Goal: Task Accomplishment & Management: Manage account settings

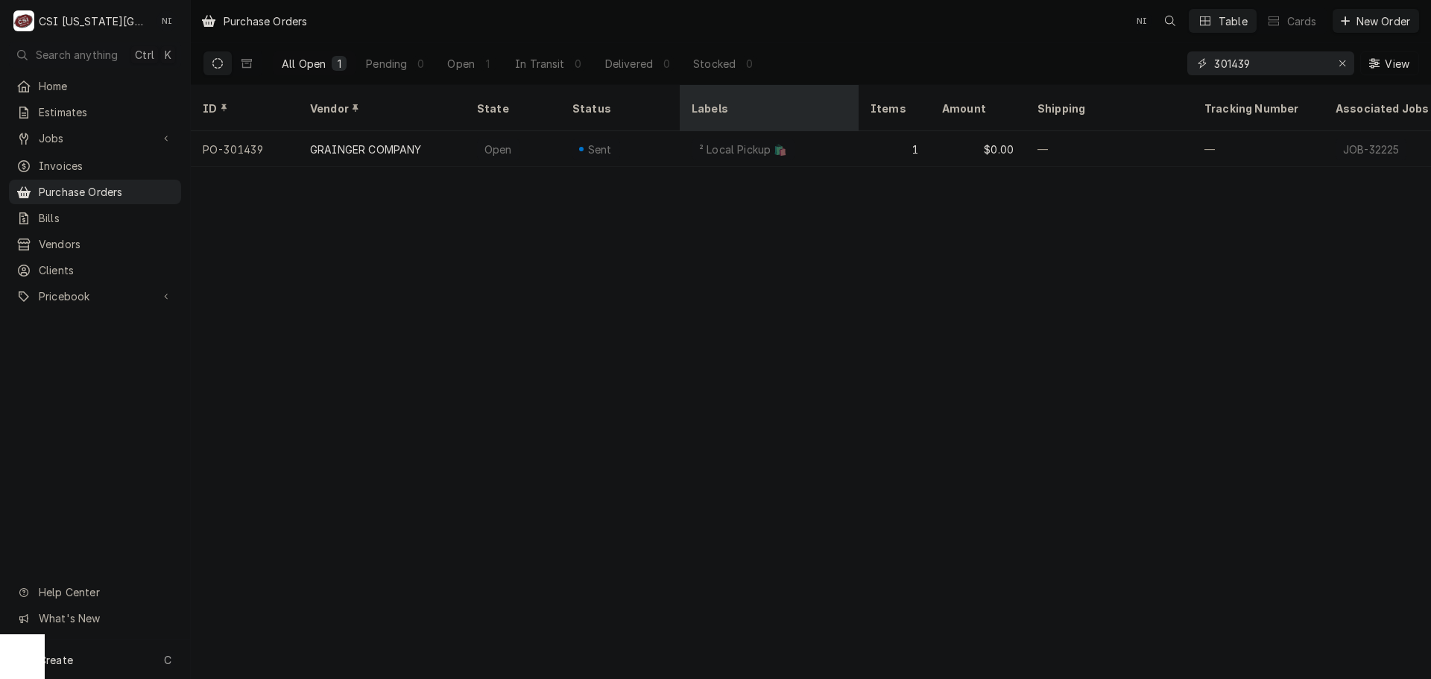
drag, startPoint x: 1260, startPoint y: 63, endPoint x: 686, endPoint y: 107, distance: 575.6
click at [704, 107] on div "Purchase Orders NI Table Cards New Order All Open 1 Pending 0 Open 1 In Transit…" at bounding box center [811, 339] width 1240 height 679
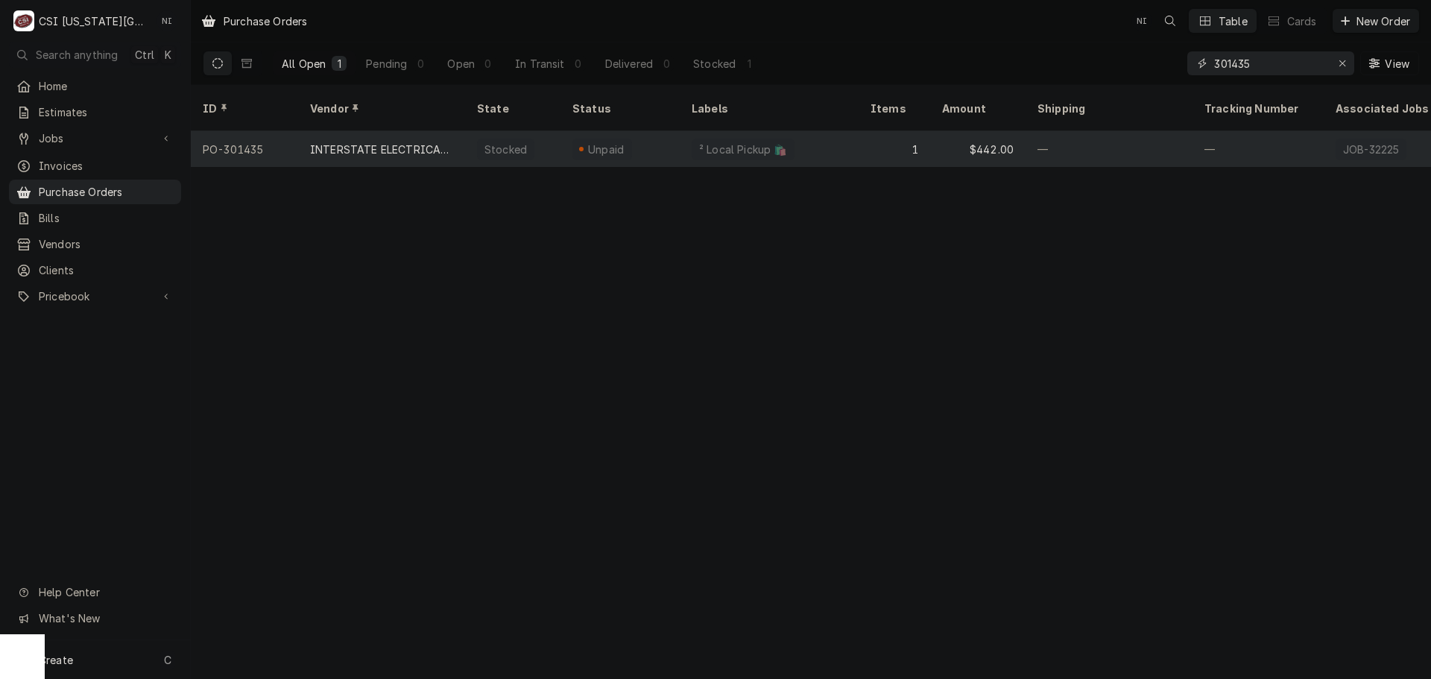
type input "301435"
click at [509, 142] on div "Stocked" at bounding box center [505, 150] width 45 height 16
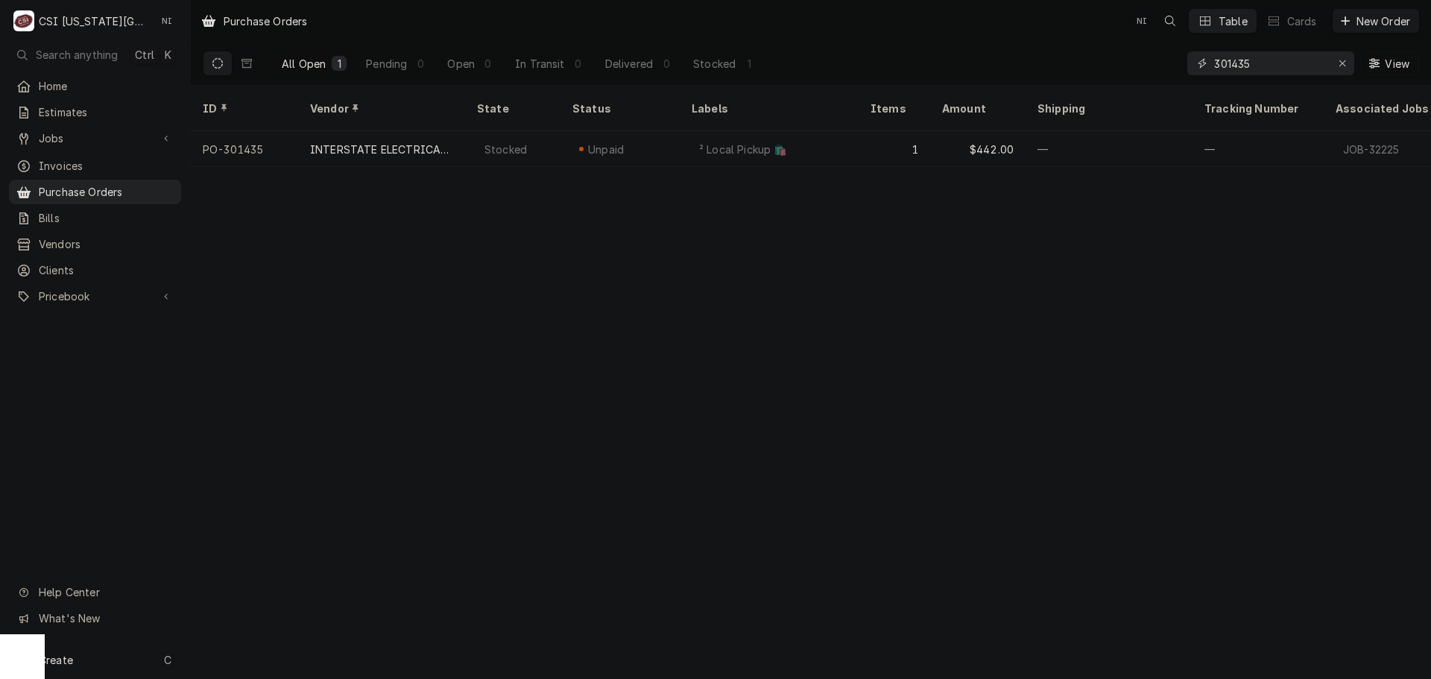
click at [1263, 62] on input "301435" at bounding box center [1270, 63] width 112 height 24
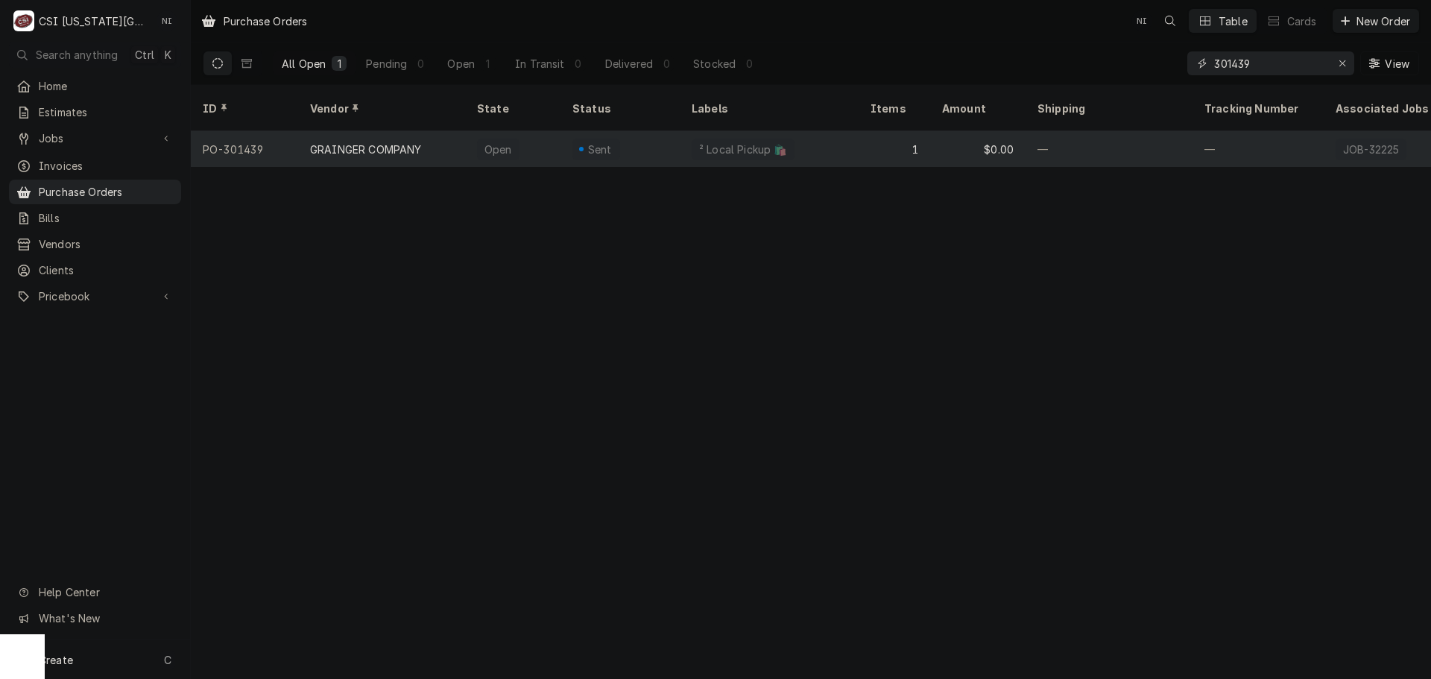
type input "301439"
click at [582, 147] on div "Dynamic Content Wrapper" at bounding box center [581, 149] width 4 height 4
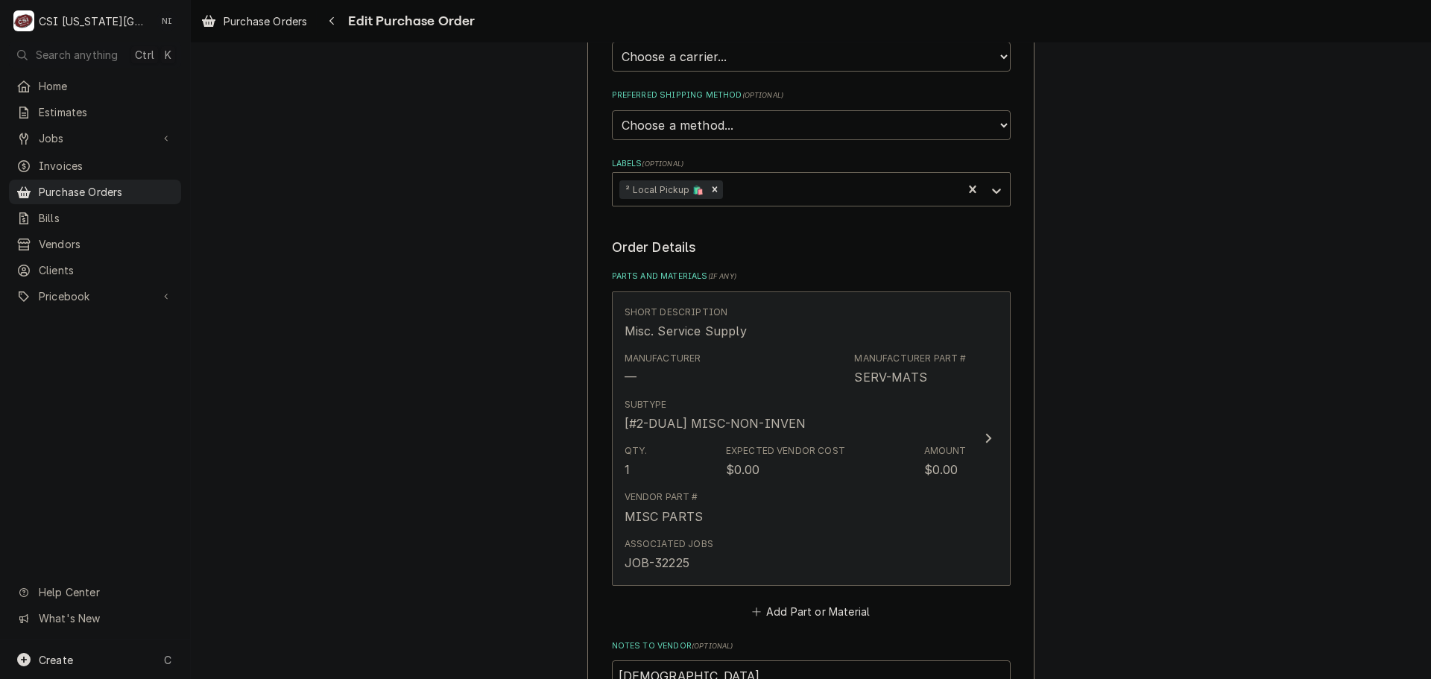
scroll to position [373, 0]
click at [797, 404] on div "Subtype [#2-DUAL] MISC-NON-INVEN" at bounding box center [796, 411] width 342 height 46
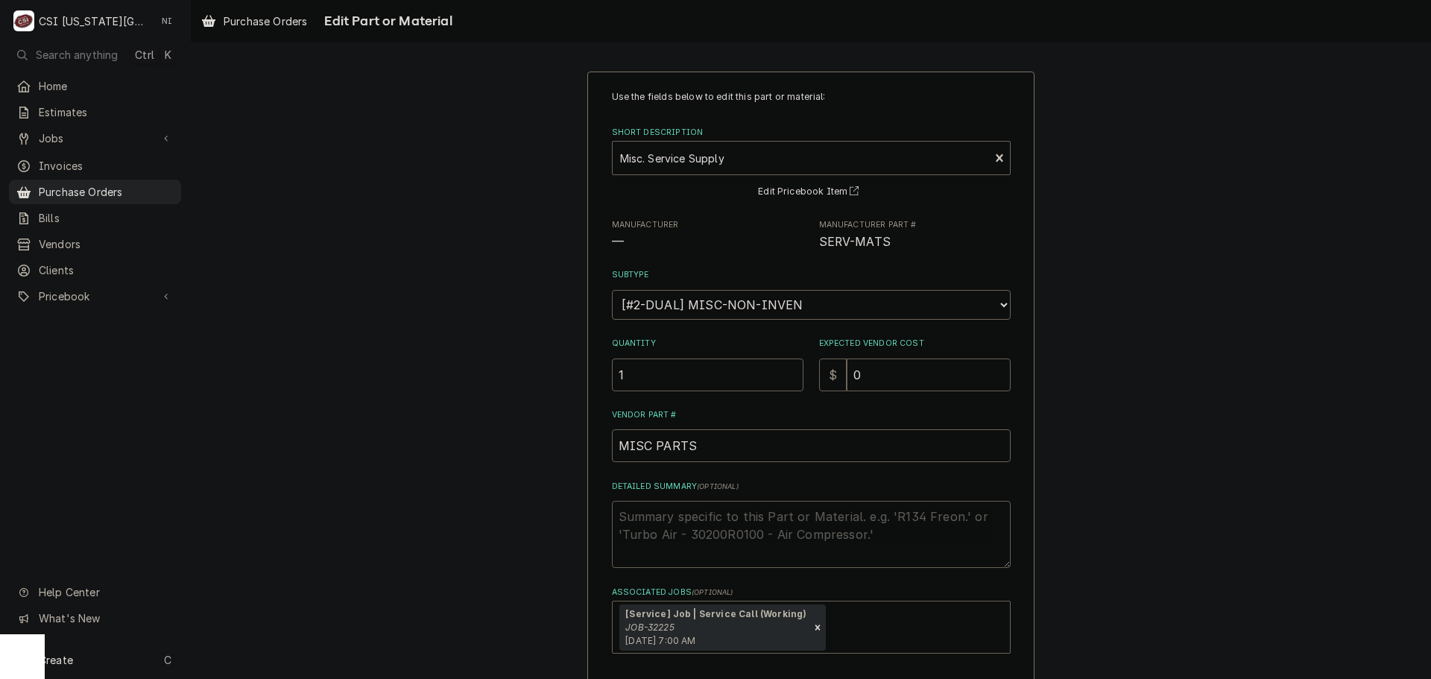
click at [691, 511] on textarea "Detailed Summary ( optional )" at bounding box center [811, 534] width 399 height 67
type textarea "x"
type textarea "v"
type textarea "x"
type textarea "v"
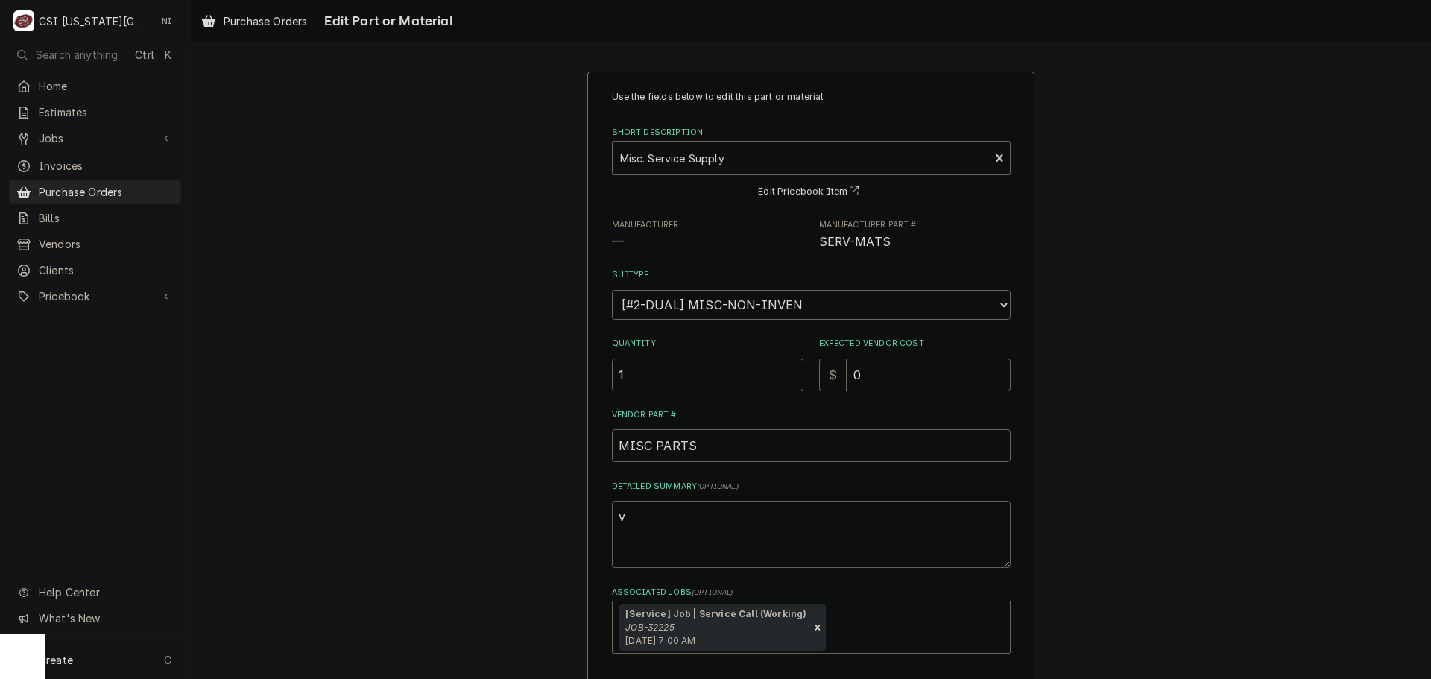
type textarea "x"
type textarea "v B"
type textarea "x"
type textarea "v BE"
type textarea "x"
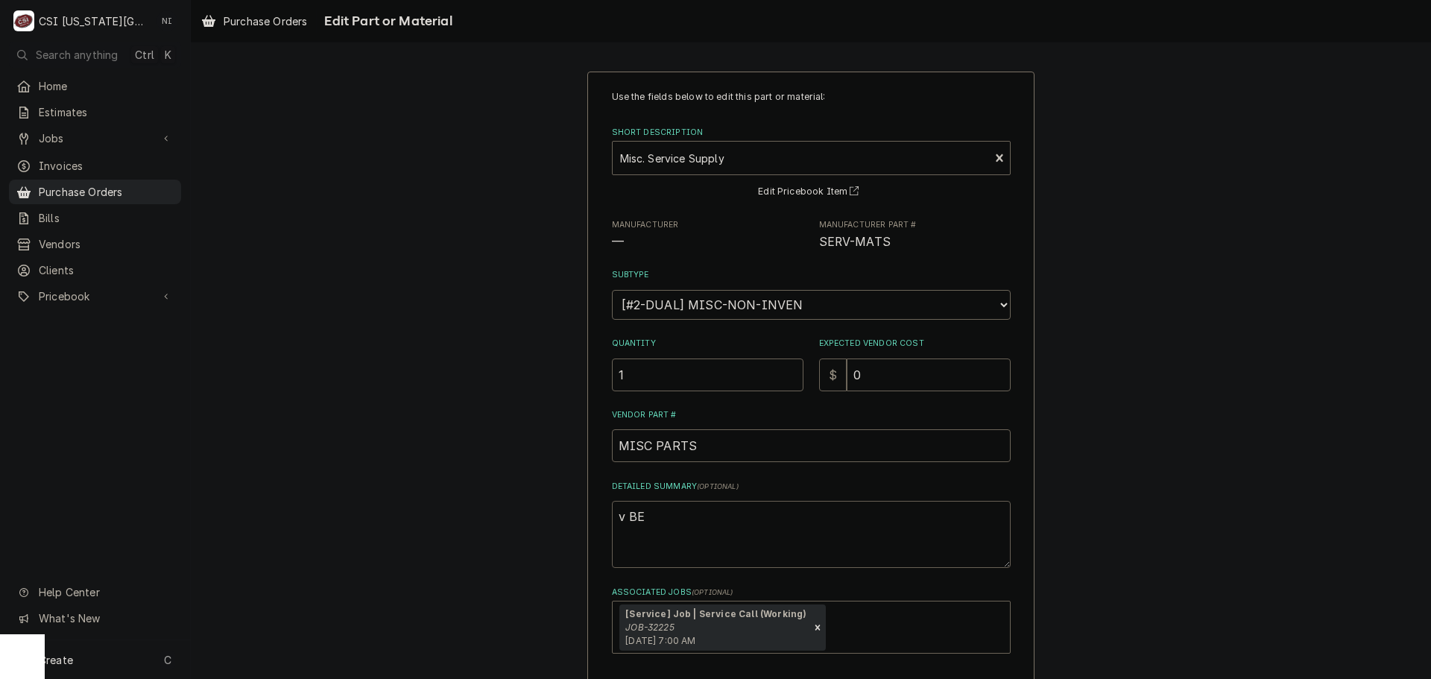
type textarea "v BEL"
type textarea "x"
type textarea "v BELT"
click at [621, 516] on textarea "v BELT" at bounding box center [811, 534] width 399 height 67
type textarea "x"
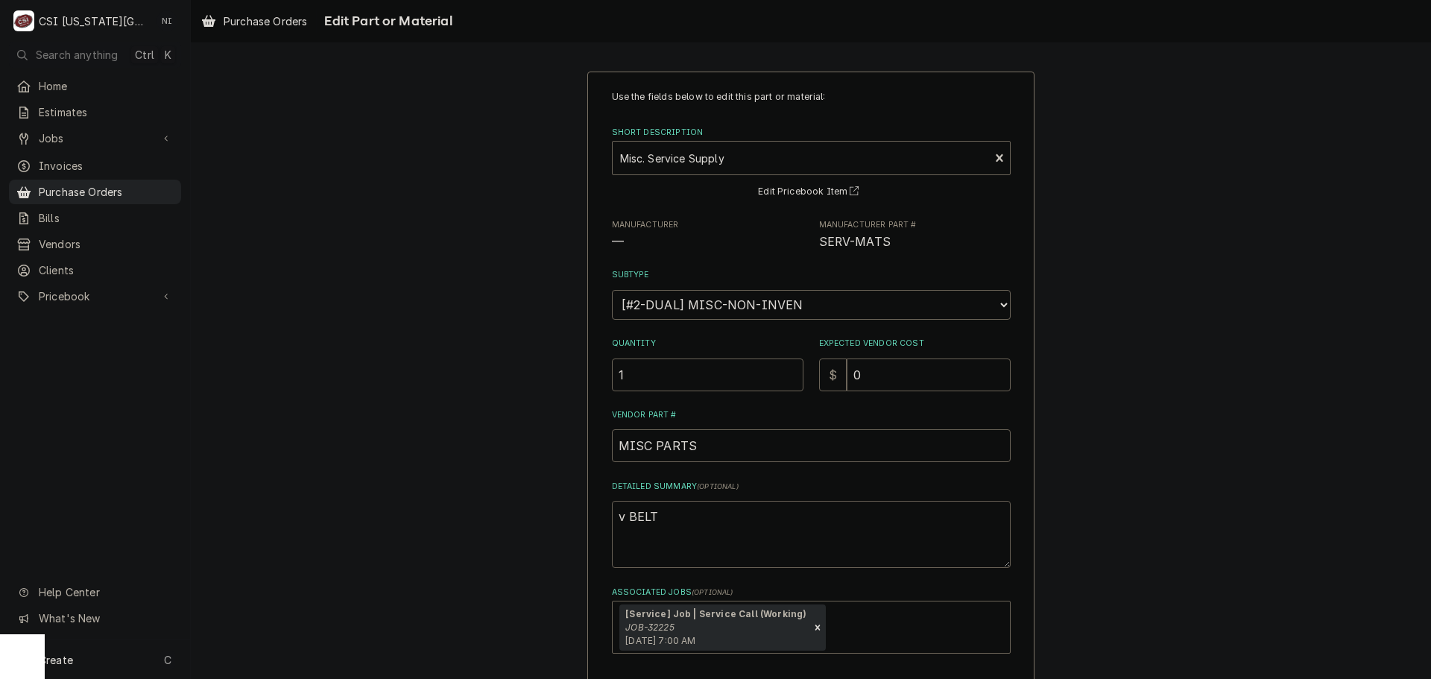
type textarea "BELT"
type textarea "x"
type textarea "V BELT"
drag, startPoint x: 853, startPoint y: 370, endPoint x: 704, endPoint y: 378, distance: 148.5
click at [730, 379] on div "Quantity 1 Expected Vendor Cost $ 0" at bounding box center [811, 364] width 399 height 53
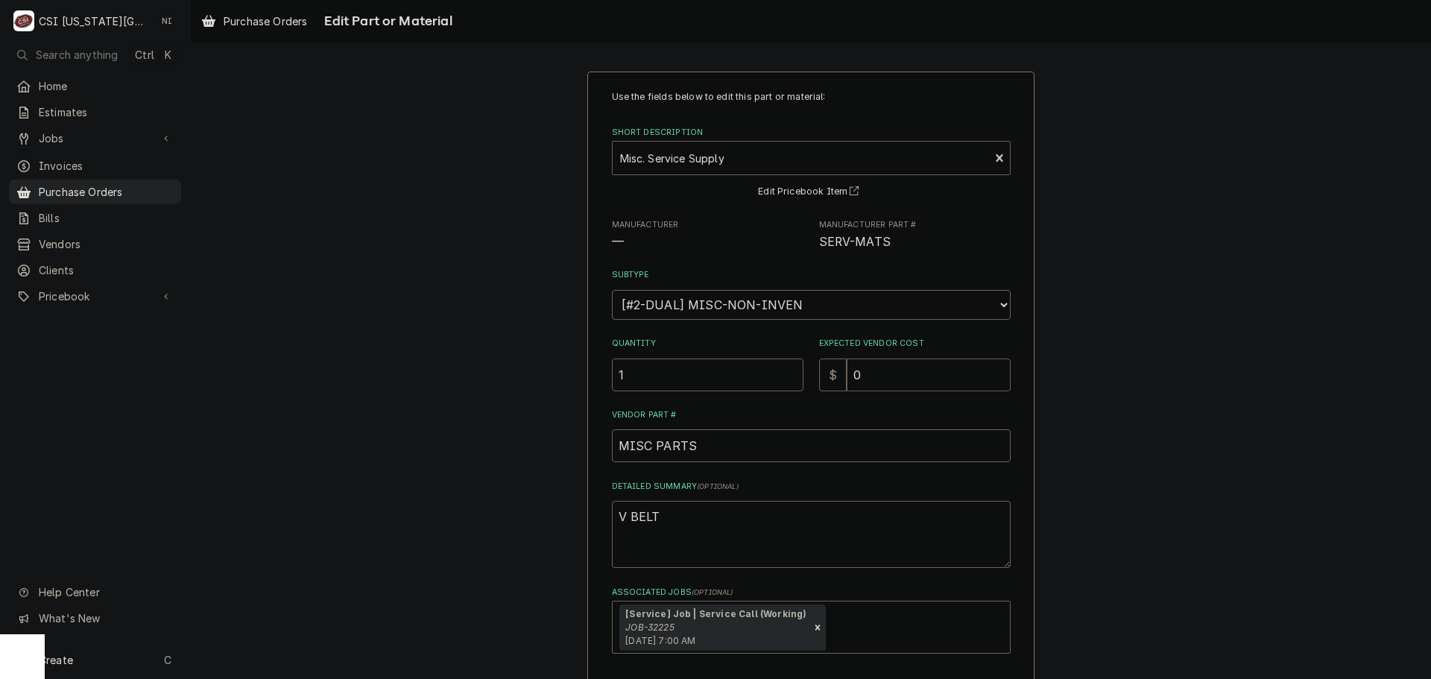
type textarea "x"
type input "6"
type textarea "x"
type input "64"
type textarea "x"
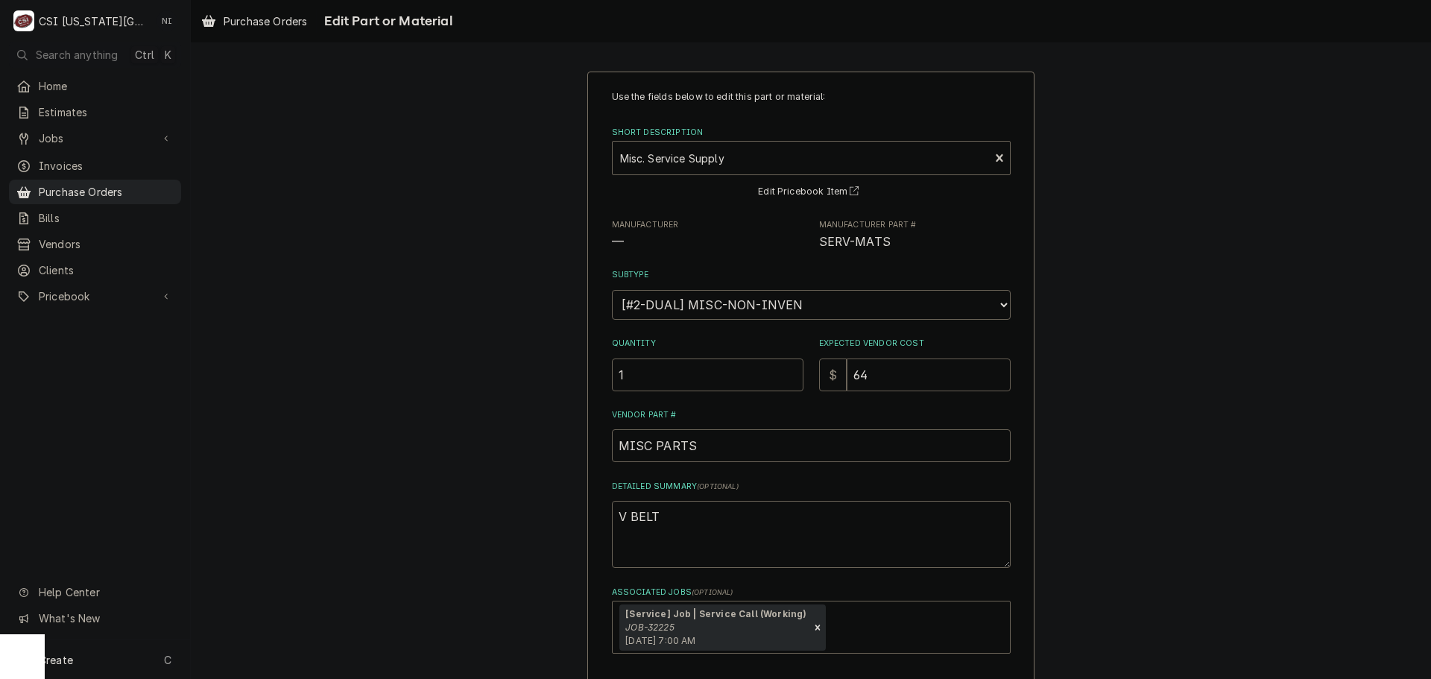
type input "64.9"
type textarea "x"
type input "64.94"
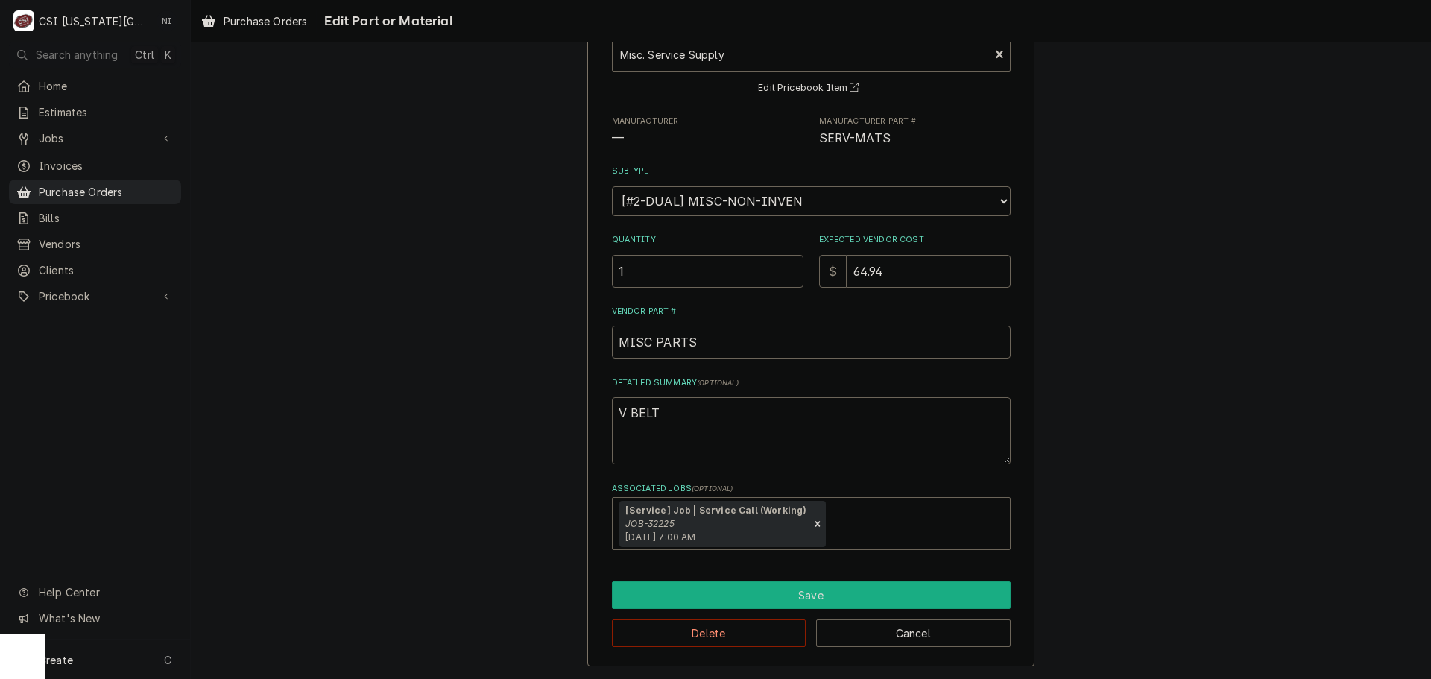
click at [803, 607] on button "Save" at bounding box center [811, 595] width 399 height 28
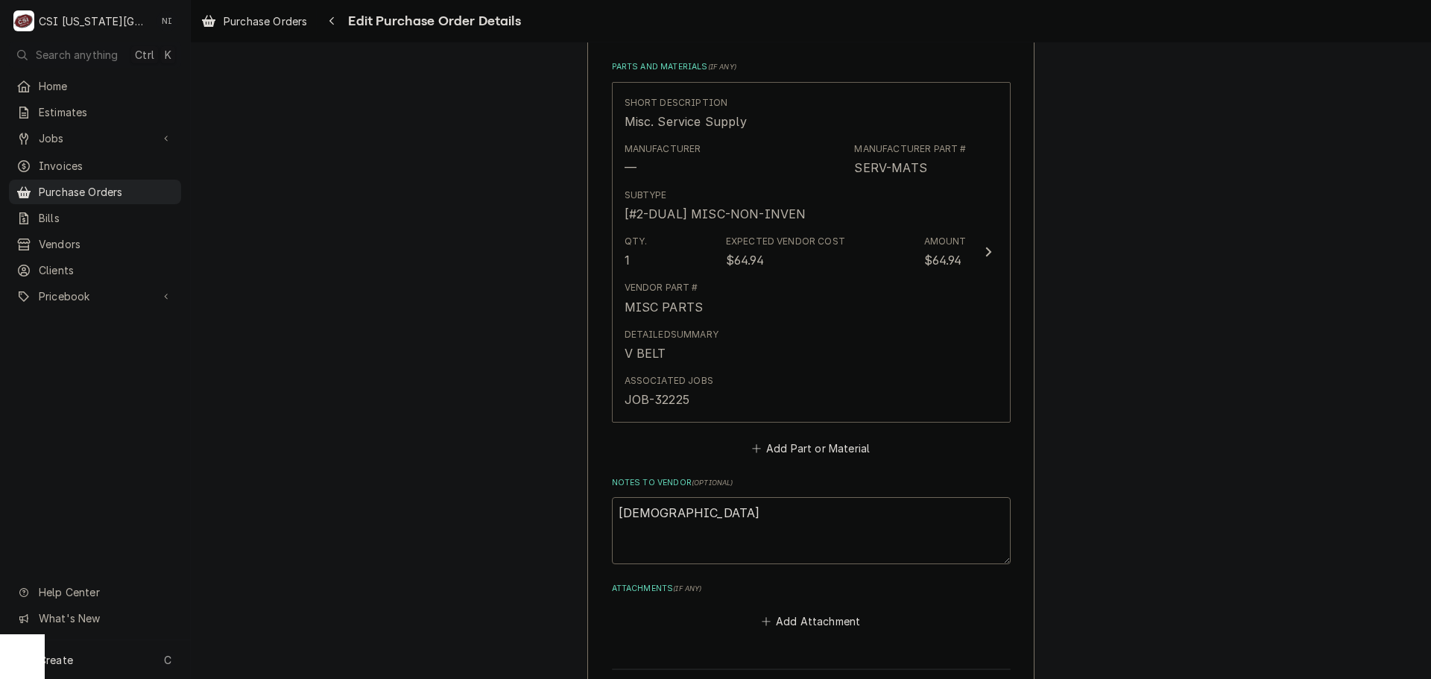
scroll to position [772, 0]
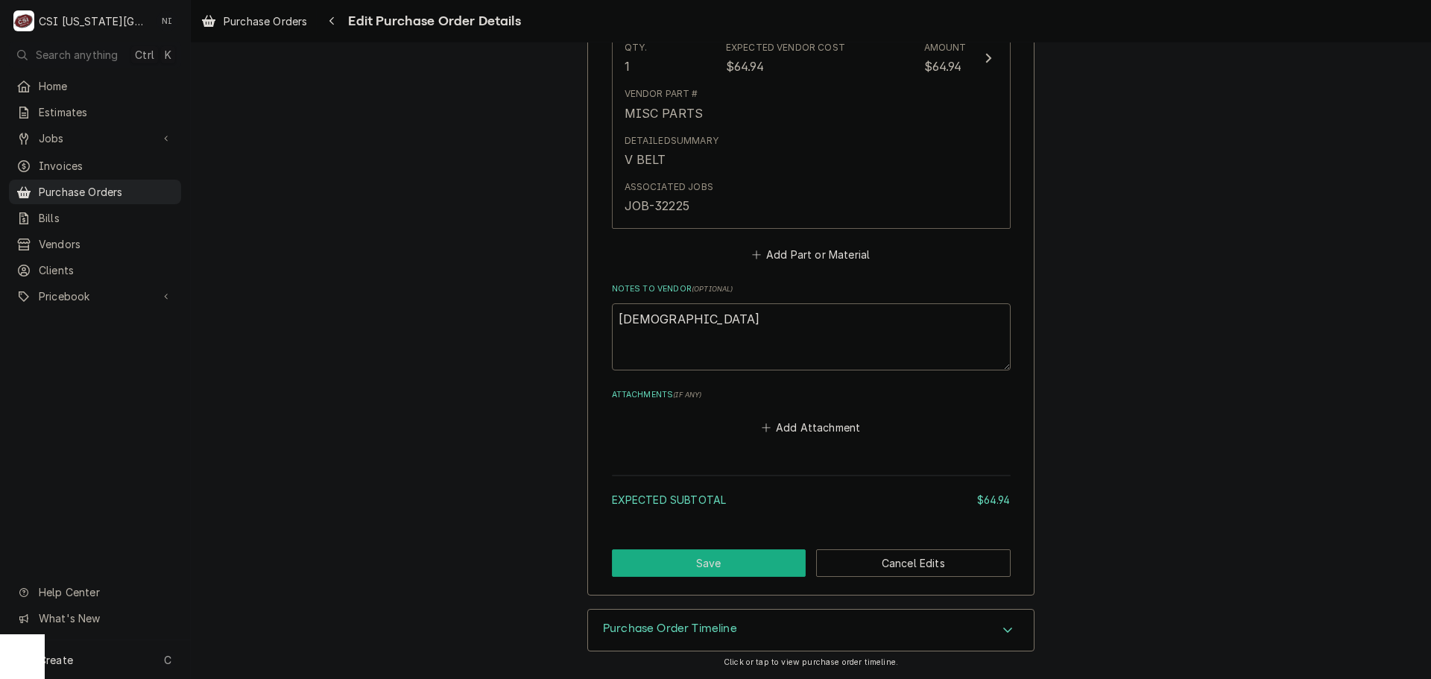
click at [733, 554] on button "Save" at bounding box center [709, 563] width 195 height 28
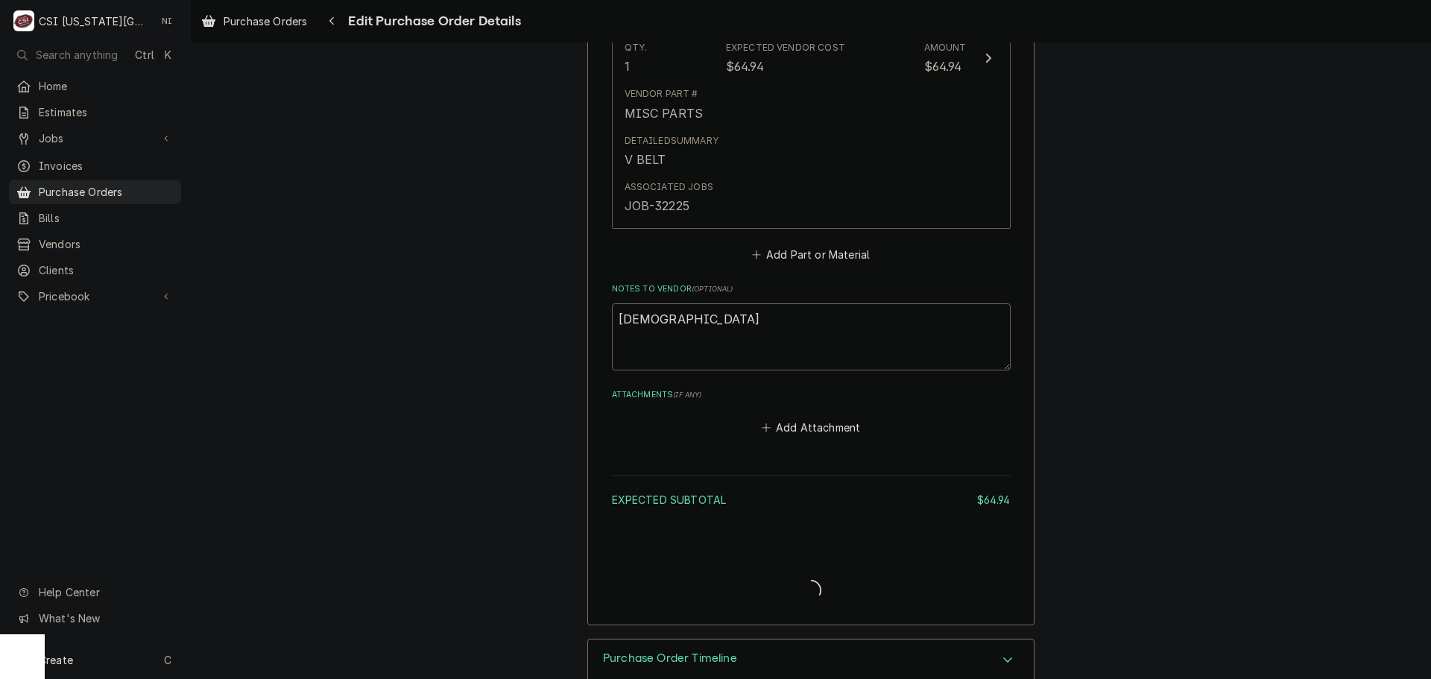
type textarea "x"
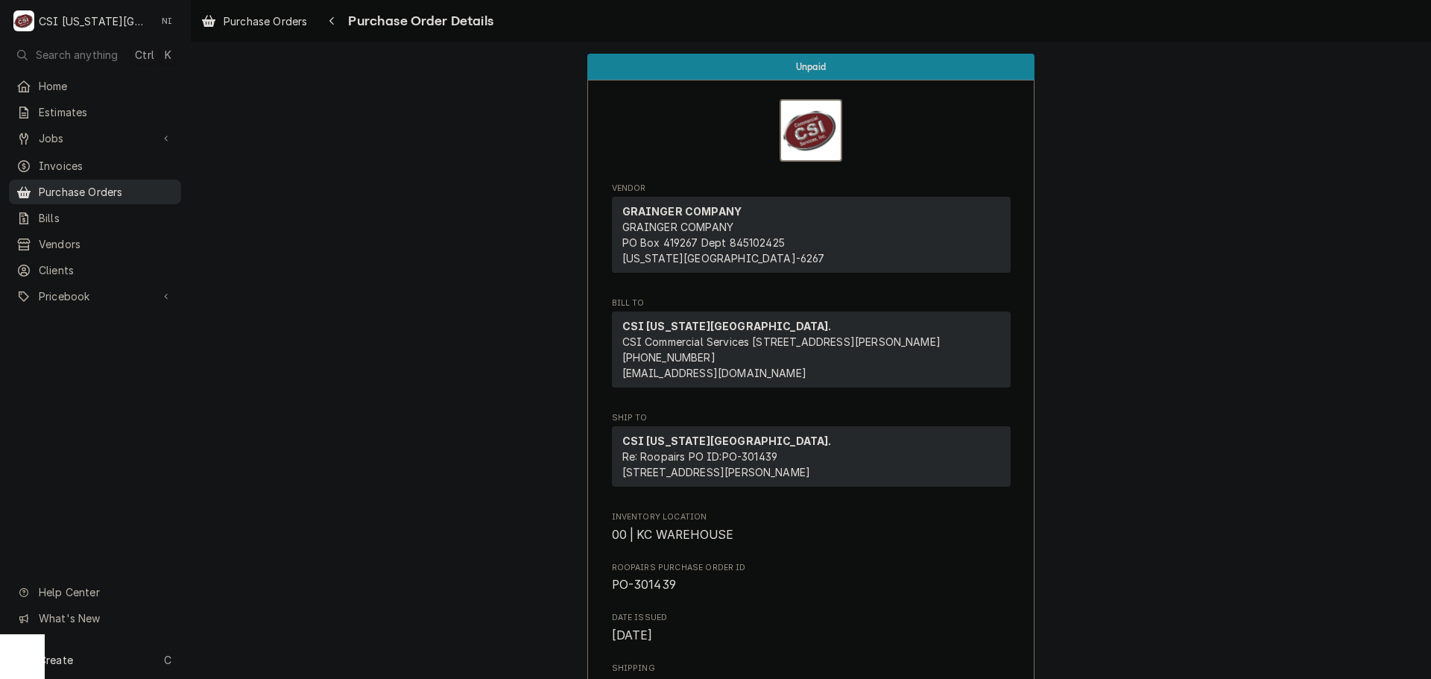
click at [160, 191] on span "Purchase Orders" at bounding box center [106, 192] width 135 height 16
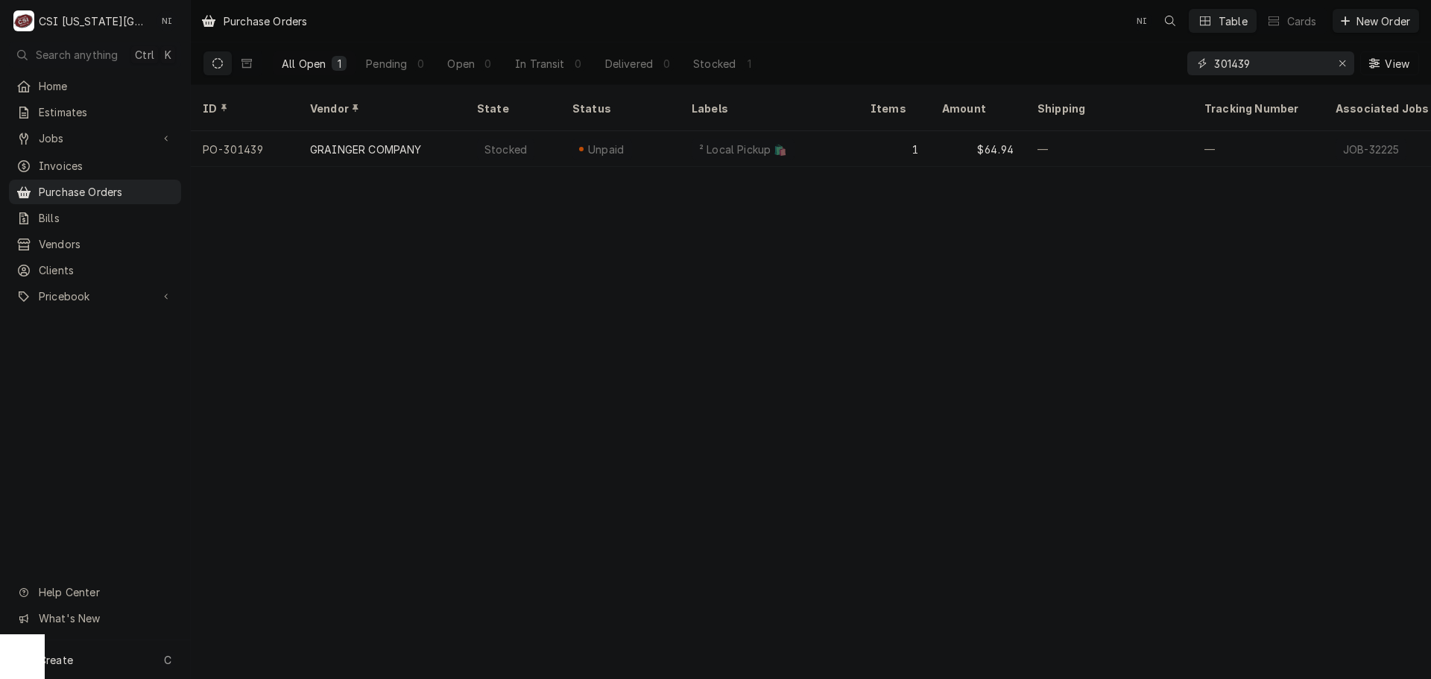
drag, startPoint x: 1263, startPoint y: 61, endPoint x: 1246, endPoint y: 59, distance: 17.3
click at [1242, 59] on input "301439" at bounding box center [1270, 63] width 112 height 24
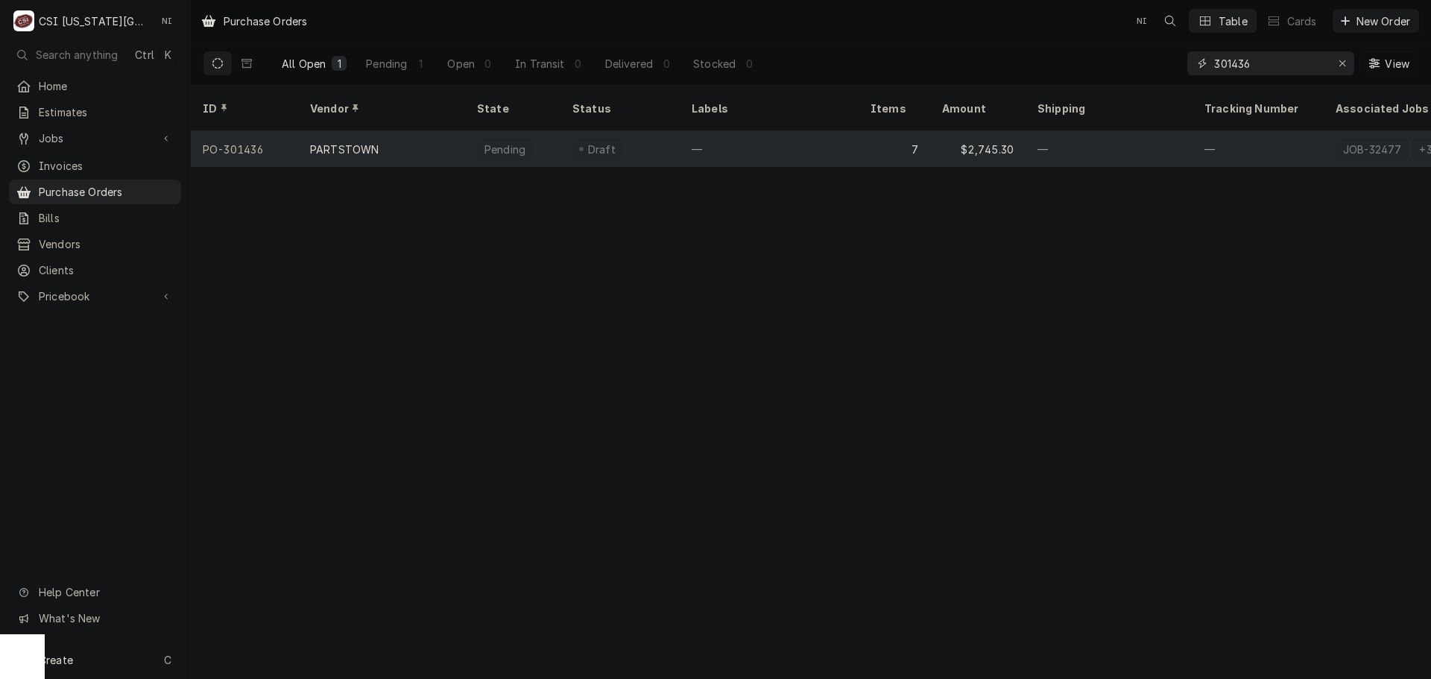
type input "301436"
click at [734, 134] on div "—" at bounding box center [769, 149] width 179 height 36
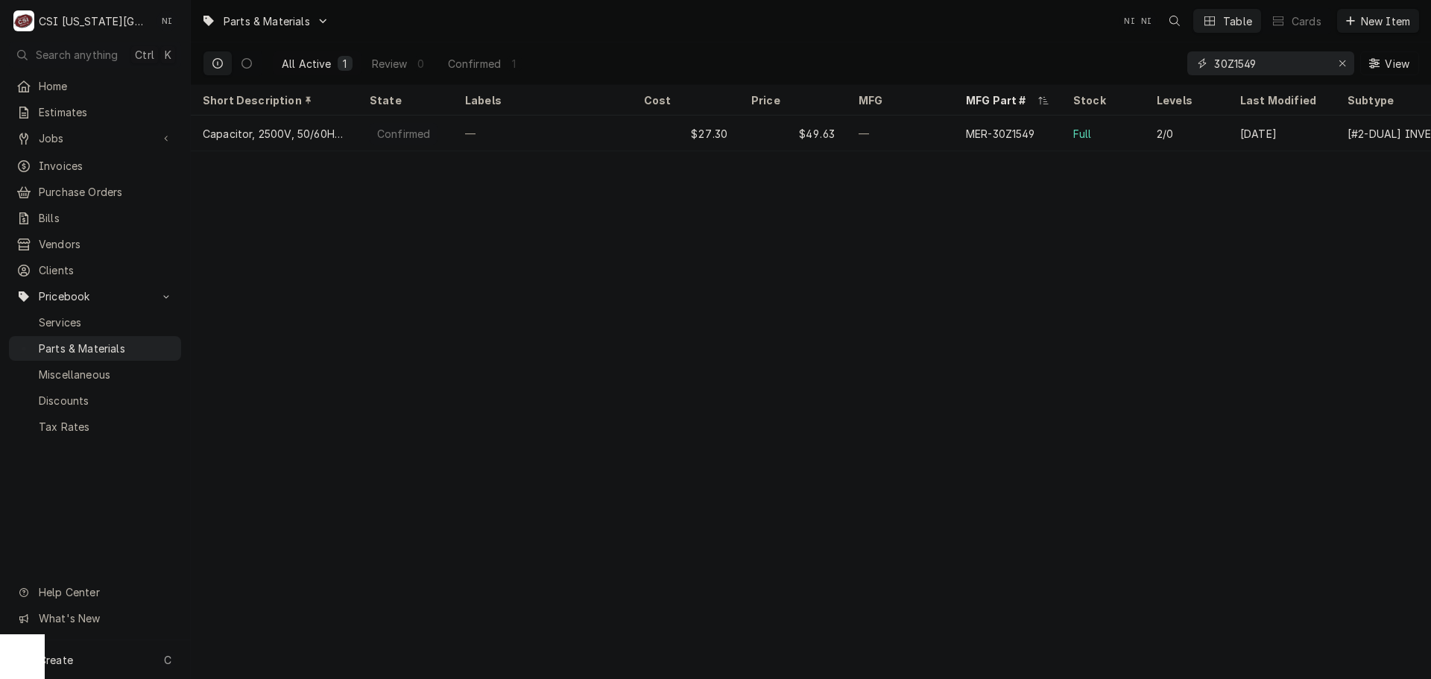
paste input "300007"
drag, startPoint x: 1251, startPoint y: 71, endPoint x: 1225, endPoint y: 69, distance: 26.9
click at [1236, 71] on input "30Z15300007" at bounding box center [1270, 63] width 112 height 24
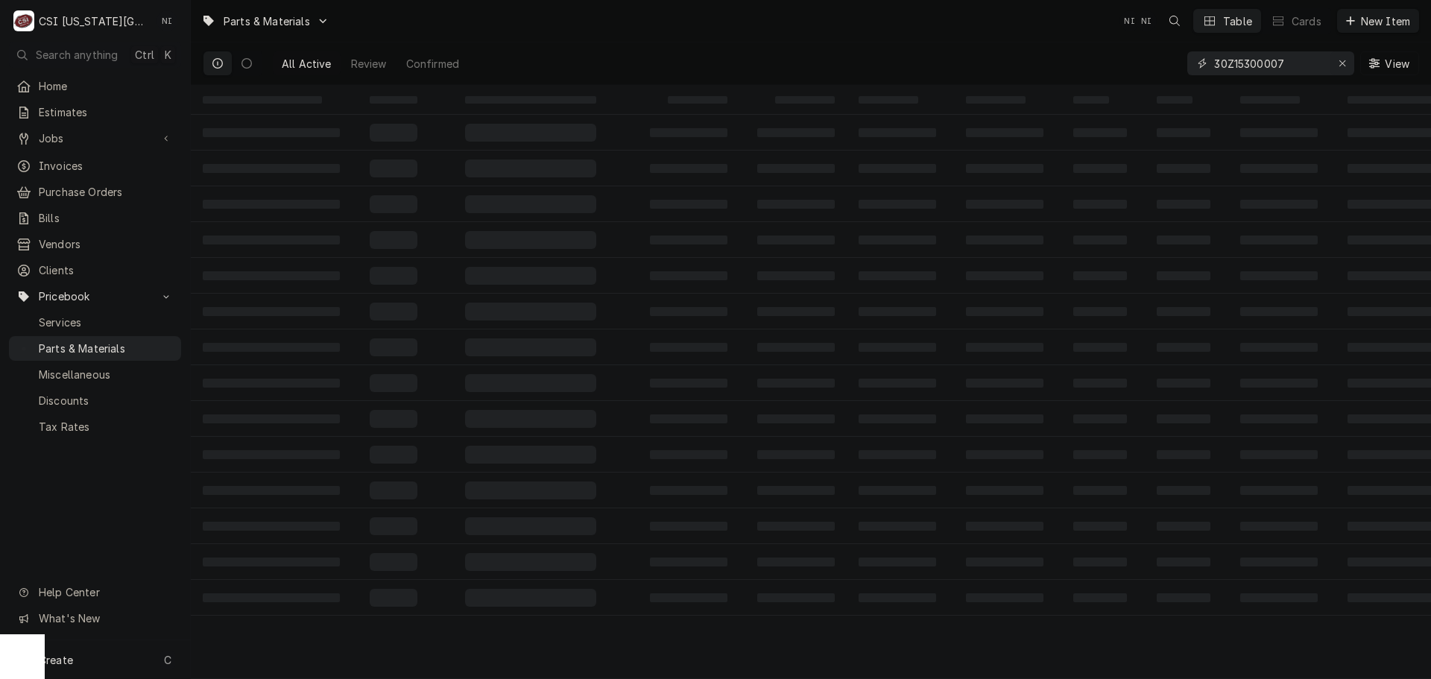
type input "30Z15300007"
click at [1343, 63] on icon "Erase input" at bounding box center [1343, 63] width 8 height 10
paste input "300007"
type input "300007"
click at [106, 666] on div "Create C" at bounding box center [95, 659] width 190 height 39
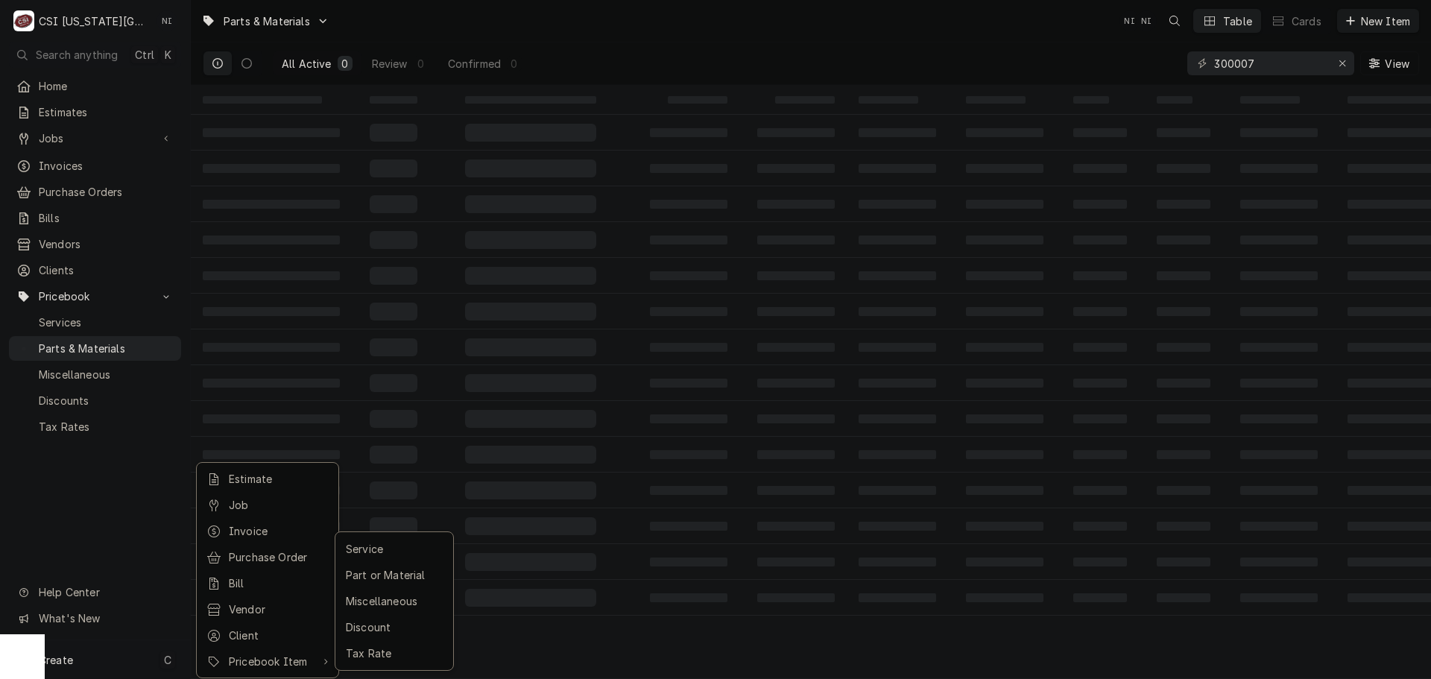
click at [399, 577] on div "Part or Material" at bounding box center [394, 575] width 103 height 19
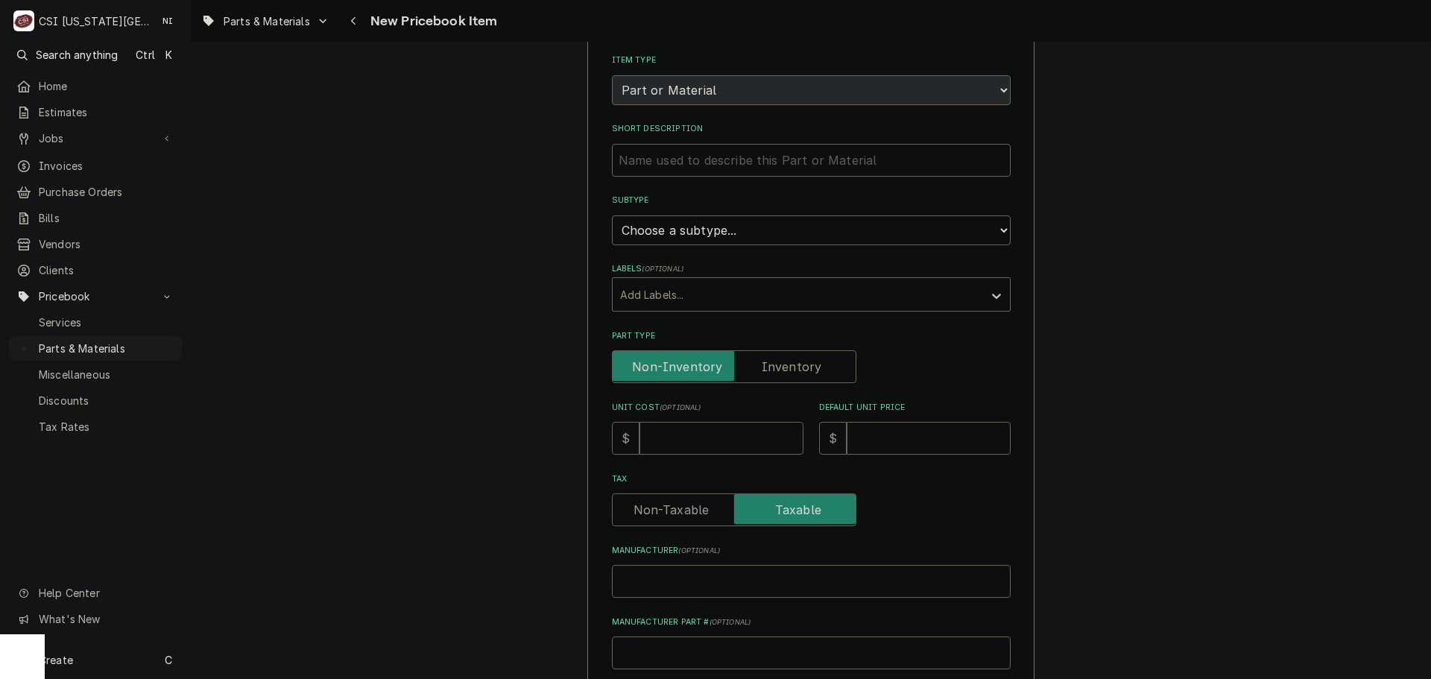
scroll to position [298, 0]
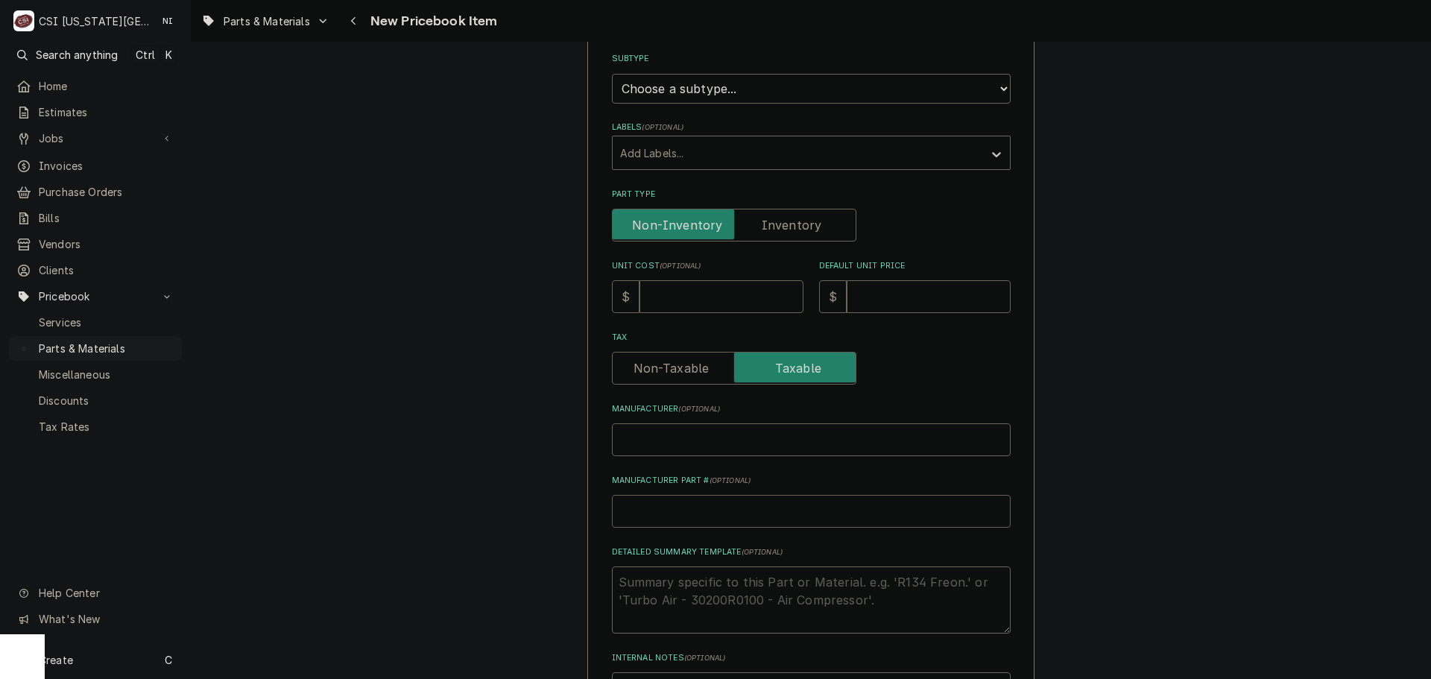
click at [689, 498] on input "Manufacturer Part # ( optional )" at bounding box center [811, 511] width 399 height 33
type textarea "x"
type input "L"
type textarea "x"
type input "LA"
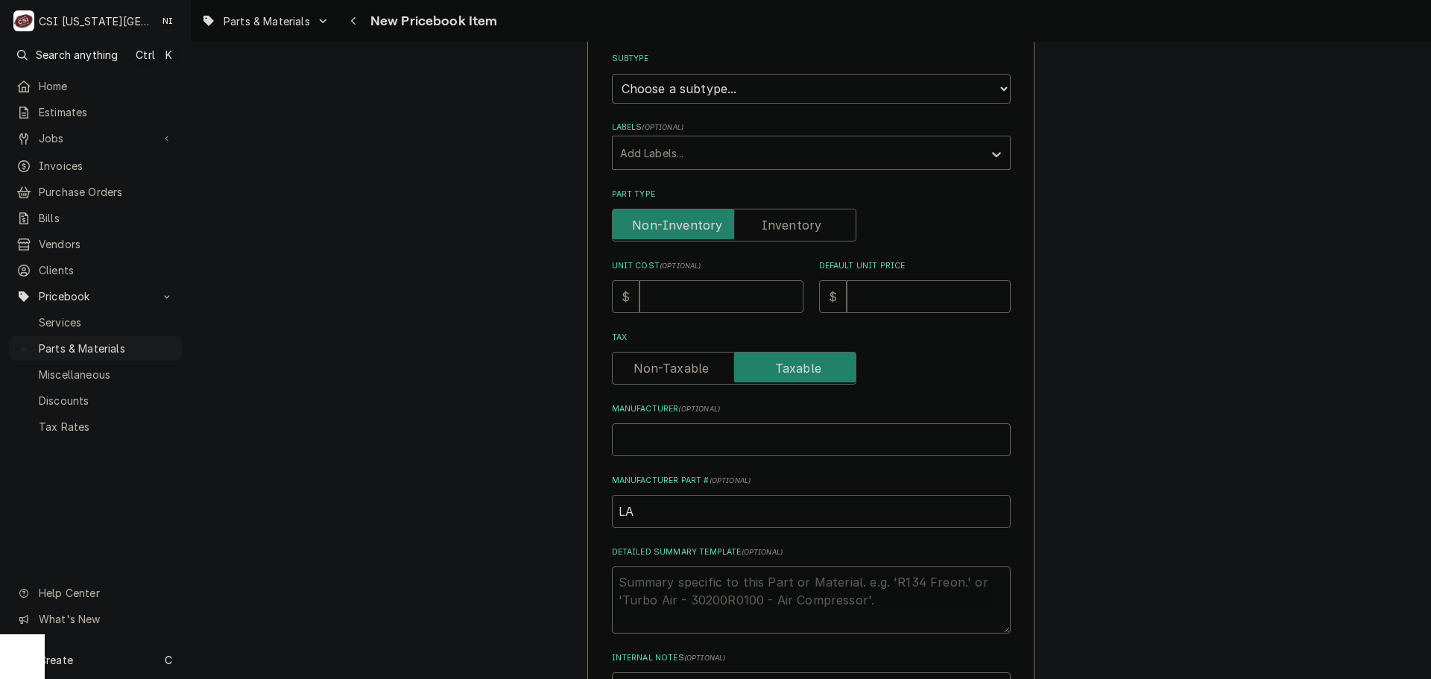
type textarea "x"
type input "LAN"
type textarea "x"
type input "LA"
type textarea "x"
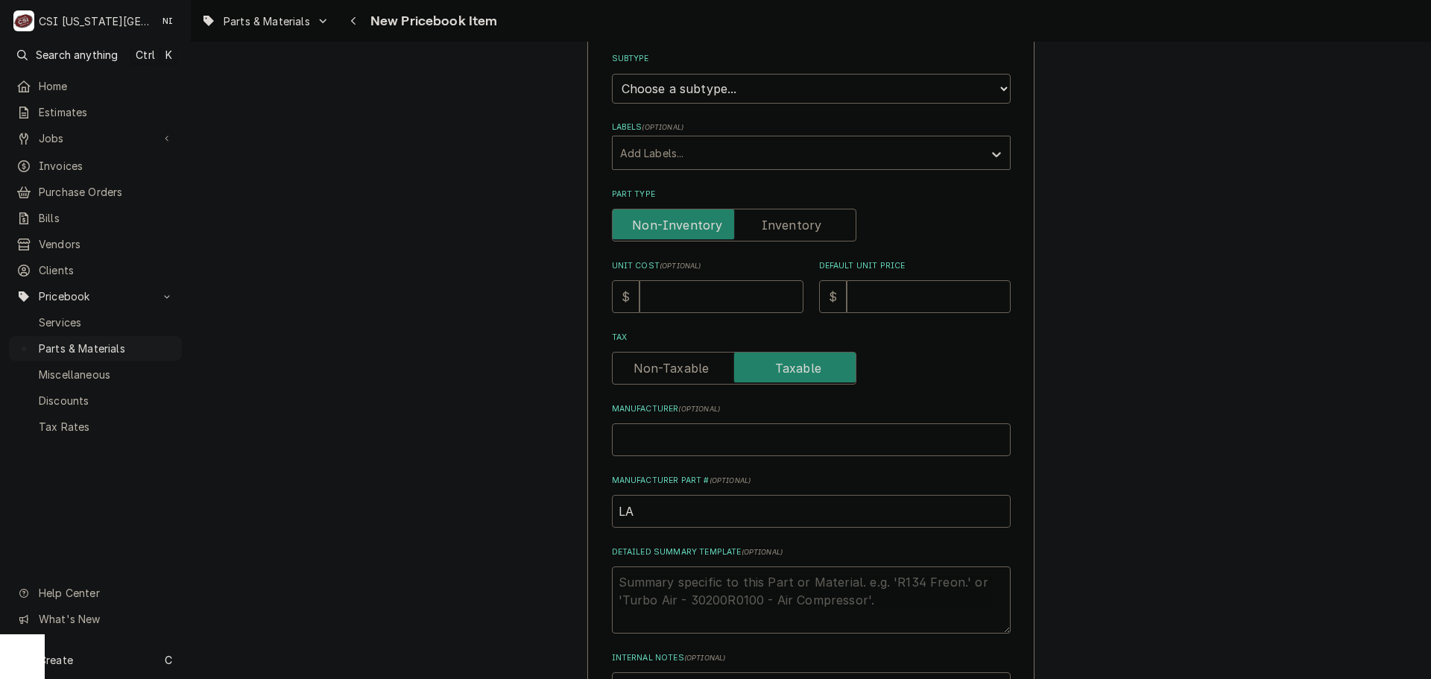
type input "LAM"
type textarea "x"
type input "LAM-"
paste input "300007"
type textarea "x"
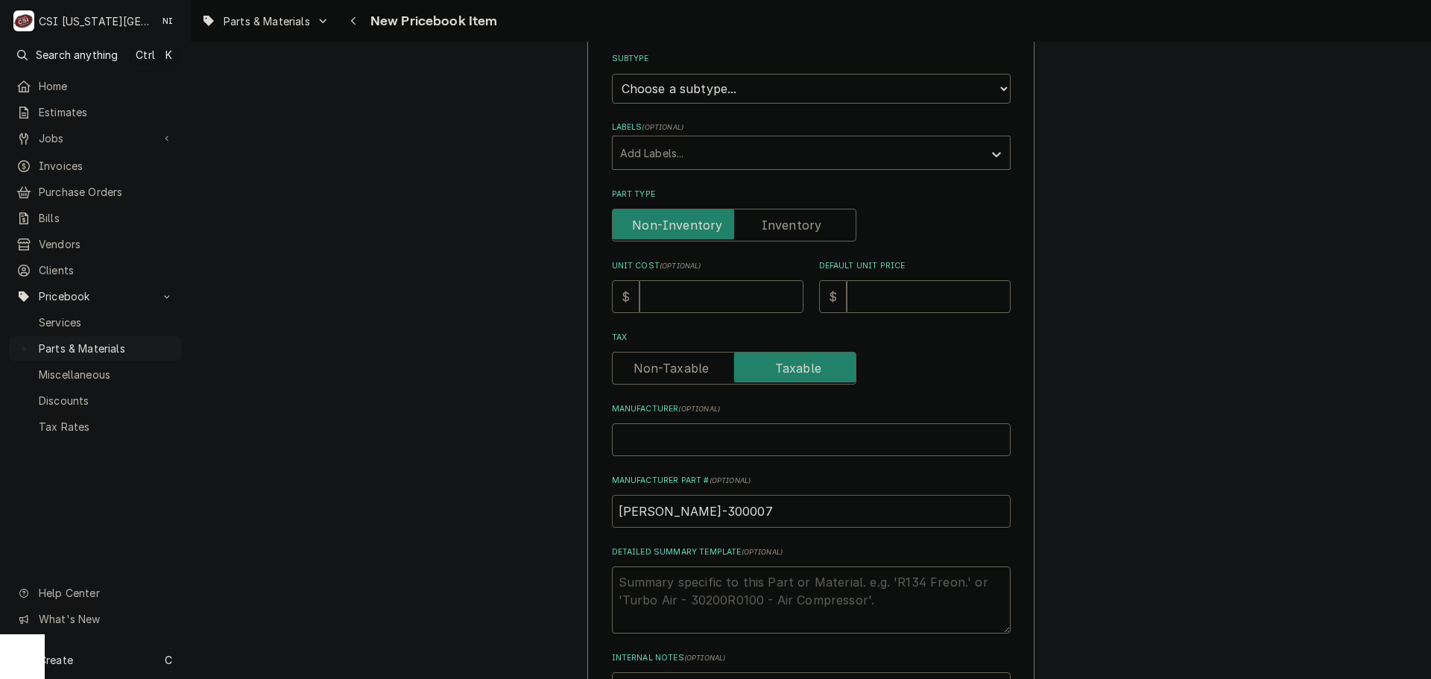
type input "[PERSON_NAME]-300007"
click at [698, 303] on input "Unit Cost ( optional )" at bounding box center [721, 296] width 164 height 33
type textarea "x"
type input "1"
type textarea "x"
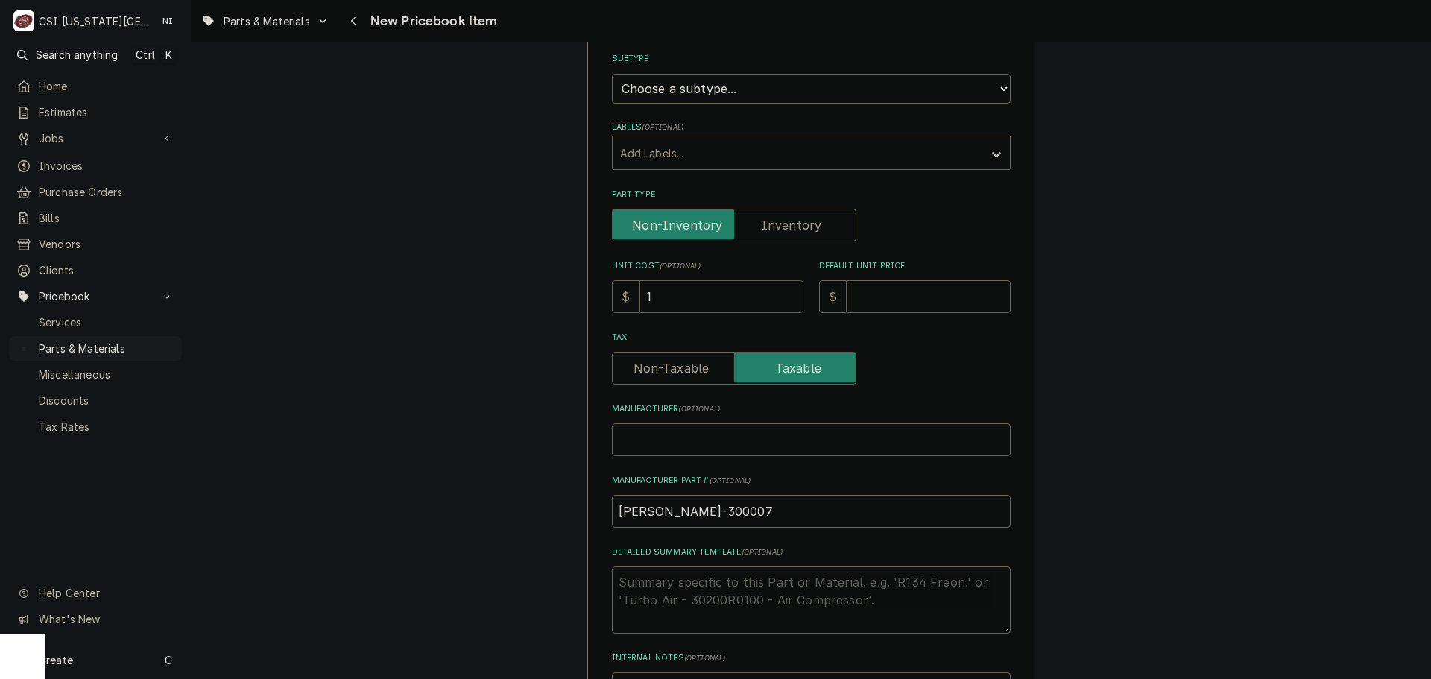
type input "12"
type textarea "x"
type input "127"
type textarea "x"
type input "127.6"
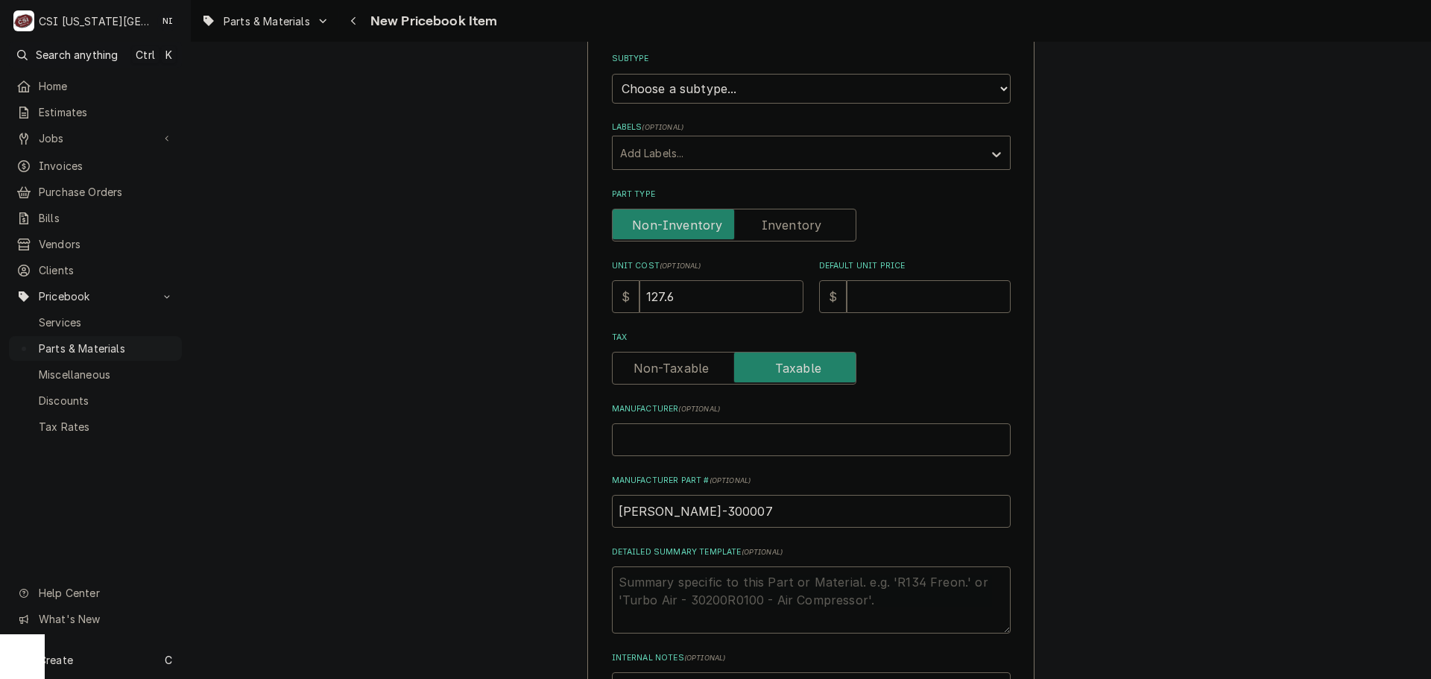
type textarea "x"
type input "127.67"
click at [886, 303] on input "Default Unit Price" at bounding box center [929, 296] width 164 height 33
type textarea "x"
type input "1"
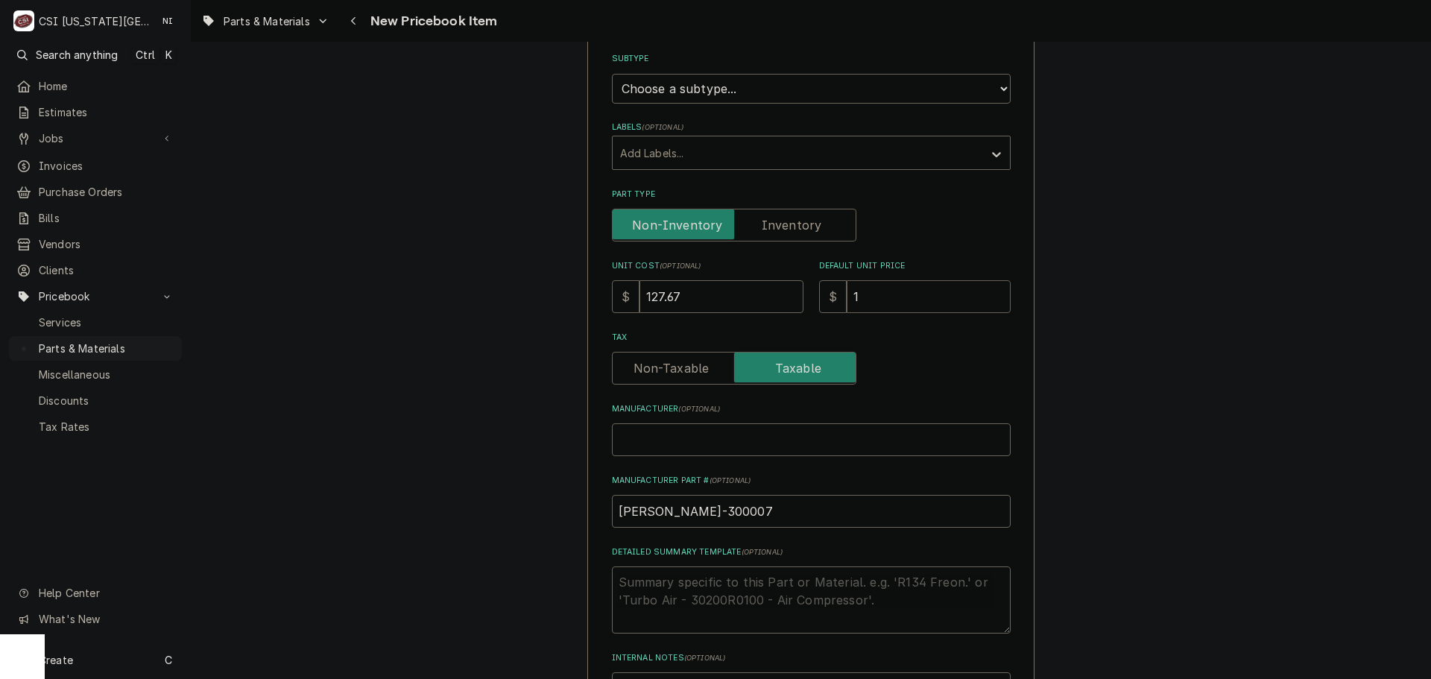
type textarea "x"
type input "17"
type textarea "x"
type input "170"
type textarea "x"
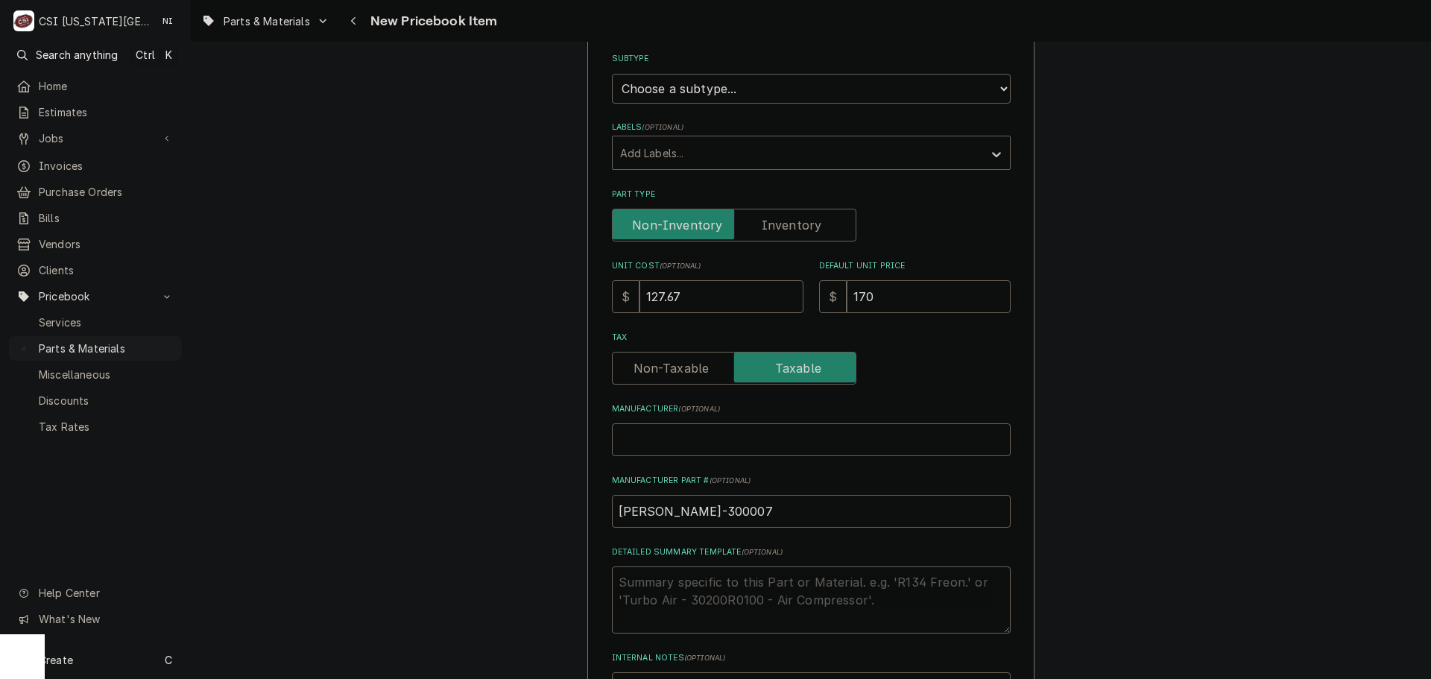
type input "1702"
type textarea "x"
type input "17023"
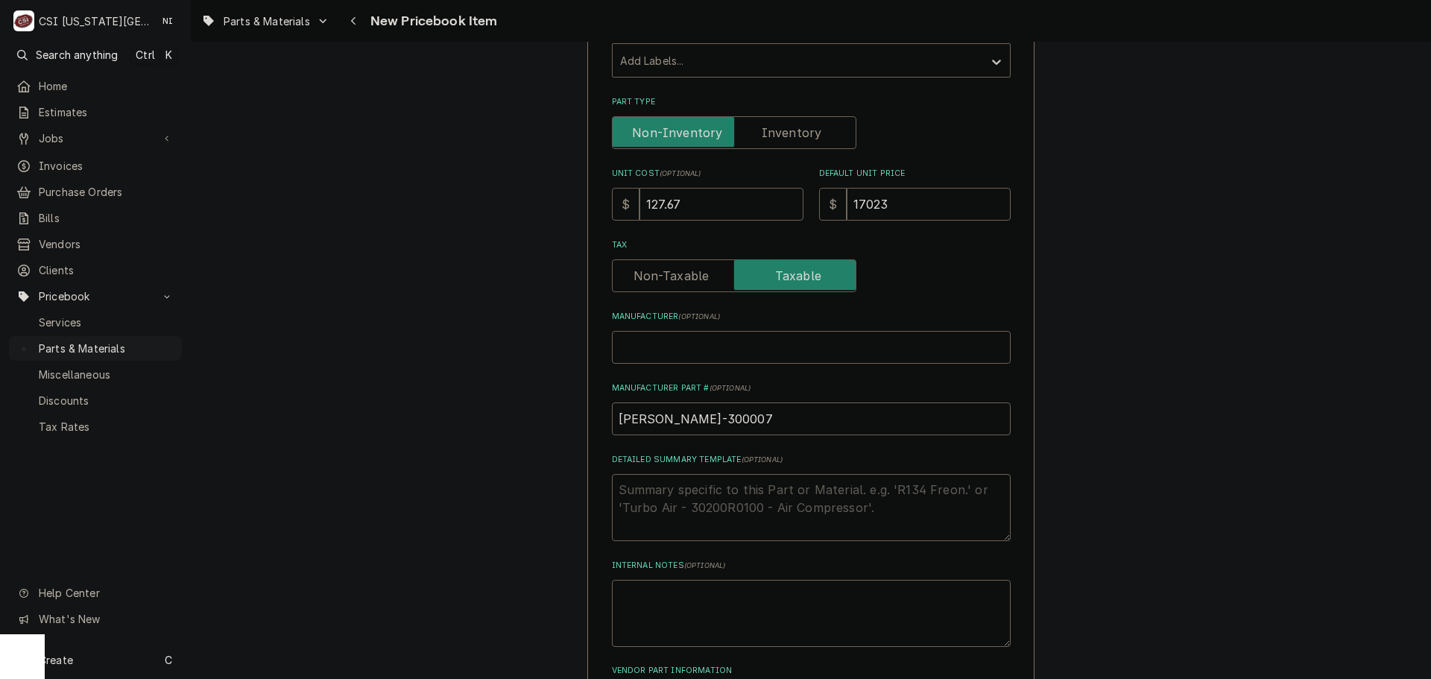
scroll to position [517, 0]
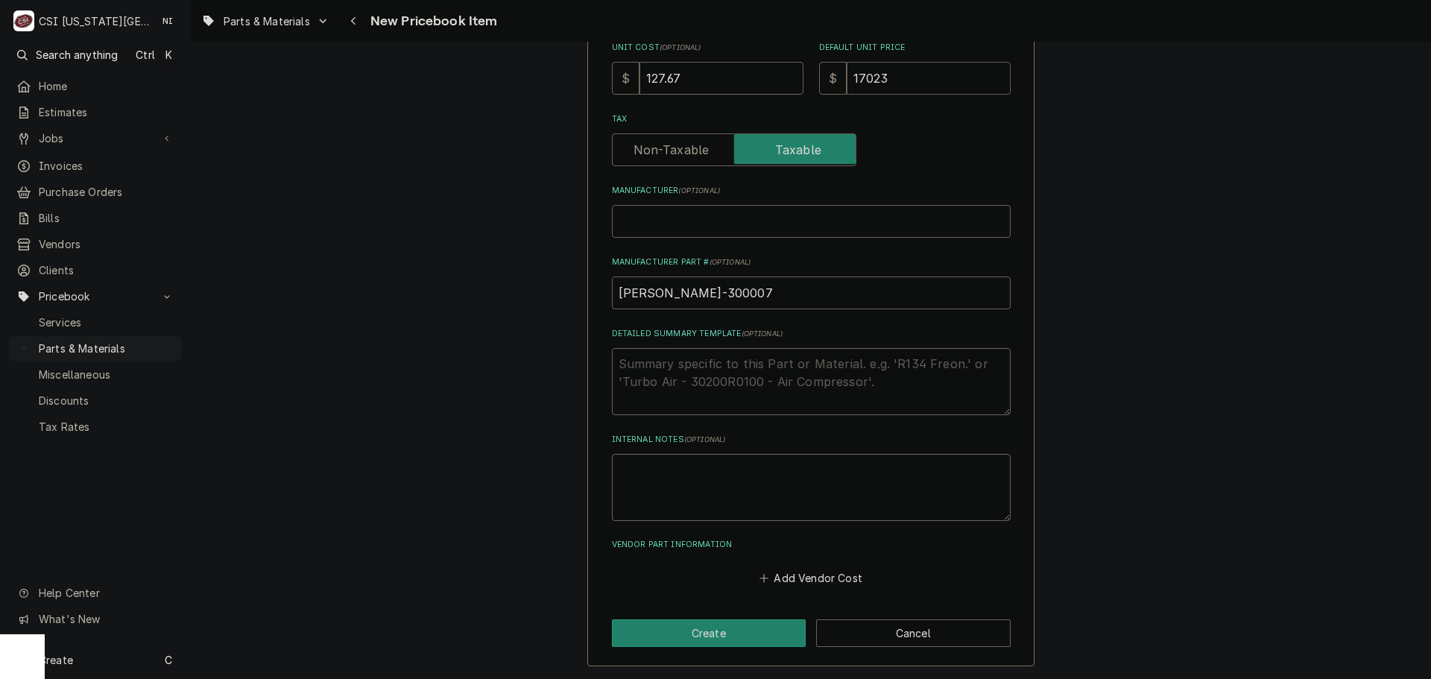
drag, startPoint x: 868, startPoint y: 74, endPoint x: 876, endPoint y: 107, distance: 33.8
click at [868, 78] on input "17023" at bounding box center [929, 78] width 164 height 33
type textarea "x"
type input "170.23"
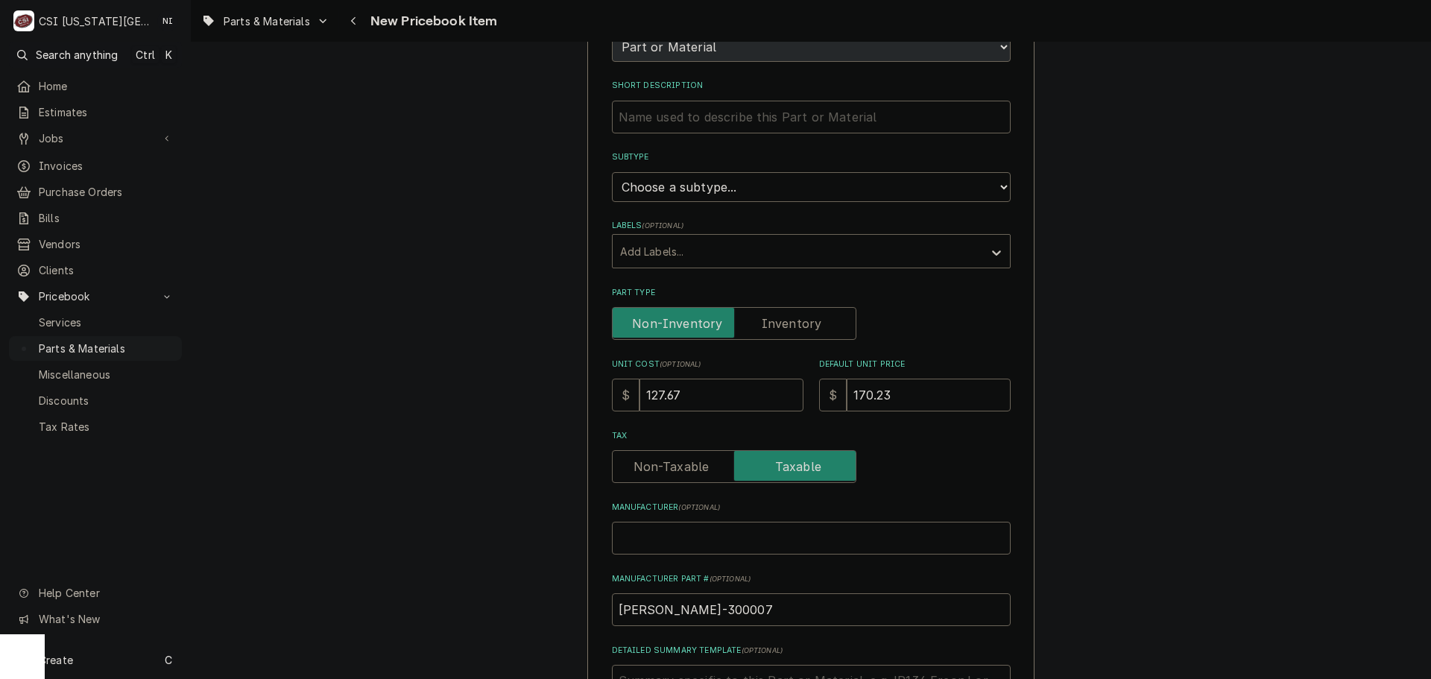
scroll to position [70, 0]
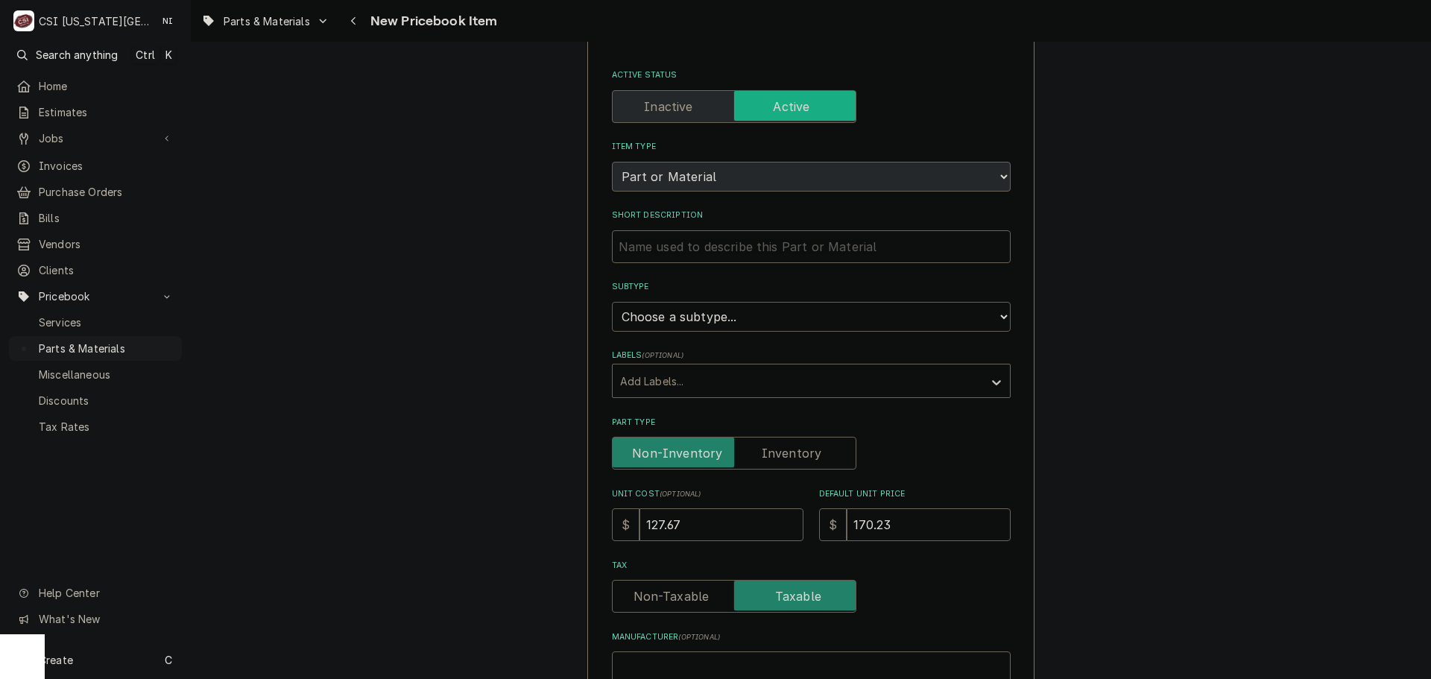
click at [738, 318] on select "Choose a subtype... [#2-DUAL] AFTERHRS-WH-CHG-2 [#2-DUAL] BEV-EQUIP [#2-DUAL] B…" at bounding box center [811, 317] width 399 height 30
click at [1134, 337] on div "Please provide the following information to create a PriceBook item. Active Sta…" at bounding box center [811, 556] width 1240 height 1138
click at [804, 445] on label "Part Type" at bounding box center [734, 453] width 244 height 33
click at [804, 445] on input "Part Type" at bounding box center [734, 453] width 231 height 33
checkbox input "true"
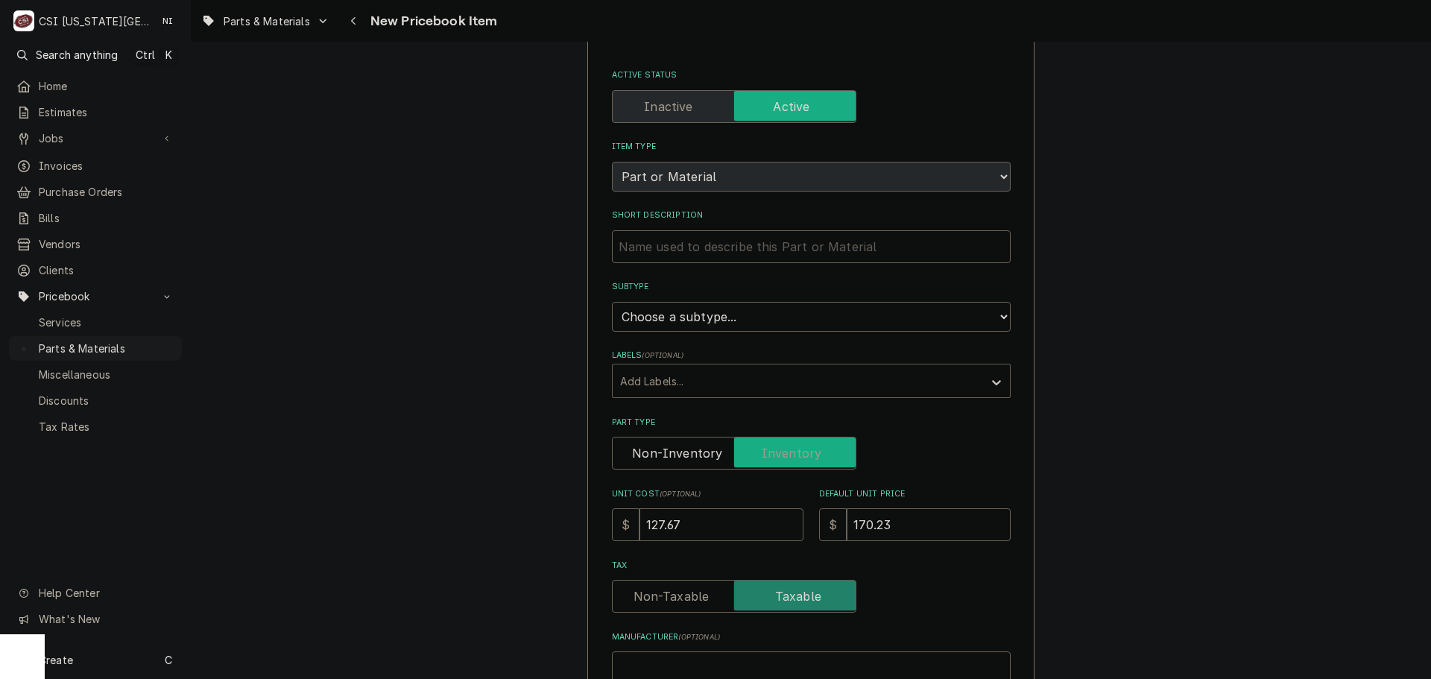
type textarea "x"
click at [770, 328] on select "Choose a subtype... [#2-DUAL] AFTERHRS-WH-CHG-2 [#2-DUAL] [PERSON_NAME]-EQUIP […" at bounding box center [811, 317] width 399 height 30
select select "45"
click at [612, 302] on select "Choose a subtype... [#2-DUAL] AFTERHRS-WH-CHG-2 [#2-DUAL] [PERSON_NAME]-EQUIP […" at bounding box center [811, 317] width 399 height 30
click at [737, 249] on input "Short Description" at bounding box center [811, 246] width 399 height 33
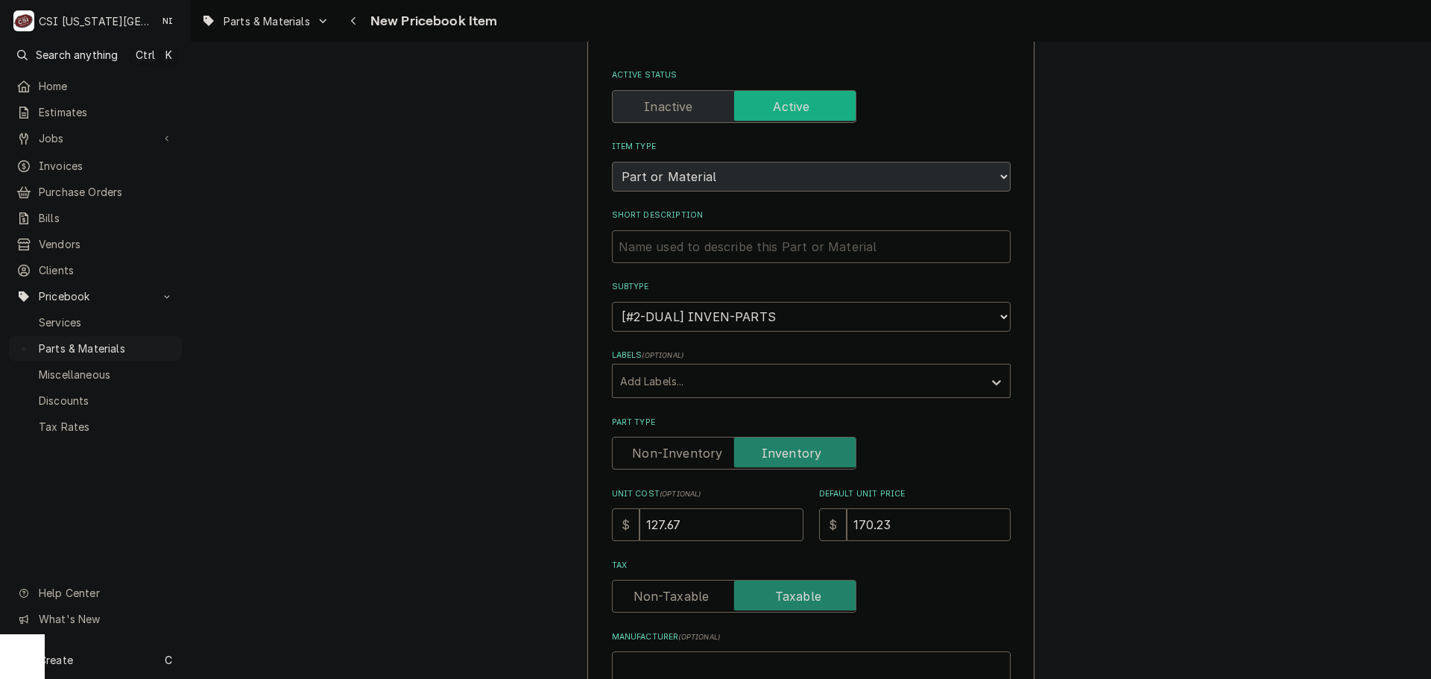
type textarea "x"
type input "L"
type textarea "x"
type input "LAL"
type textarea "x"
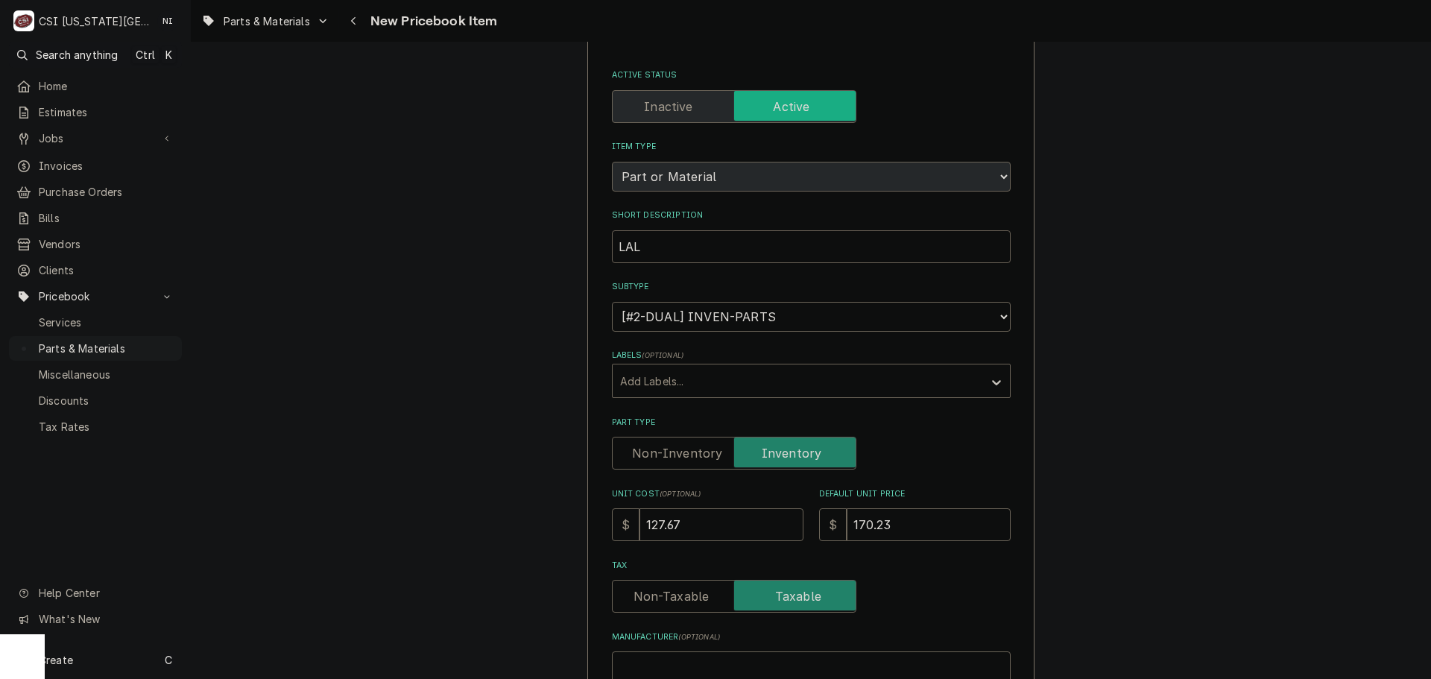
type input "LALM"
type textarea "x"
type input "LALMB"
type textarea "x"
type input "LALMBE"
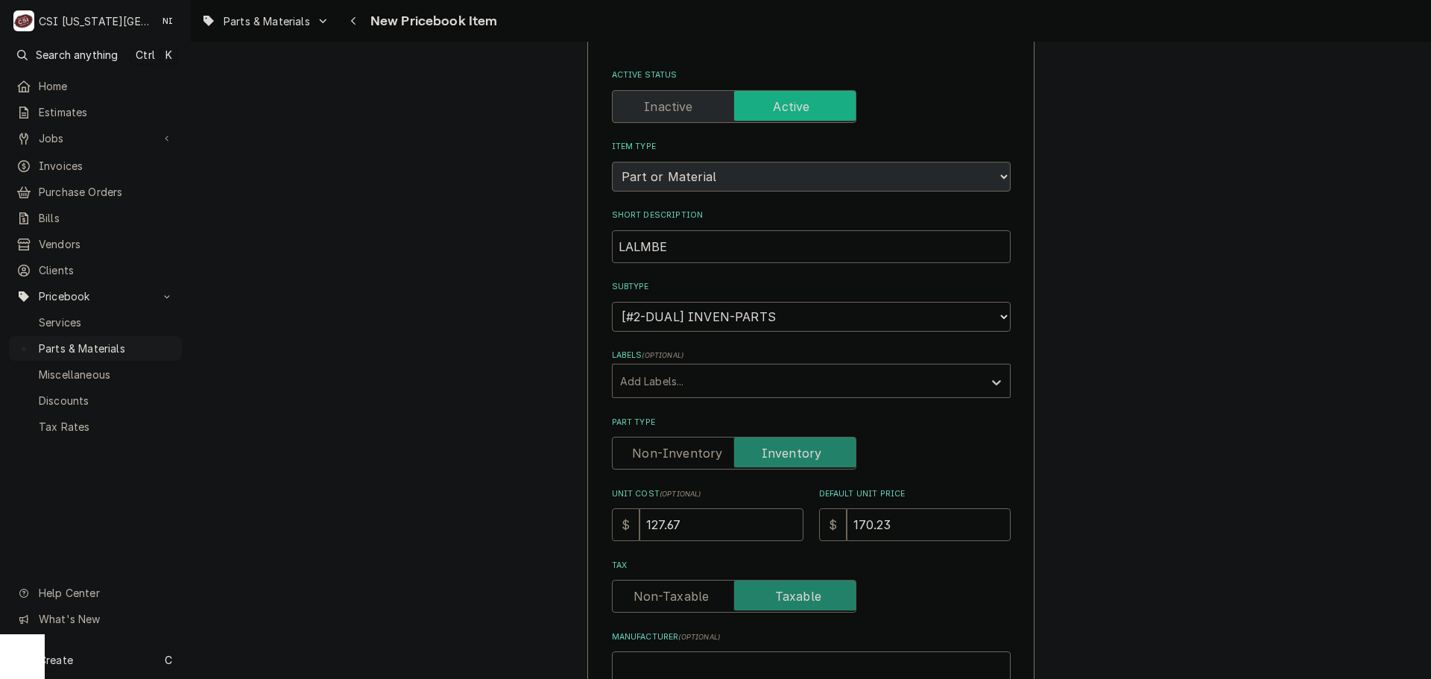
type textarea "x"
type input "LALMBER"
type textarea "x"
type input "LALMBER"
type textarea "x"
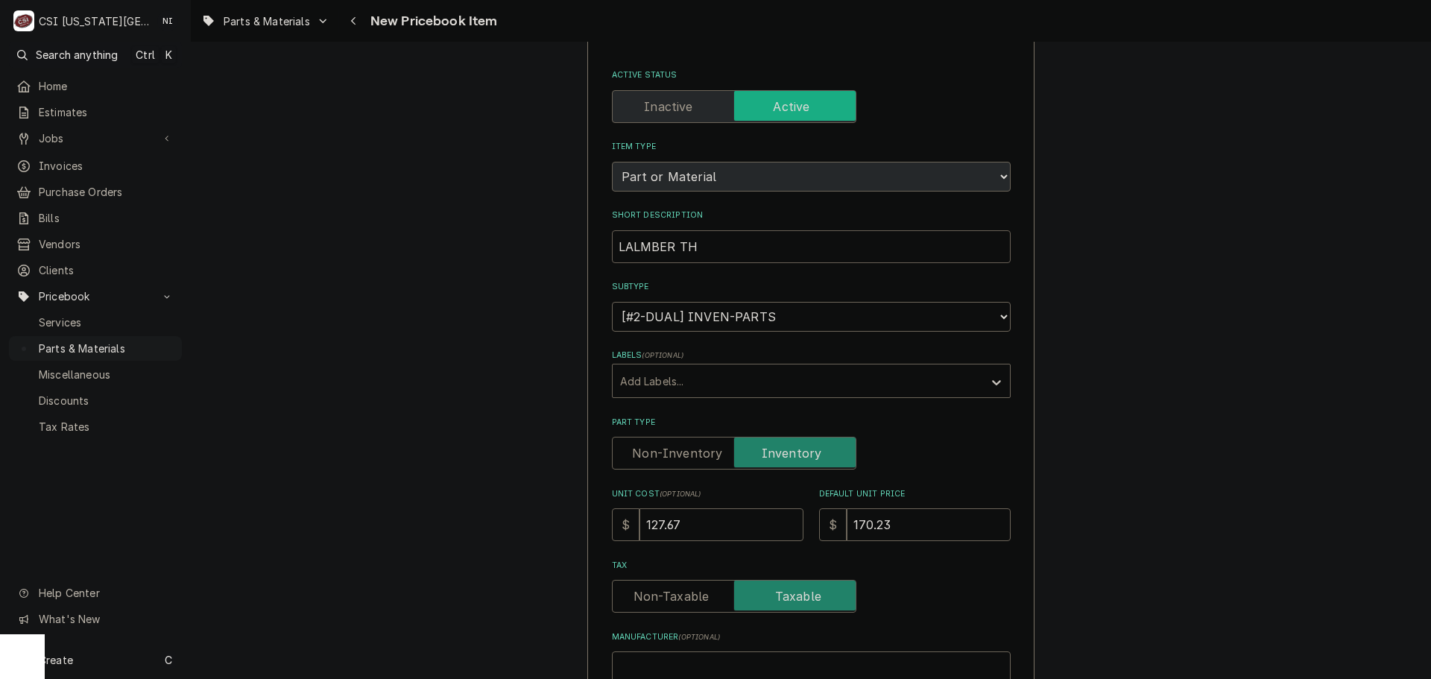
type input "LALMBER THE"
type textarea "x"
type input "LALMBER THER"
type textarea "x"
type input "LALMBER THERM"
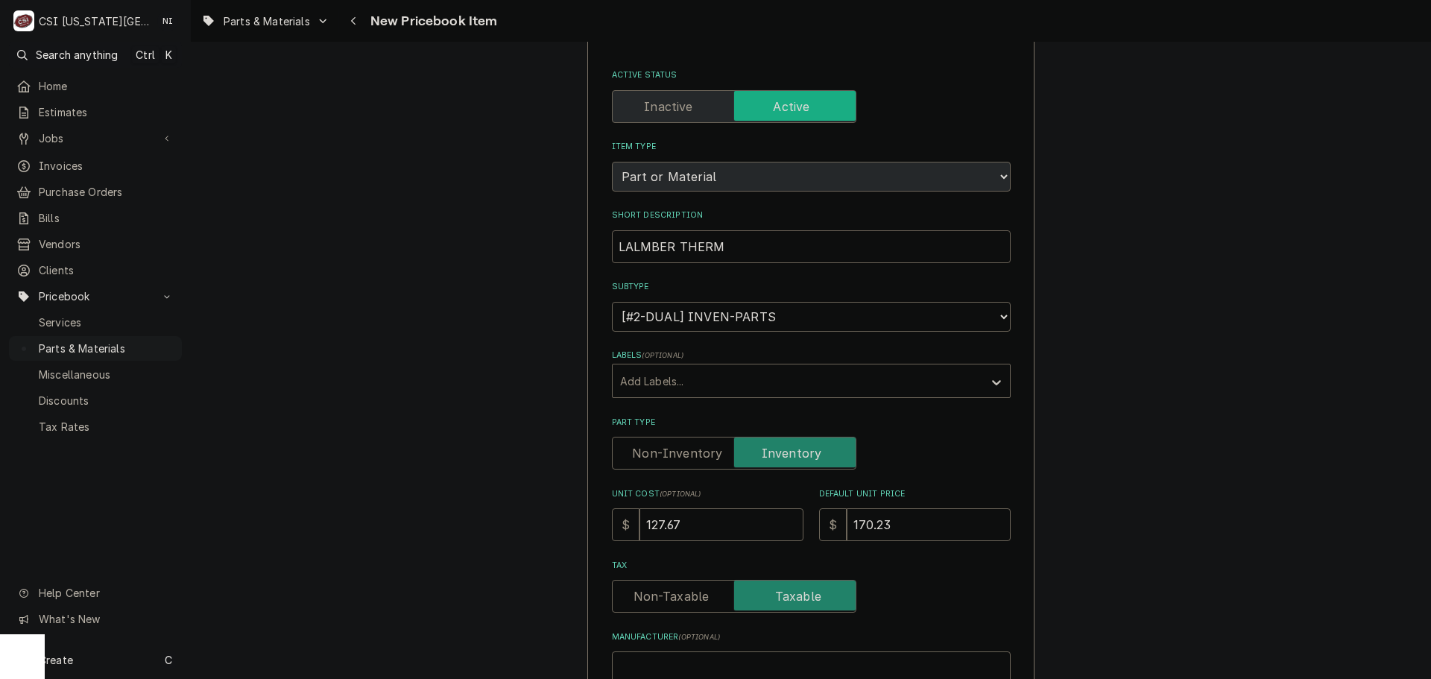
type textarea "x"
type input "LALMBER THERMO"
type textarea "x"
type input "LALMBER THERMOS"
type textarea "x"
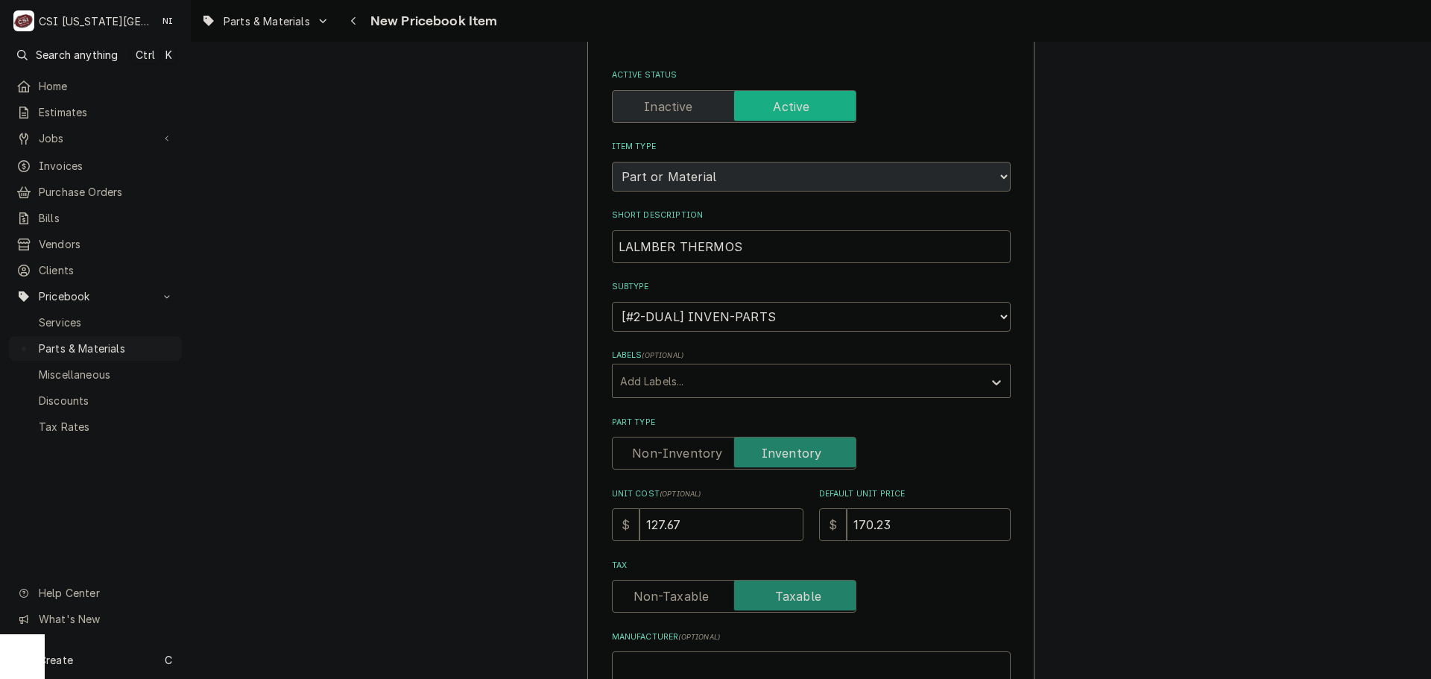
type input "LALMBER THERMOST"
type textarea "x"
type input "LALMBER THERMOSTA"
type textarea "x"
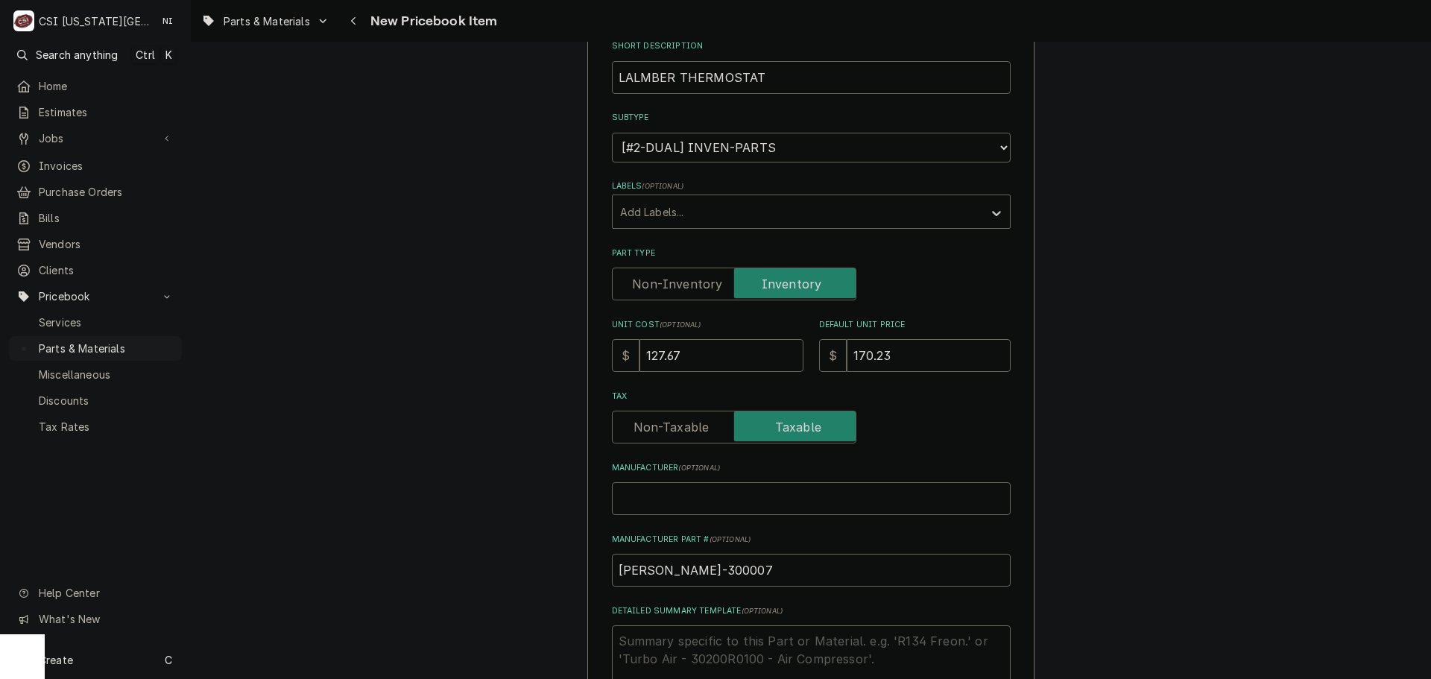
scroll to position [517, 0]
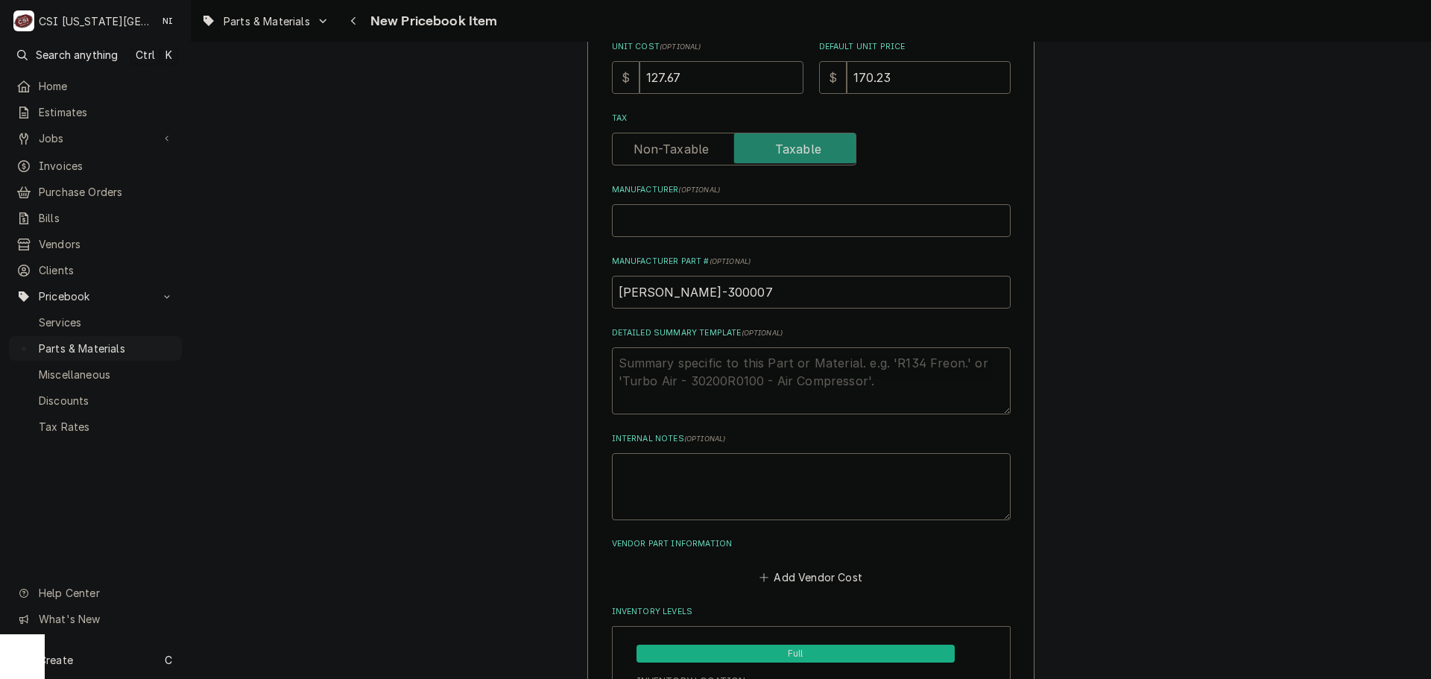
type input "LALMBER THERMOSTAT"
drag, startPoint x: 682, startPoint y: 306, endPoint x: 569, endPoint y: 311, distance: 112.6
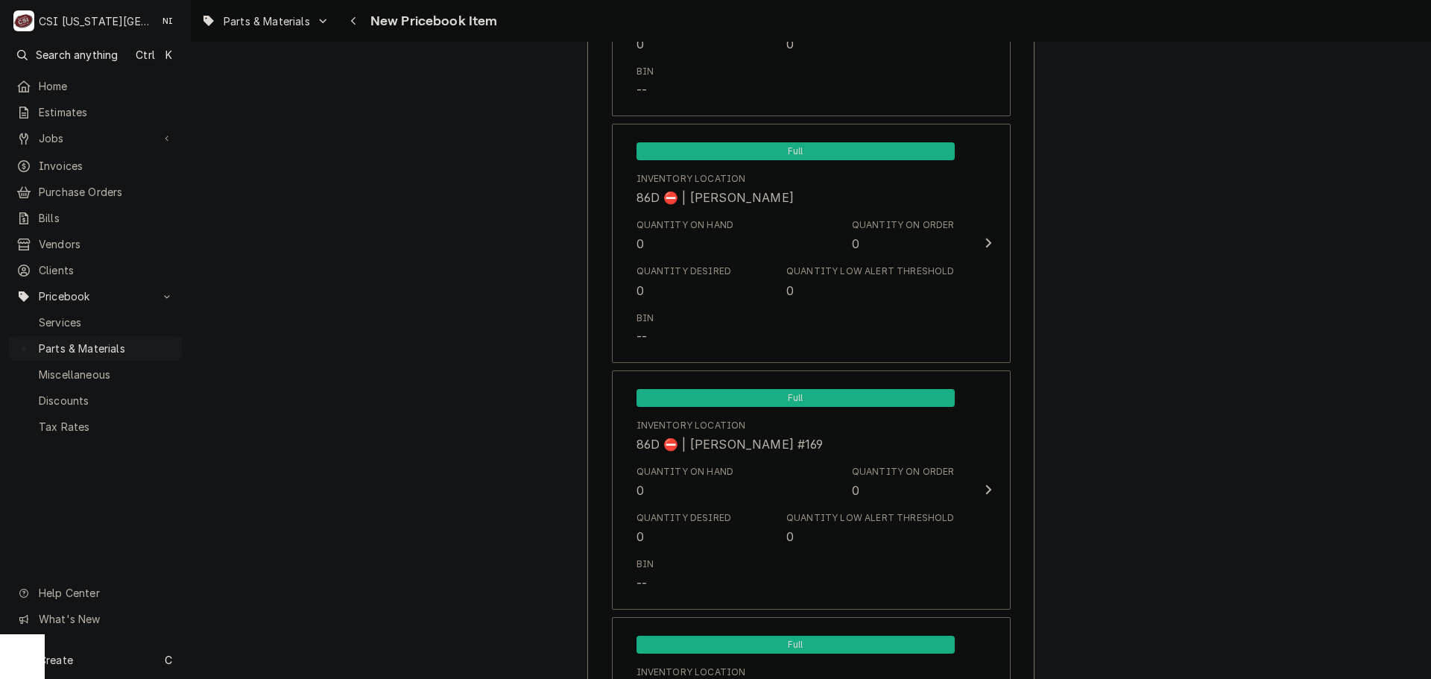
scroll to position [14360, 0]
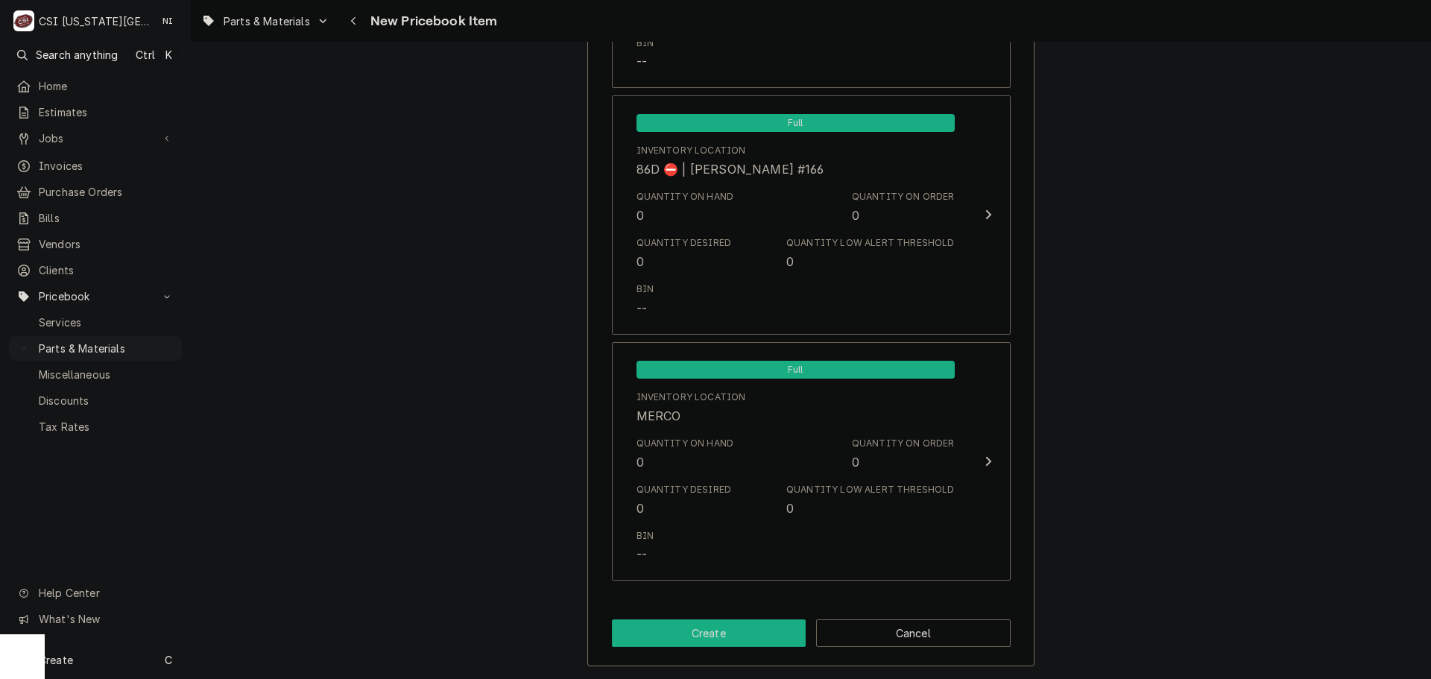
drag, startPoint x: 736, startPoint y: 627, endPoint x: 719, endPoint y: 603, distance: 28.9
click at [736, 626] on button "Create" at bounding box center [709, 633] width 195 height 28
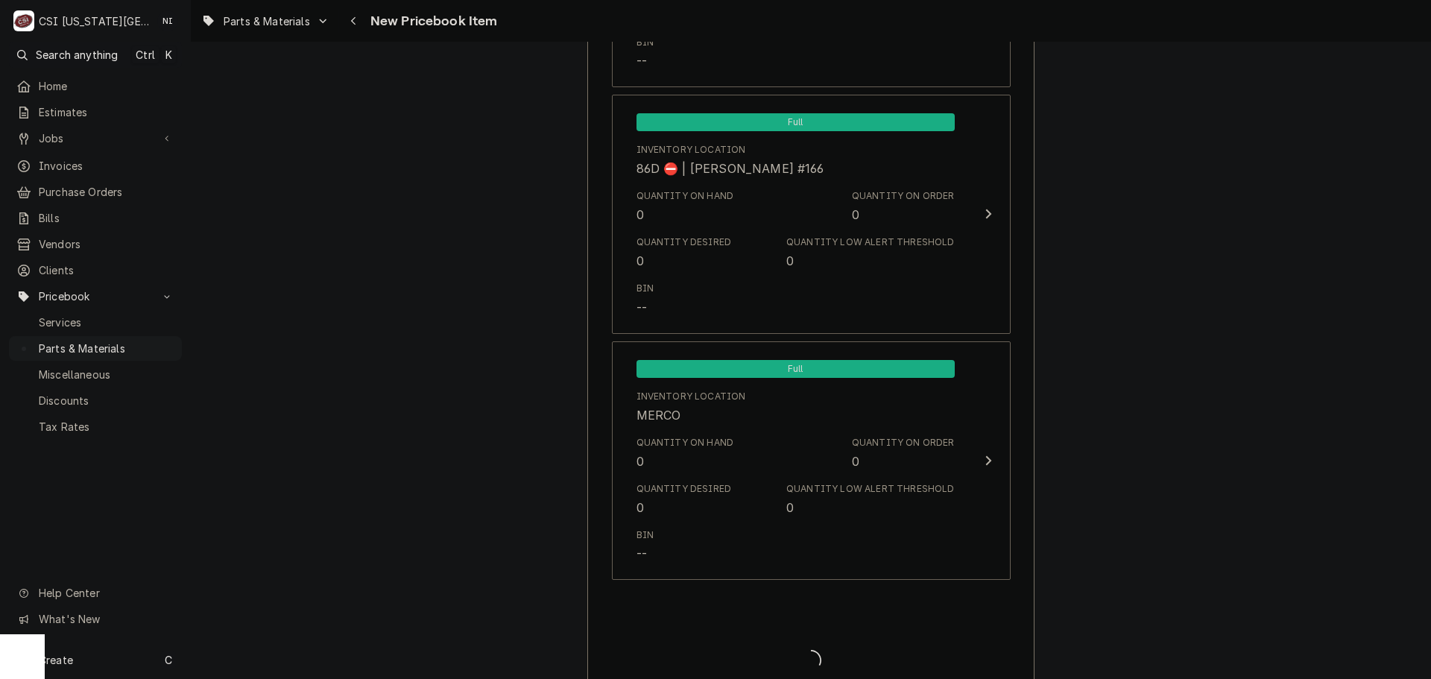
type textarea "x"
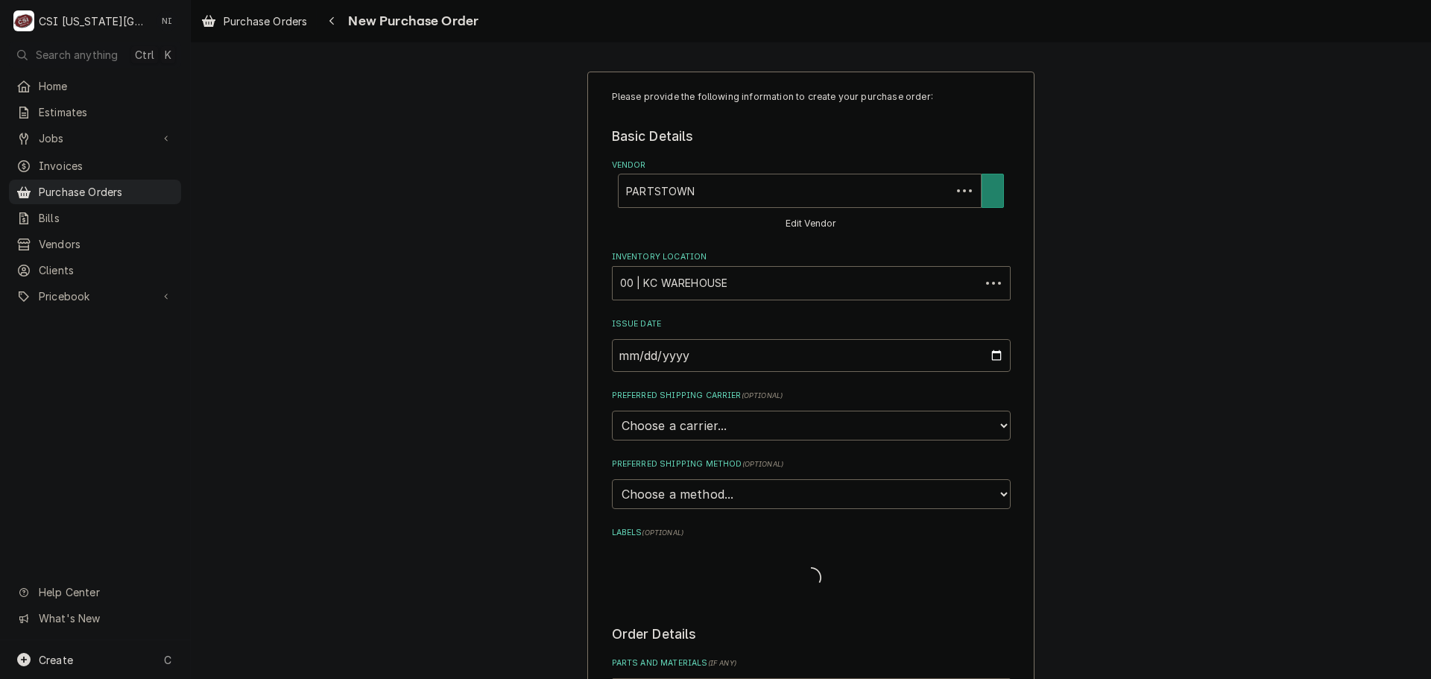
type textarea "x"
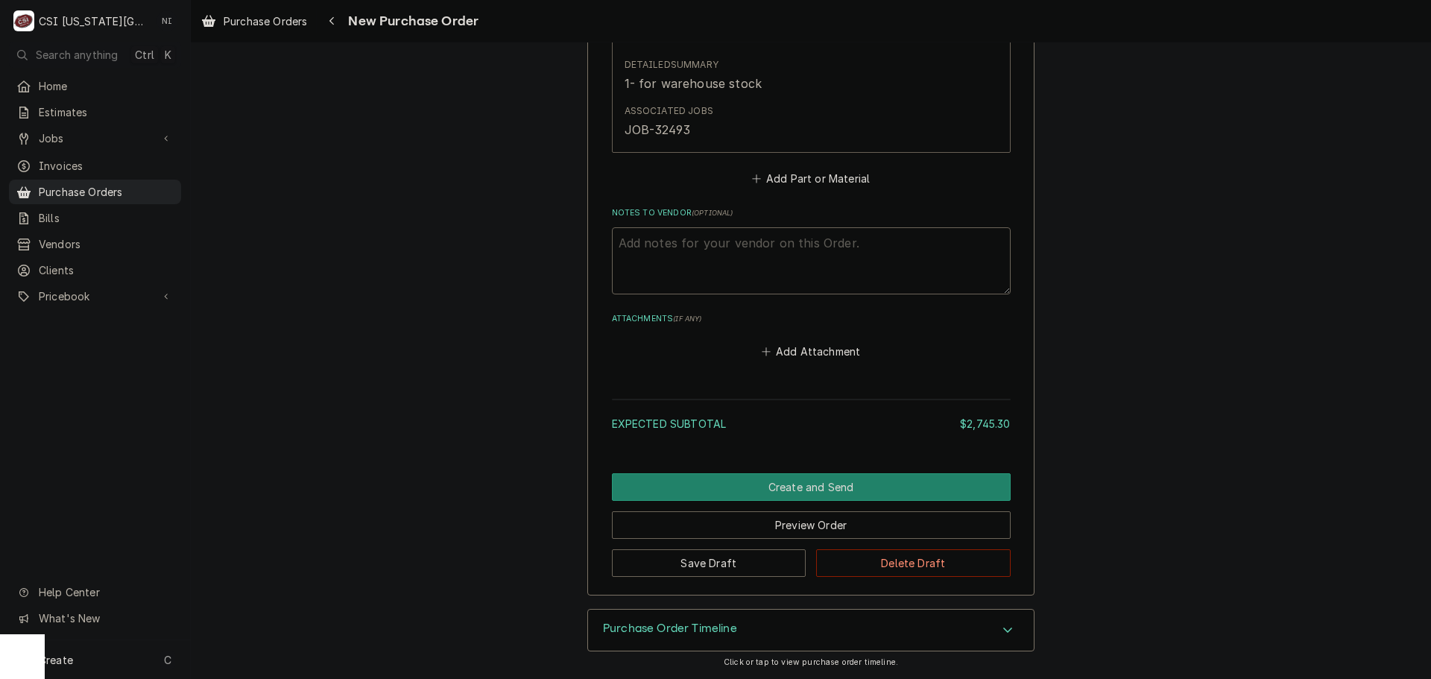
scroll to position [2761, 0]
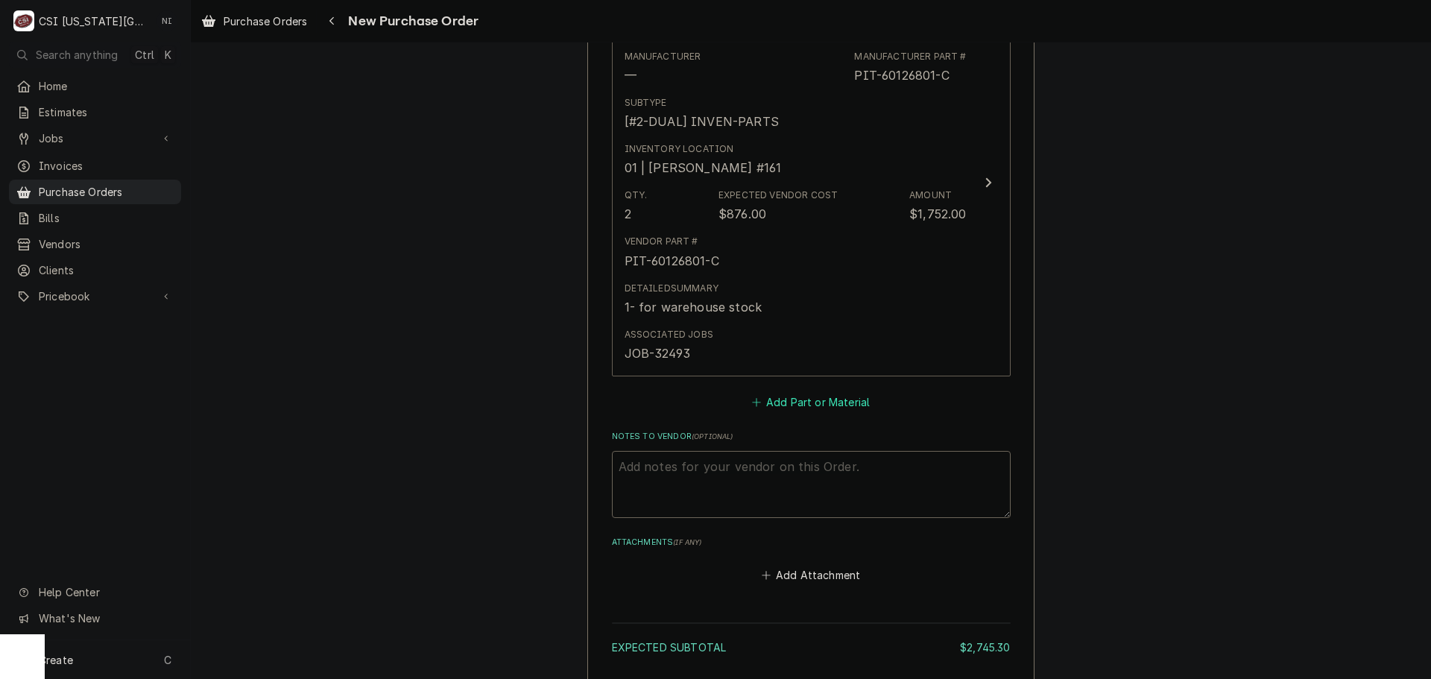
click at [830, 405] on button "Add Part or Material" at bounding box center [810, 402] width 123 height 21
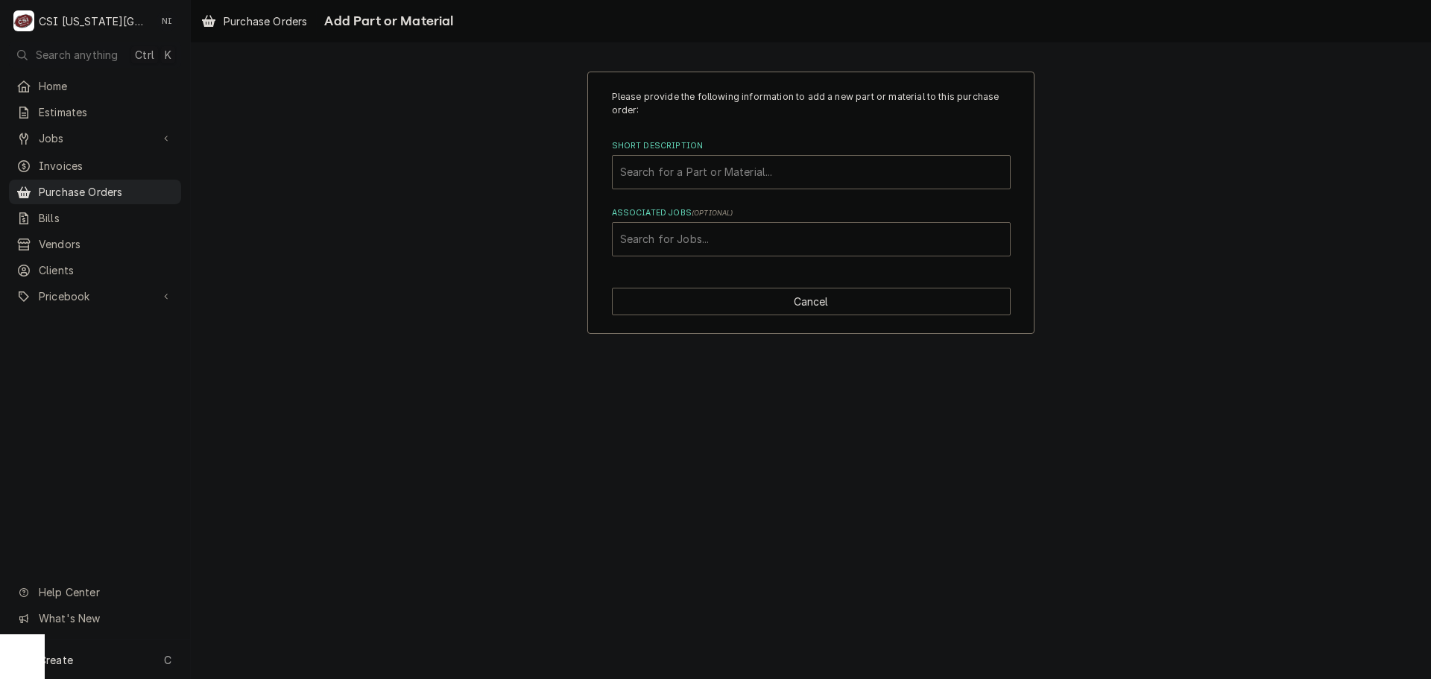
click at [742, 238] on div "Associated Jobs" at bounding box center [811, 239] width 382 height 27
type input "32443"
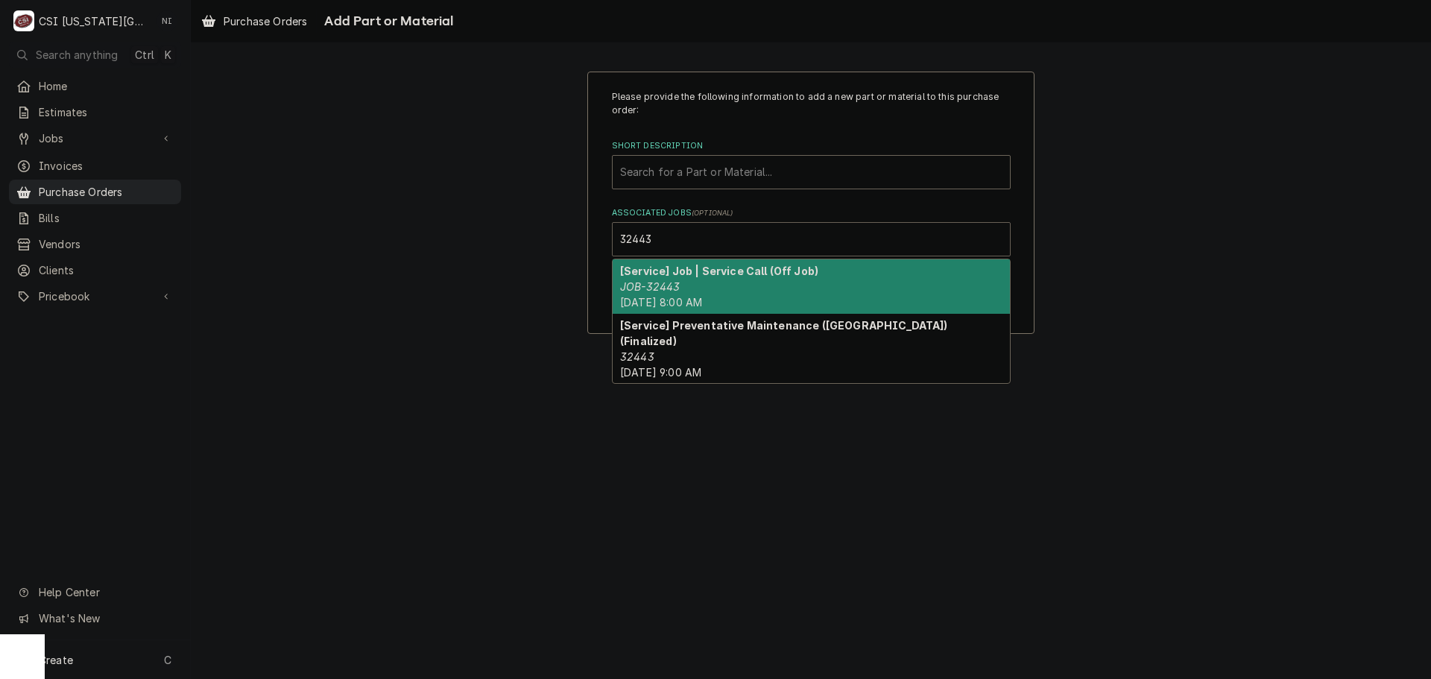
click at [733, 278] on div "[Service] Job | Service Call (Off Job) JOB-32443 [DATE] 8:00 AM" at bounding box center [811, 286] width 397 height 54
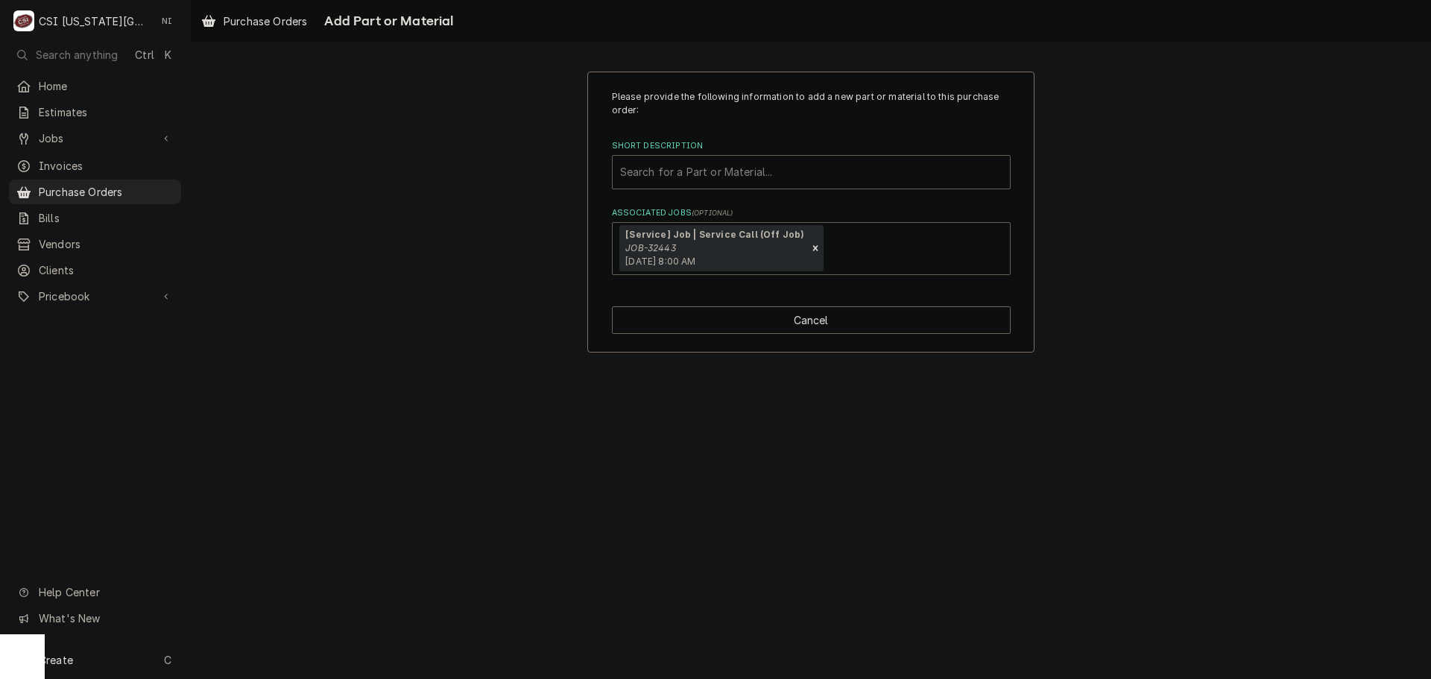
click at [746, 159] on div "Short Description" at bounding box center [811, 172] width 382 height 27
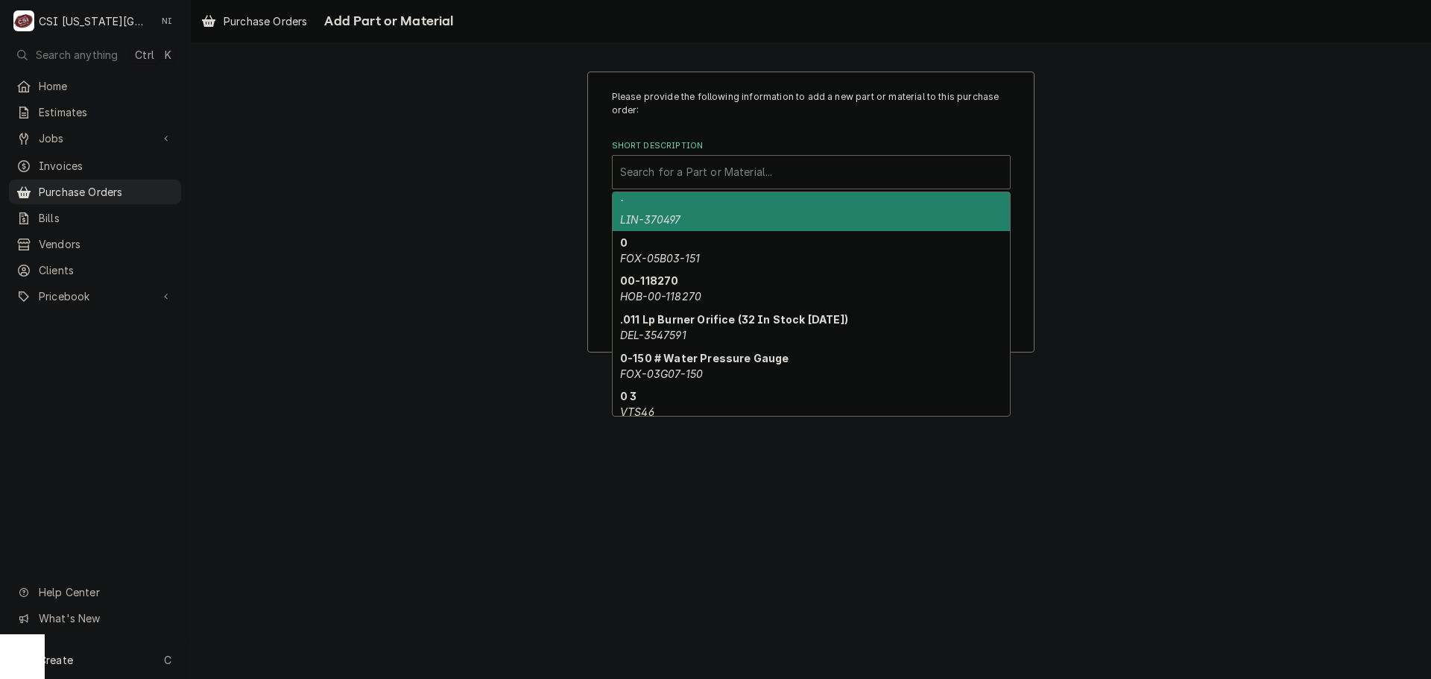
paste input "[PERSON_NAME]-300007"
type input "[PERSON_NAME]-300007"
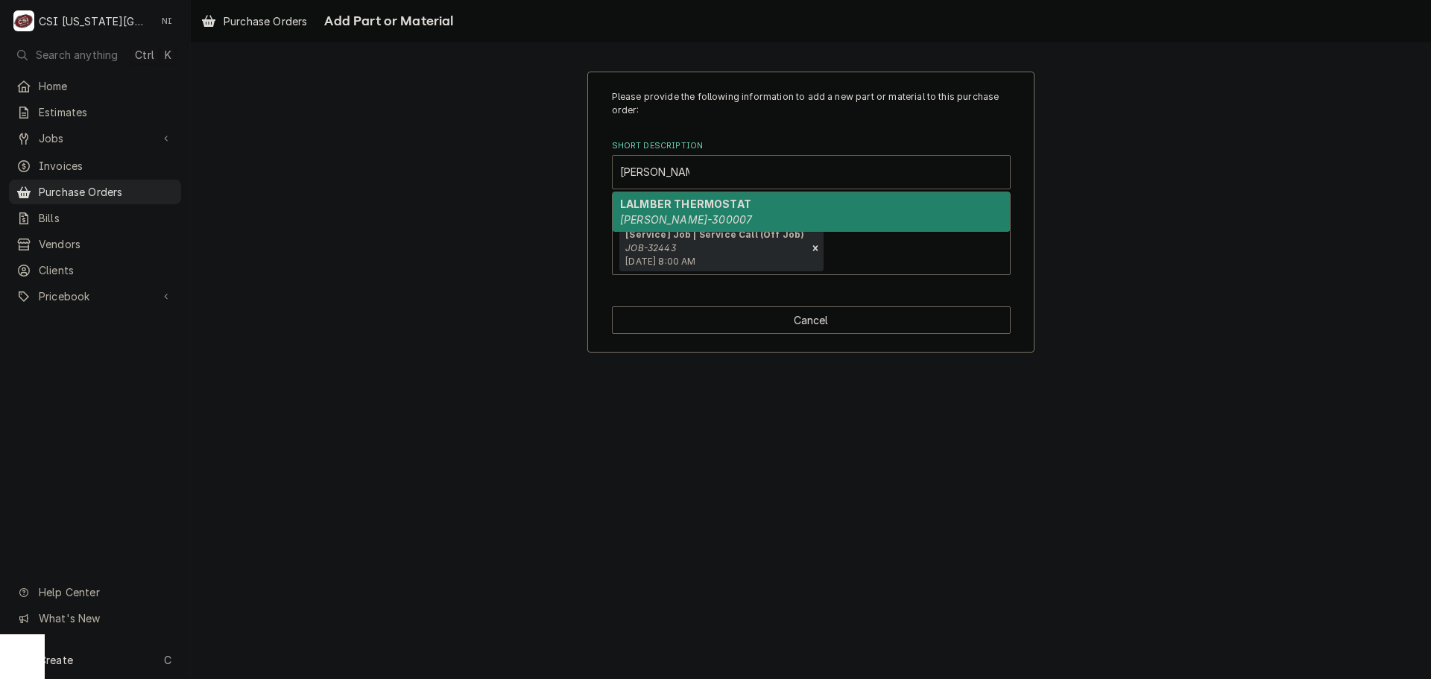
click at [704, 209] on strong "LALMBER THERMOSTAT" at bounding box center [685, 204] width 131 height 13
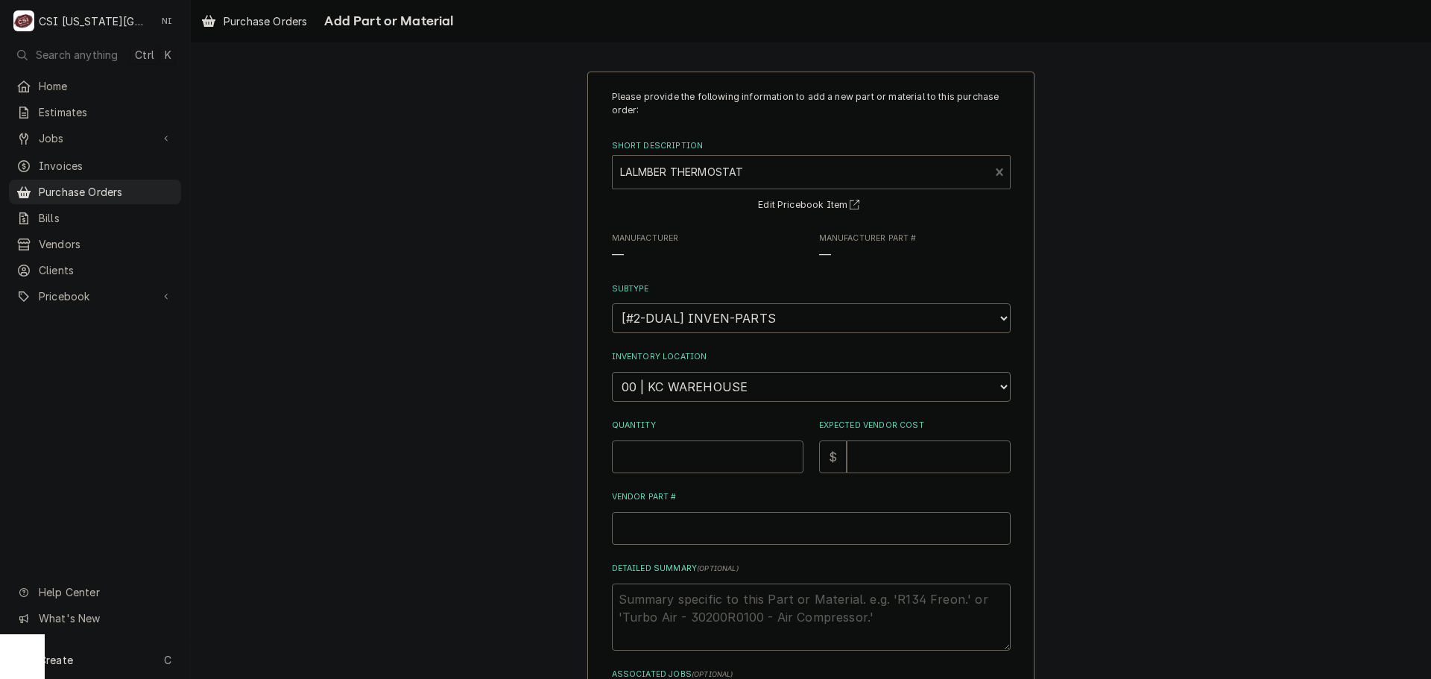
type textarea "x"
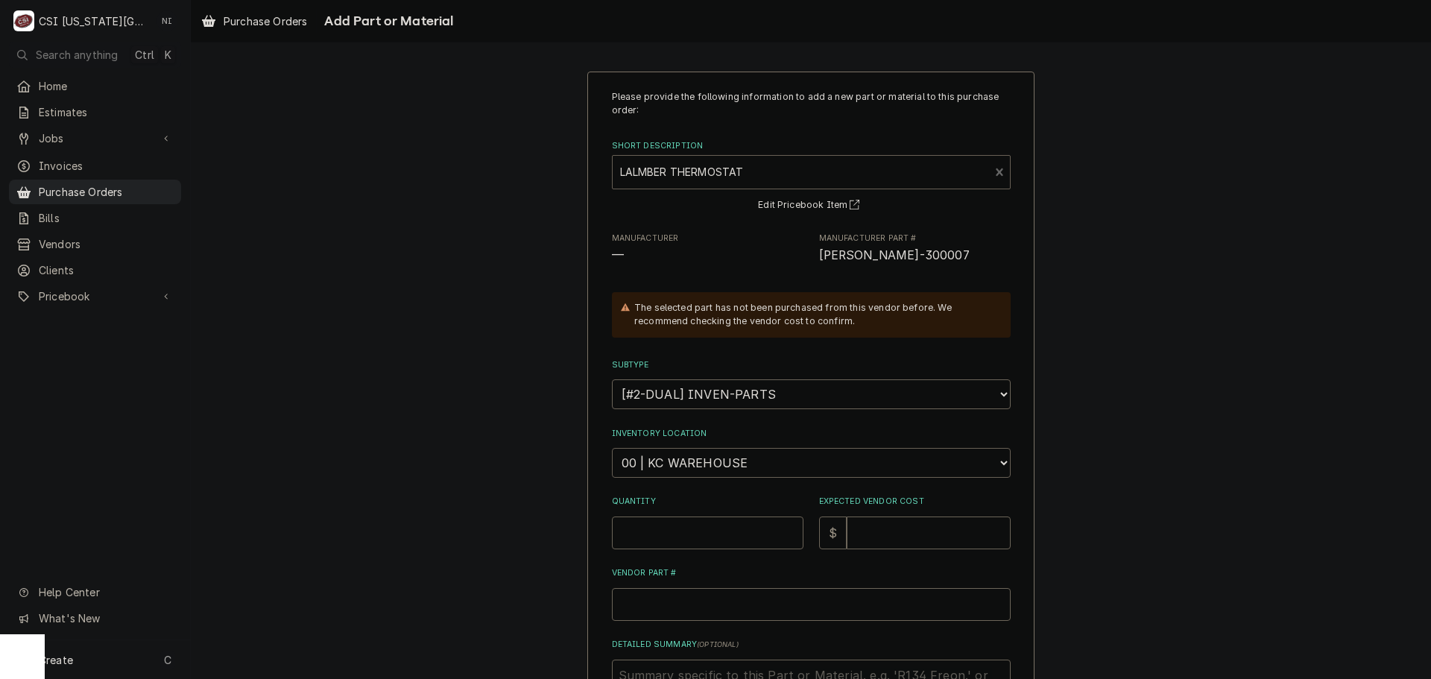
click at [738, 460] on select "Choose a location... 00 | KC WAREHOUSE 00 | MAIN WAREHOUSE 01 | [PERSON_NAME] #…" at bounding box center [811, 463] width 399 height 30
select select "2778"
click at [612, 448] on select "Choose a location... 00 | KC WAREHOUSE 00 | MAIN WAREHOUSE 01 | [PERSON_NAME] #…" at bounding box center [811, 463] width 399 height 30
drag, startPoint x: 712, startPoint y: 534, endPoint x: 712, endPoint y: 522, distance: 12.7
click at [712, 528] on input "Quantity" at bounding box center [708, 532] width 192 height 33
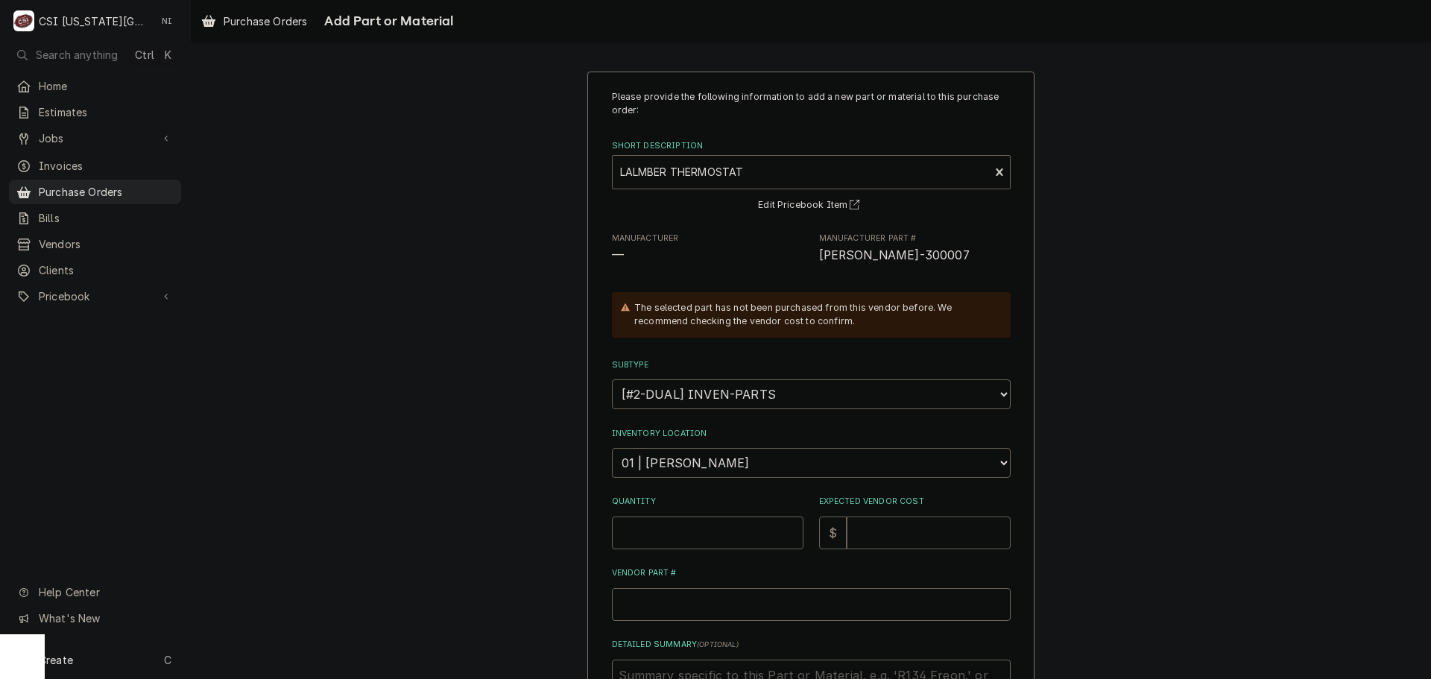
type textarea "x"
type input "1"
type textarea "x"
type input "12"
type textarea "x"
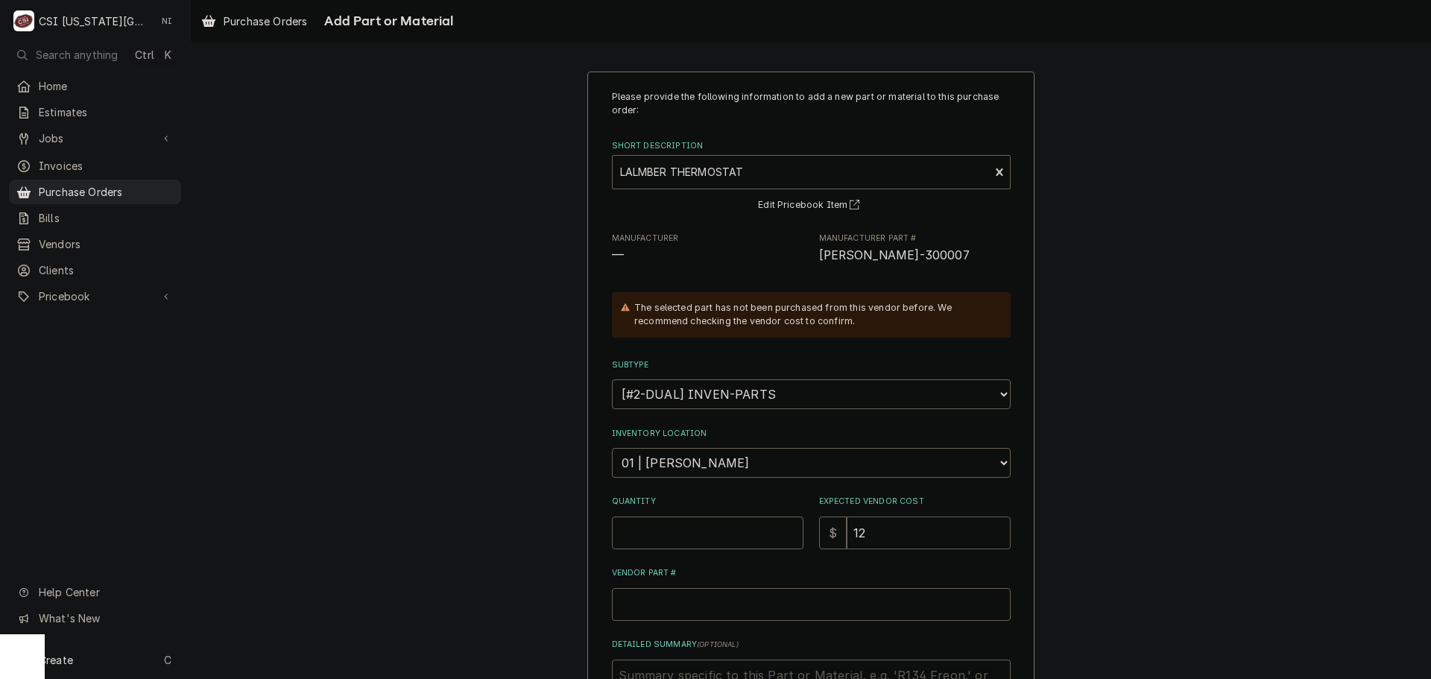
type input "127"
type textarea "x"
type input "127.6"
type textarea "x"
type input "127.67"
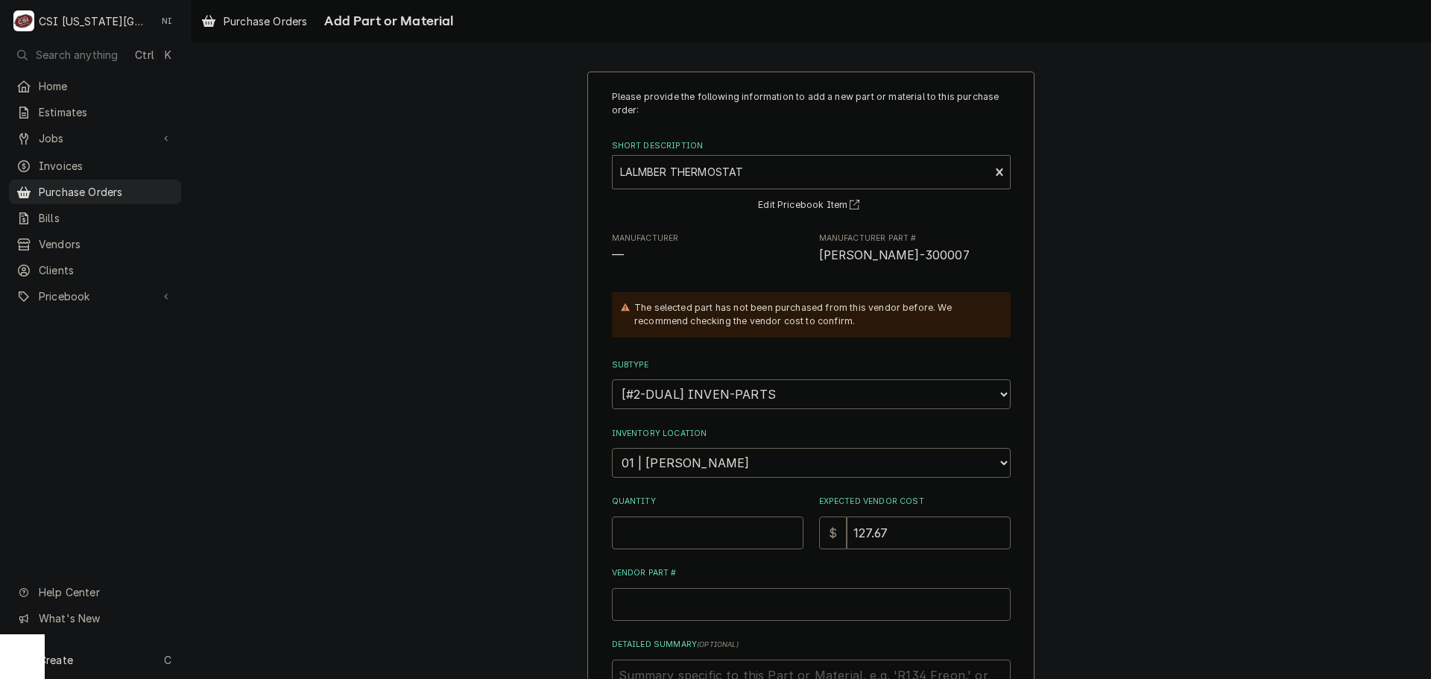
click at [705, 606] on input "Vendor Part #" at bounding box center [811, 604] width 399 height 33
type input "V"
type textarea "x"
paste input "[PERSON_NAME]-300007"
type textarea "x"
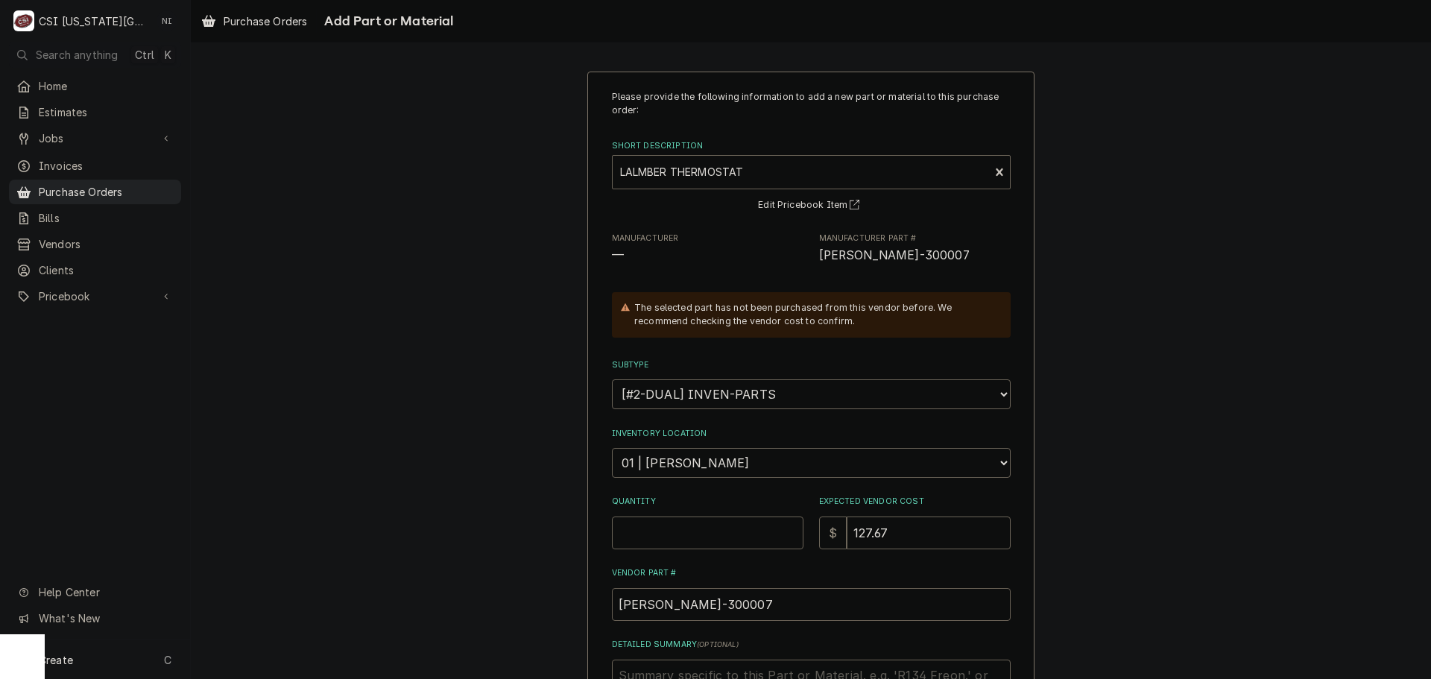
type input "[PERSON_NAME]-300007"
click at [677, 541] on input "Quantity" at bounding box center [708, 532] width 192 height 33
type textarea "x"
type input "1"
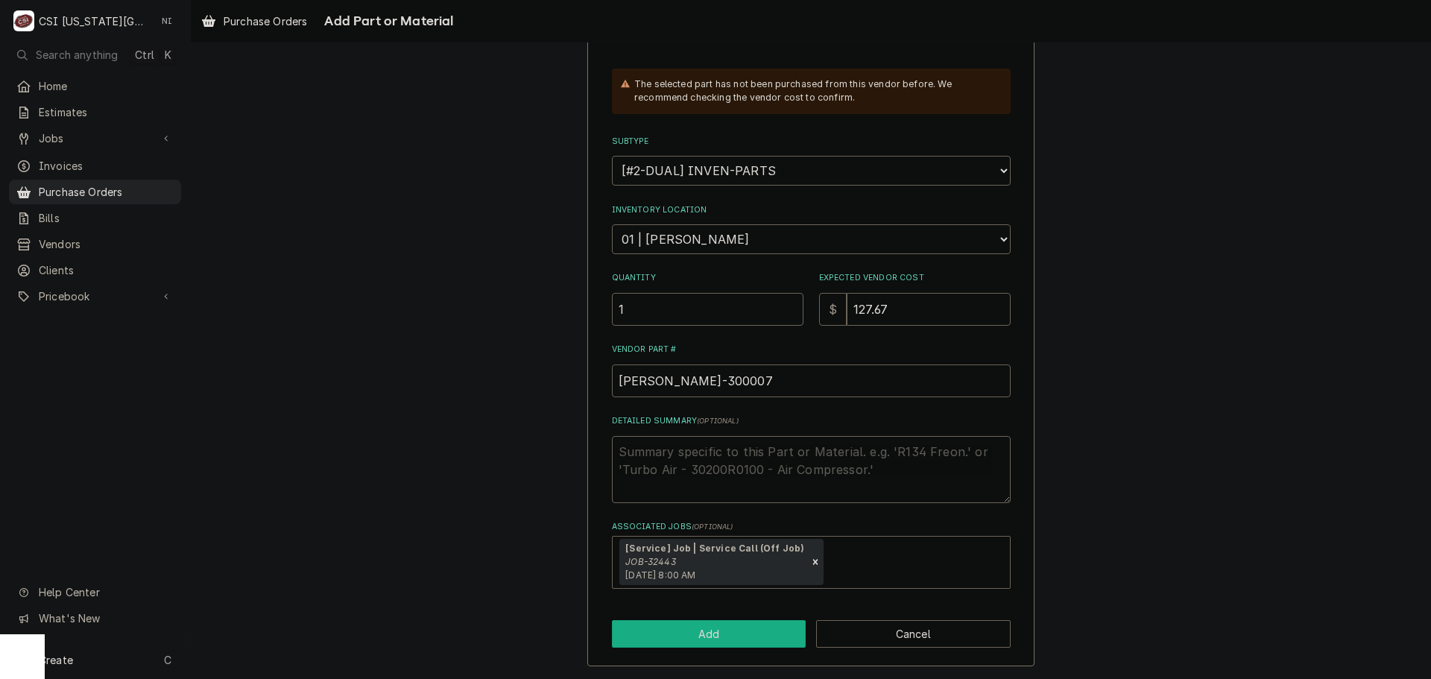
click at [729, 642] on button "Add" at bounding box center [709, 634] width 195 height 28
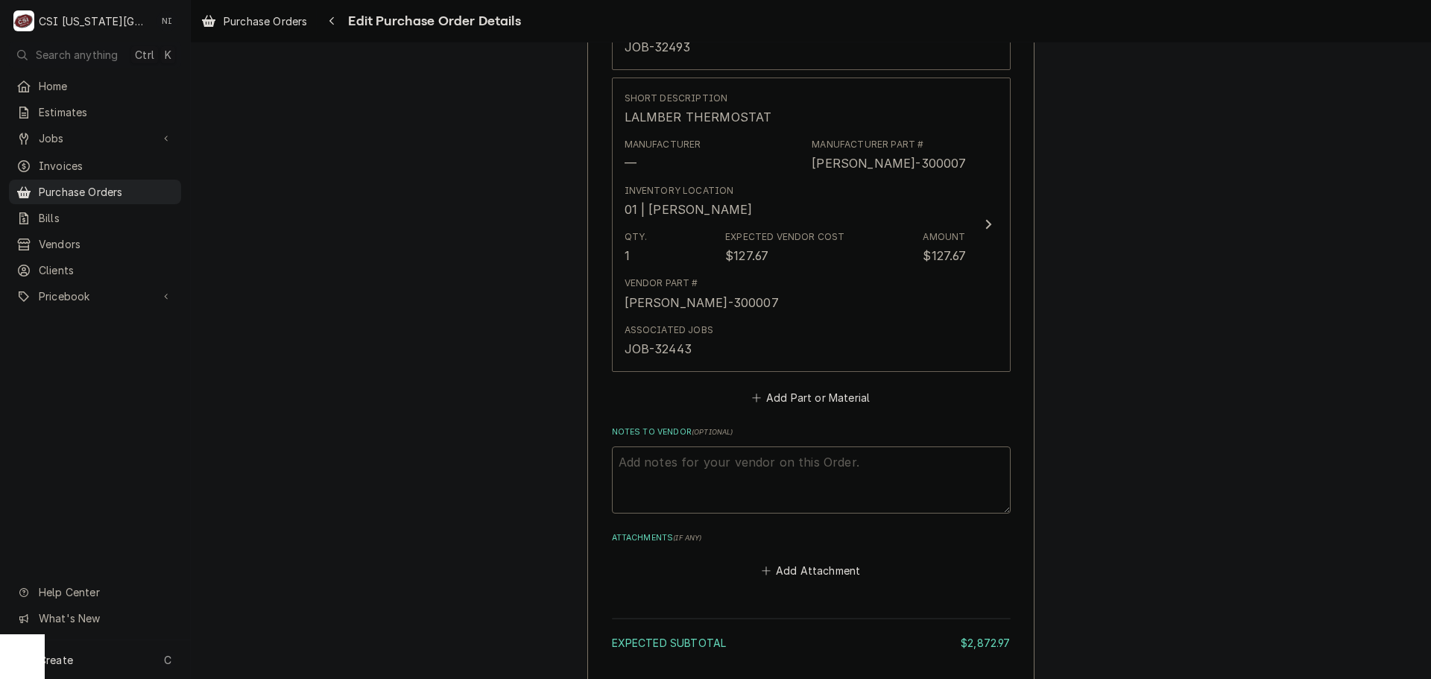
scroll to position [3067, 0]
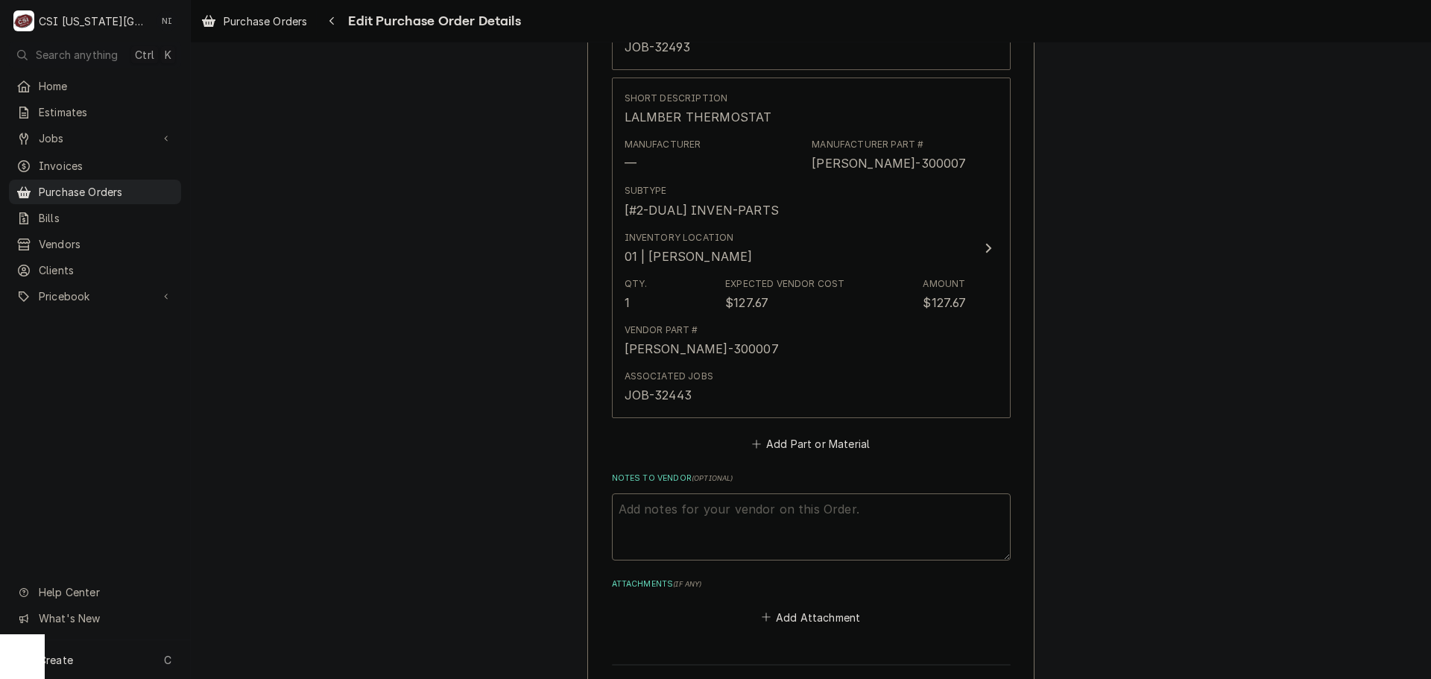
type textarea "x"
click at [830, 445] on button "Add Part or Material" at bounding box center [810, 444] width 123 height 21
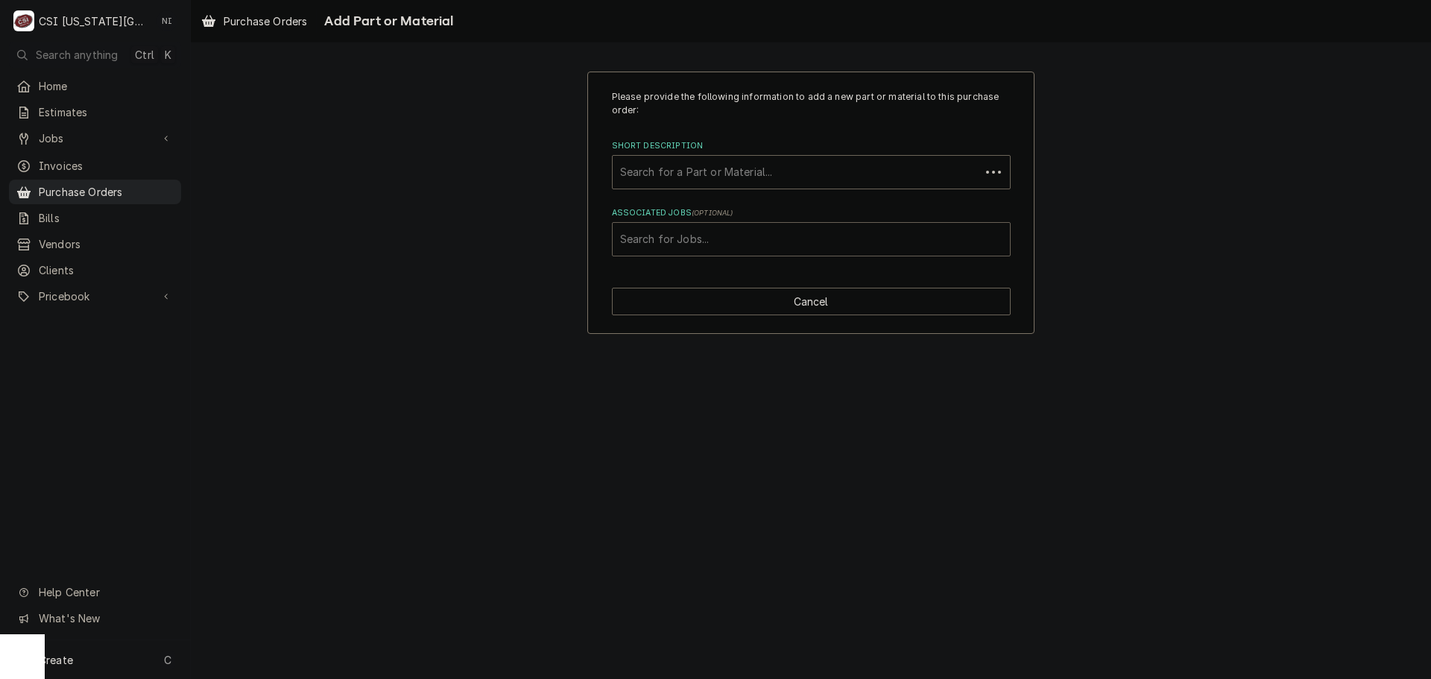
click at [751, 237] on div "Associated Jobs" at bounding box center [811, 239] width 382 height 27
type input "32443"
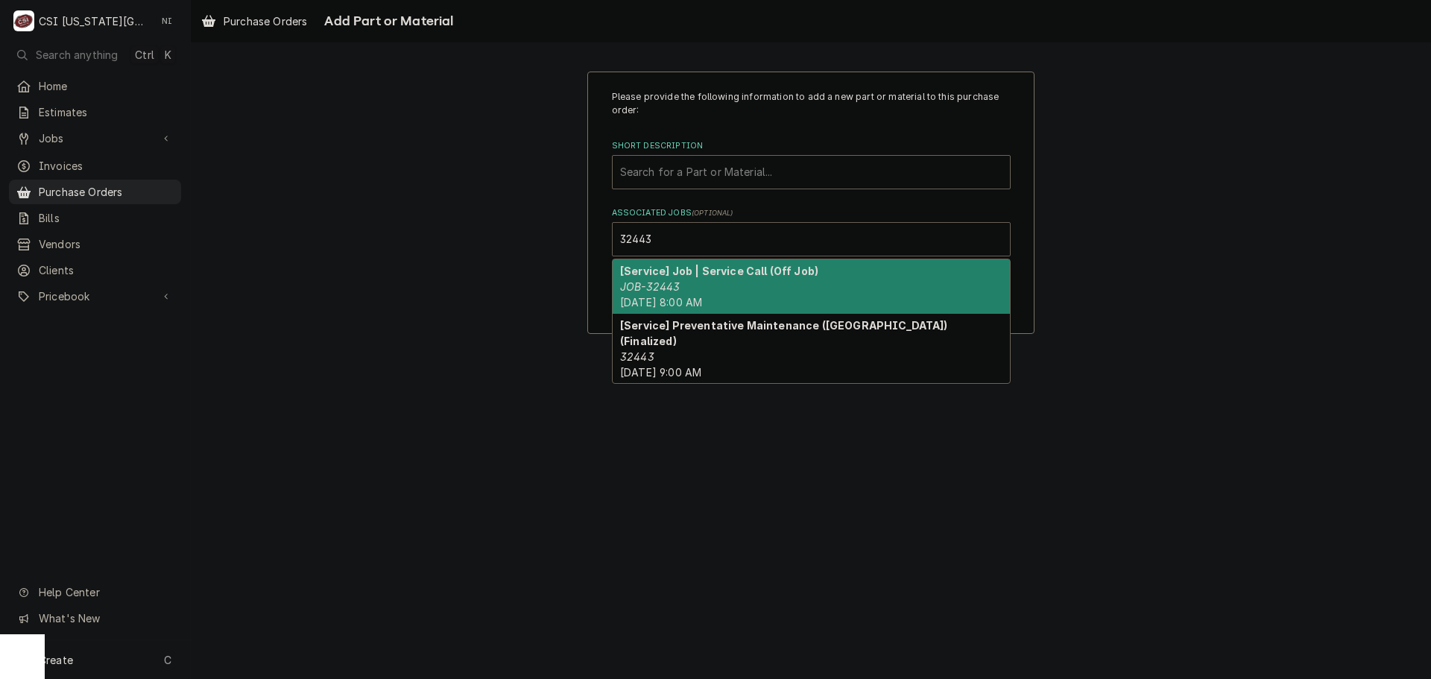
click at [706, 282] on div "[Service] Job | Service Call (Off Job) JOB-32443 [DATE] 8:00 AM" at bounding box center [811, 286] width 397 height 54
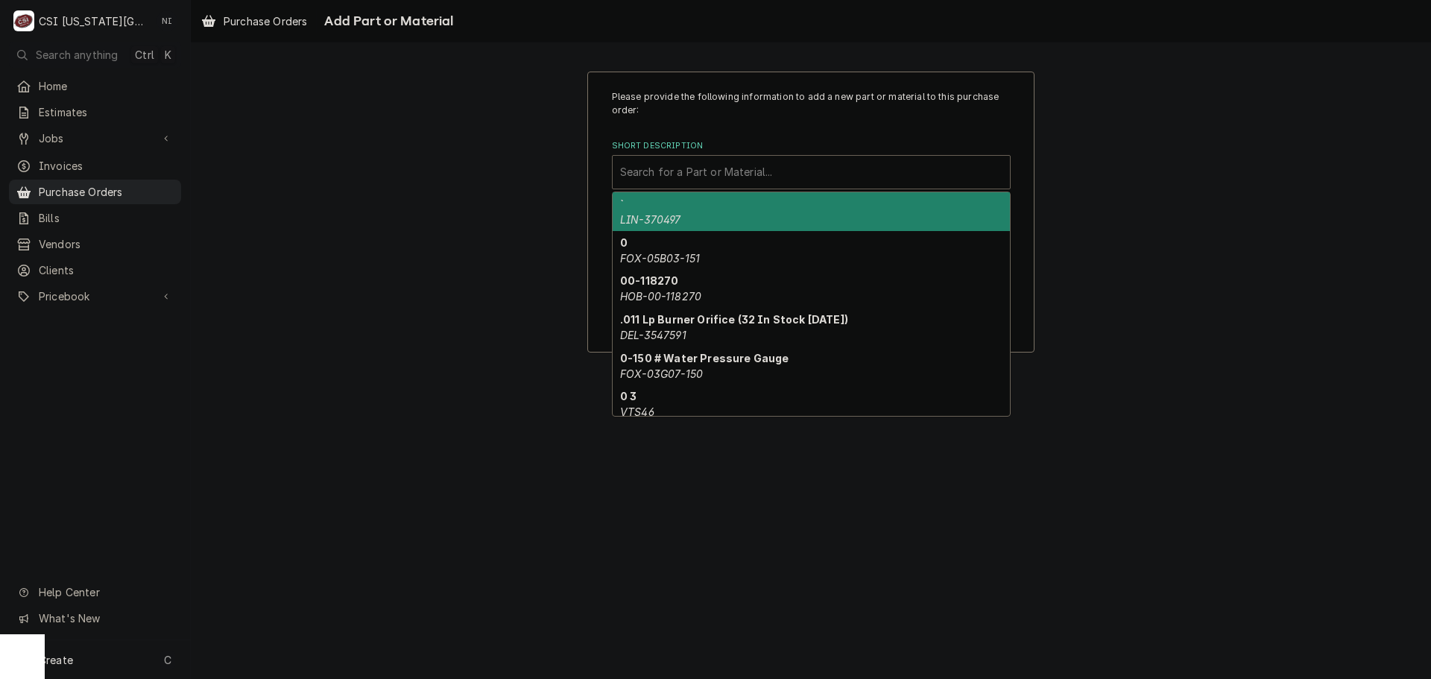
click at [695, 180] on div "Short Description" at bounding box center [811, 172] width 382 height 27
paste input "[PERSON_NAME]-300304"
type input "[PERSON_NAME]-300304"
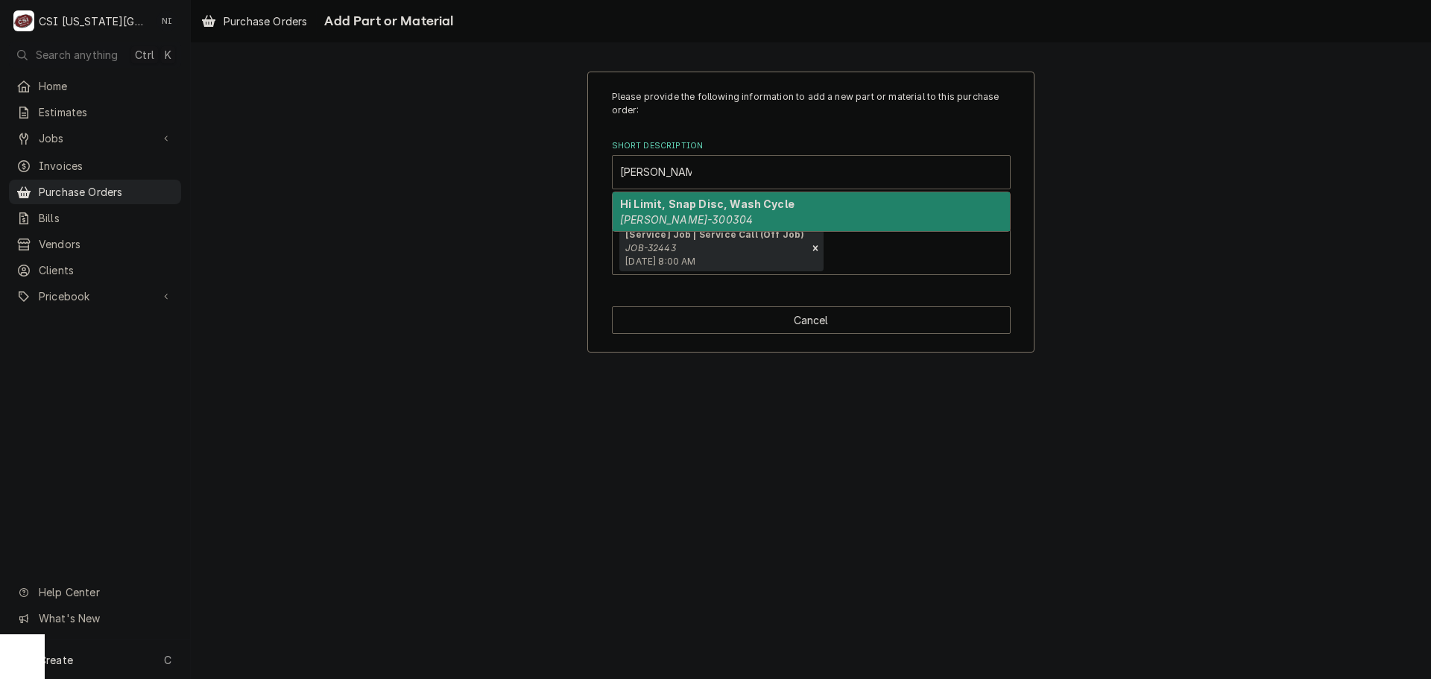
click at [698, 212] on div "Hi Limit, Snap Disc, Wash Cycle [PERSON_NAME]-300304" at bounding box center [811, 211] width 397 height 39
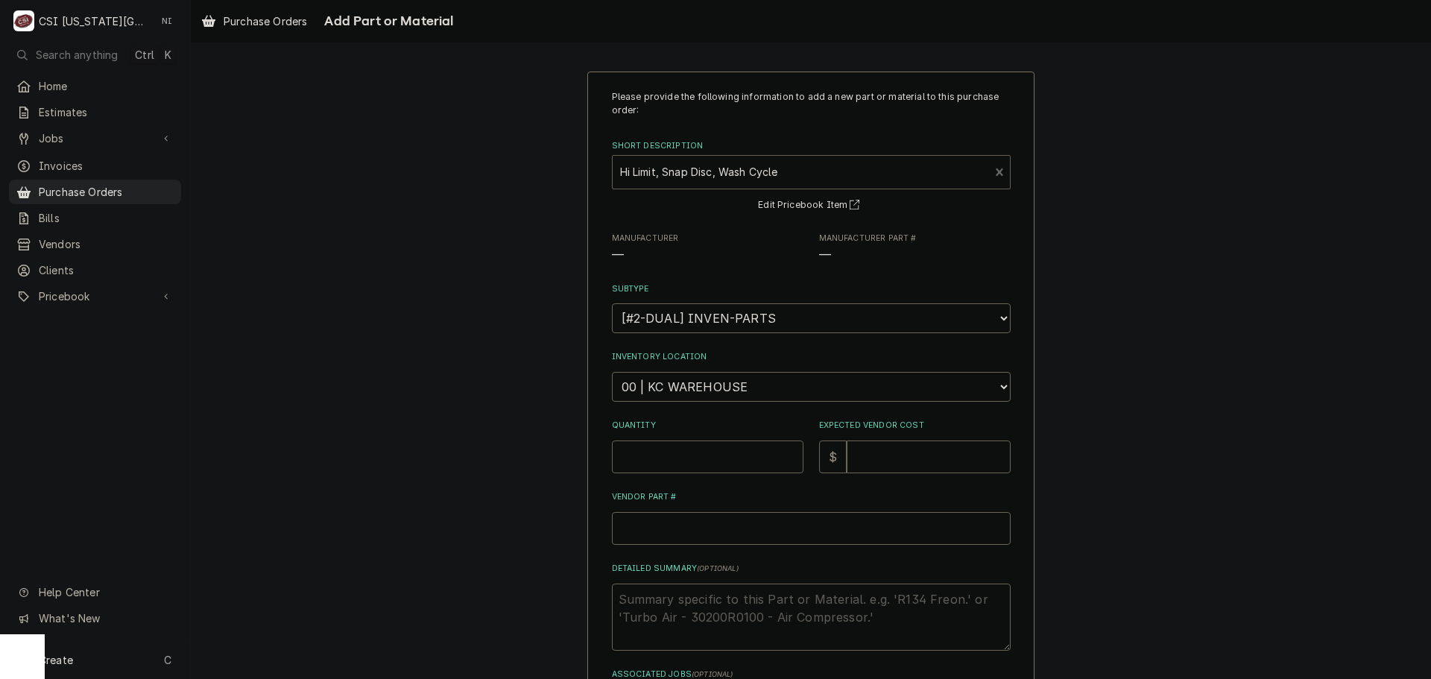
type textarea "x"
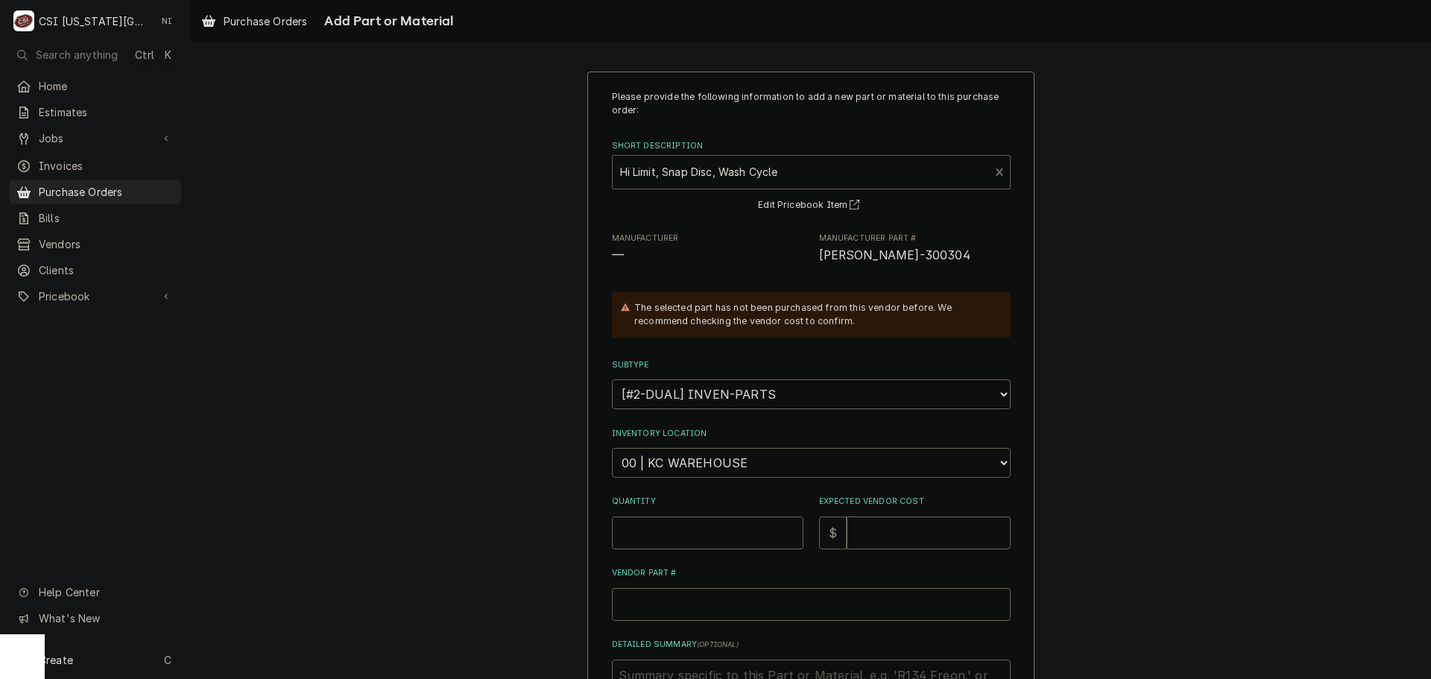
click at [695, 473] on select "Choose a location... 00 | KC WAREHOUSE 00 | MAIN WAREHOUSE 01 | [PERSON_NAME] #…" at bounding box center [811, 463] width 399 height 30
select select "2778"
click at [612, 448] on select "Choose a location... 00 | KC WAREHOUSE 00 | MAIN WAREHOUSE 01 | [PERSON_NAME] #…" at bounding box center [811, 463] width 399 height 30
click at [715, 527] on input "Quantity" at bounding box center [708, 532] width 192 height 33
type textarea "x"
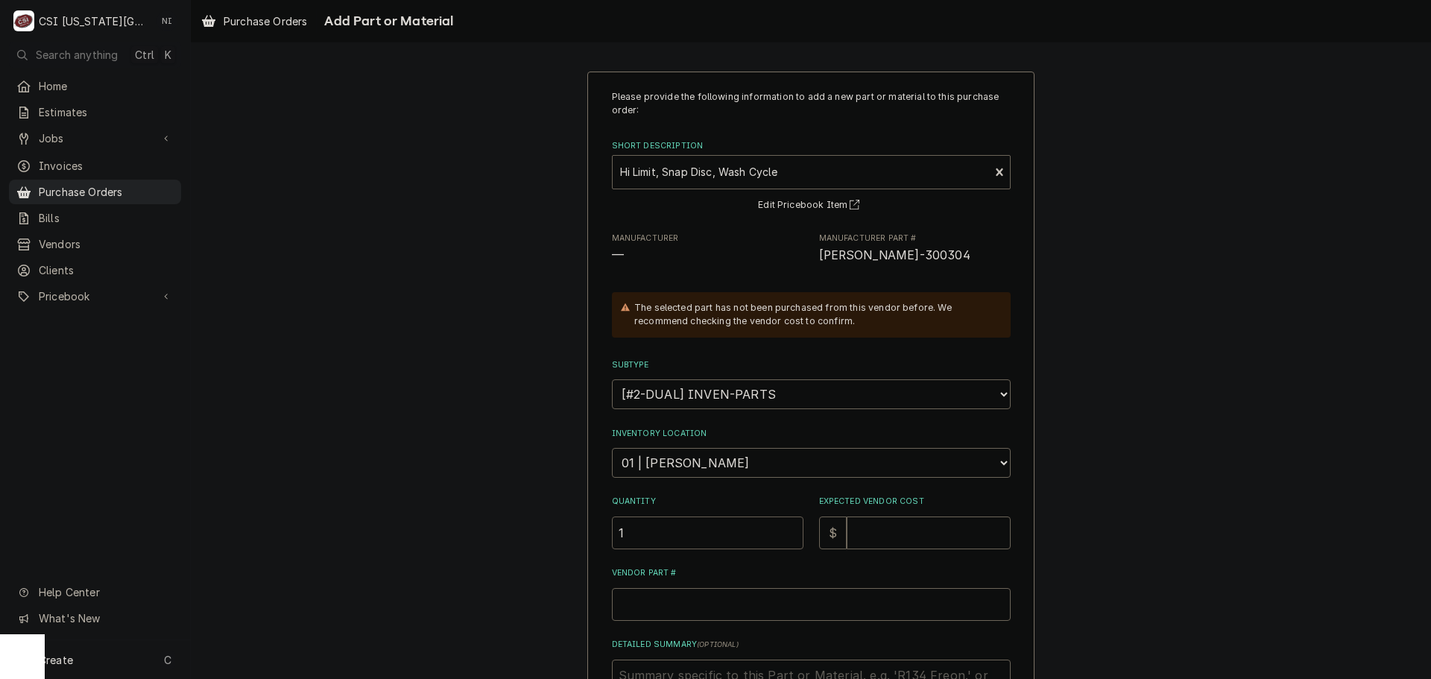
type input "1"
type textarea "x"
type input "2"
type textarea "x"
type input "27"
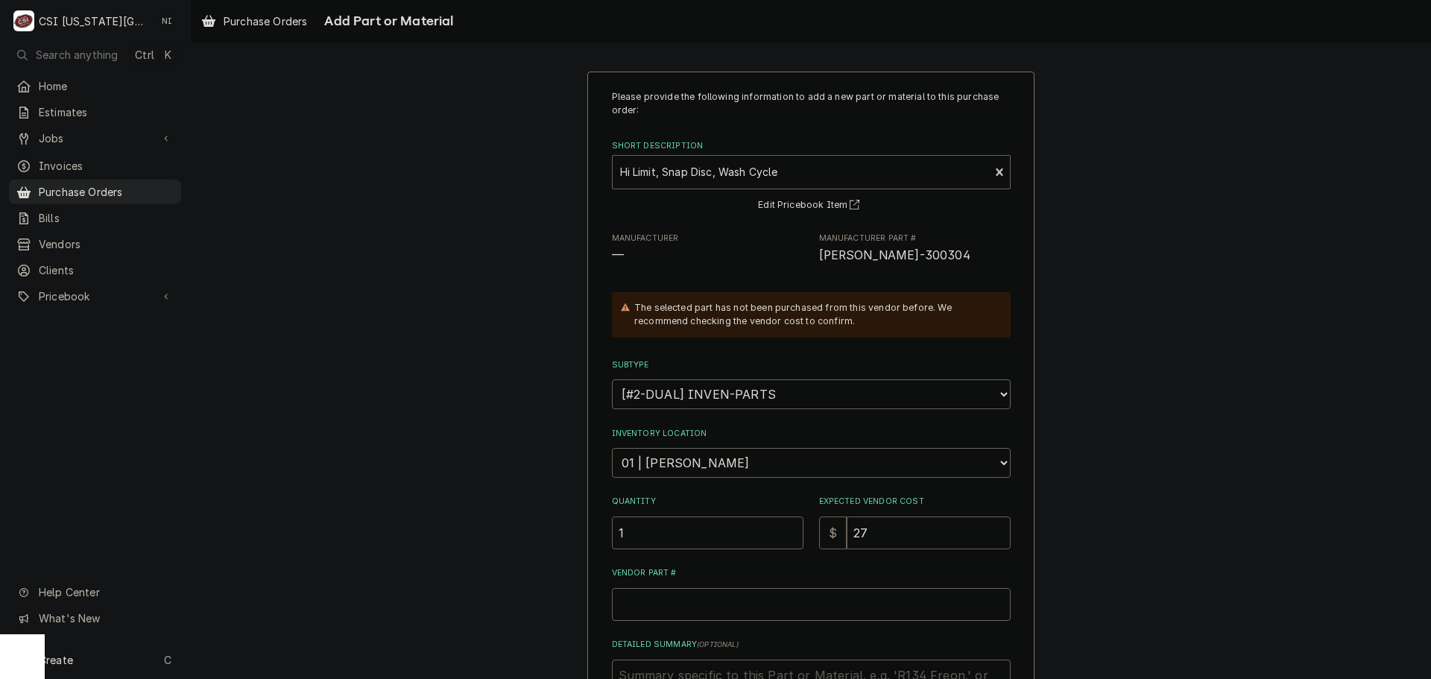
type textarea "x"
type input "27.0"
type textarea "x"
type input "27.01"
paste input "[PERSON_NAME]-300304"
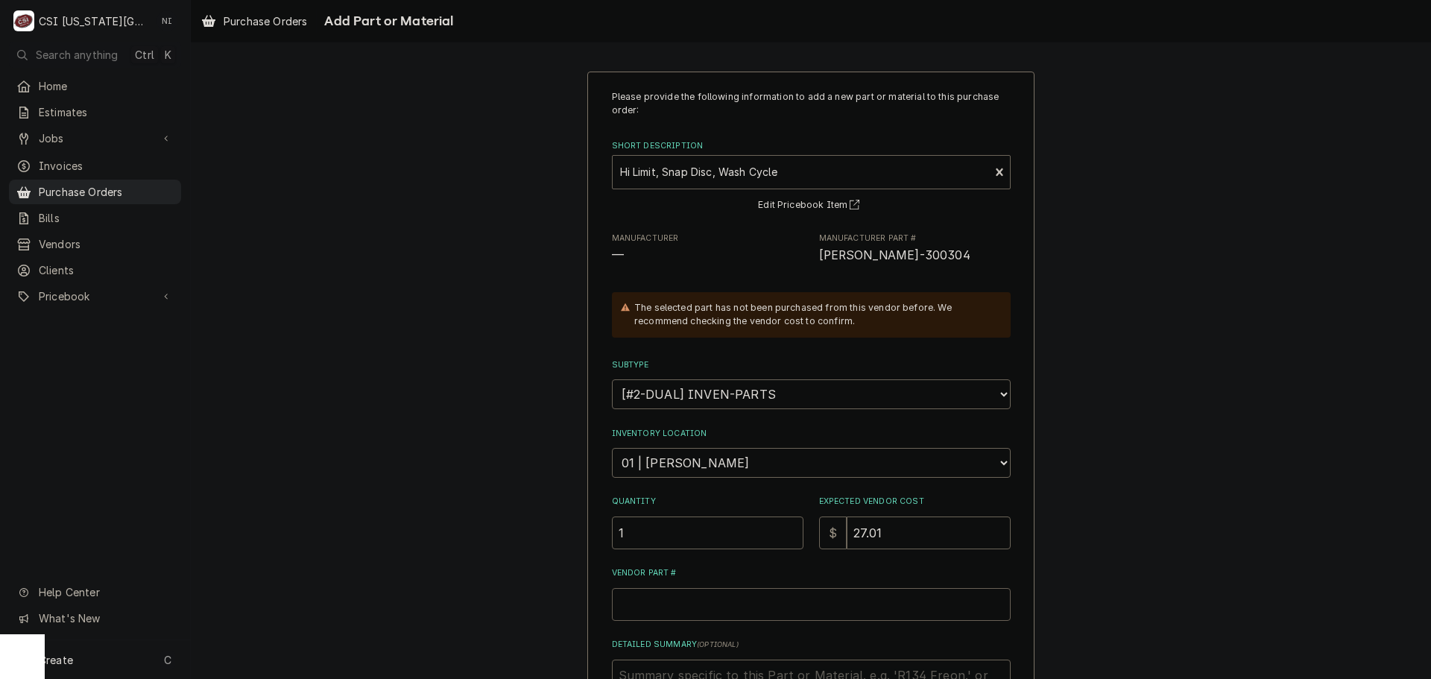
click at [687, 607] on input "Vendor Part #" at bounding box center [811, 604] width 399 height 33
type textarea "x"
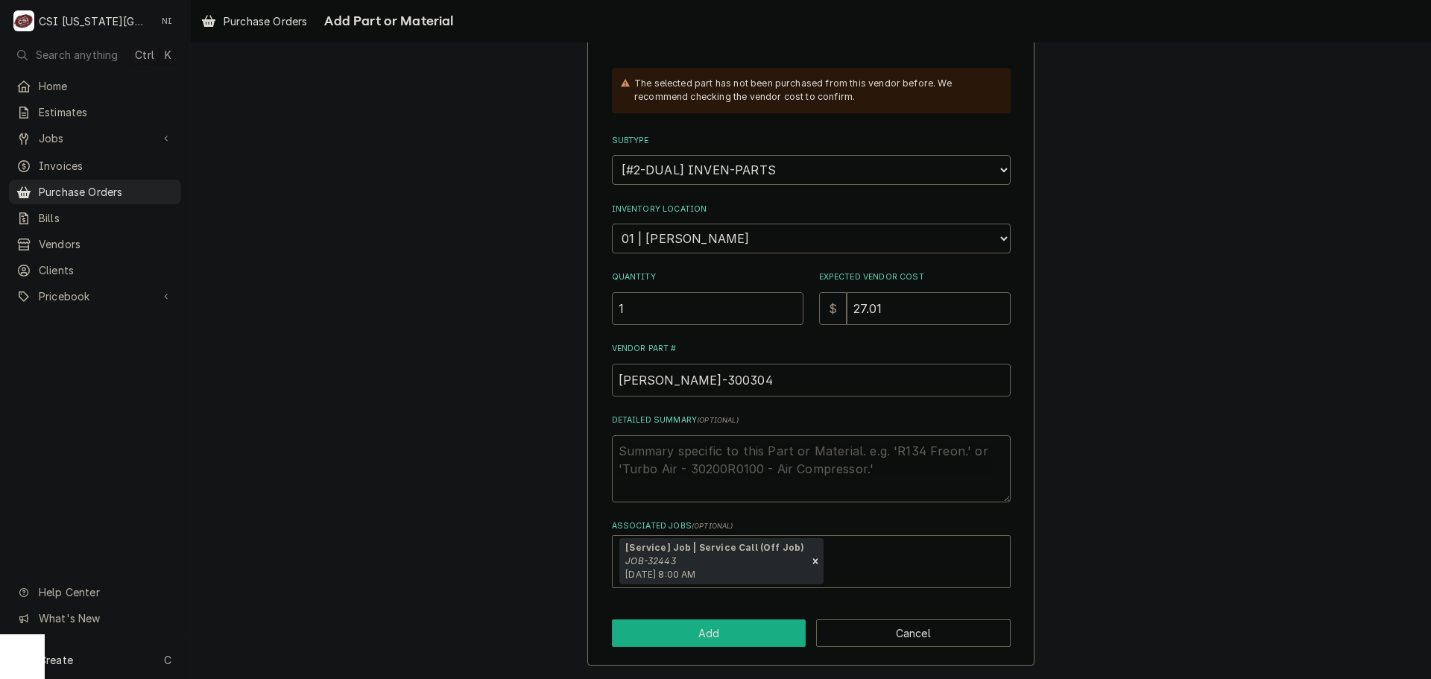
type input "[PERSON_NAME]-300304"
click at [731, 624] on button "Add" at bounding box center [709, 633] width 195 height 28
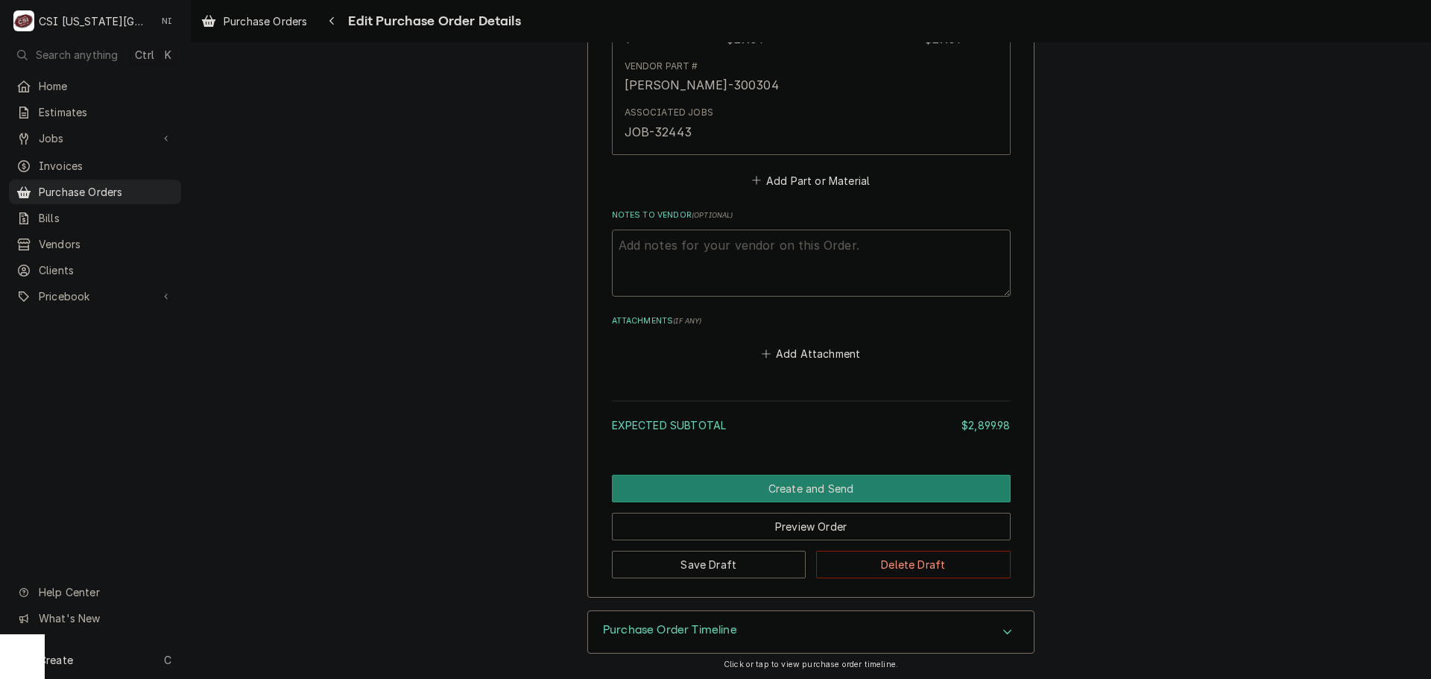
scroll to position [3681, 0]
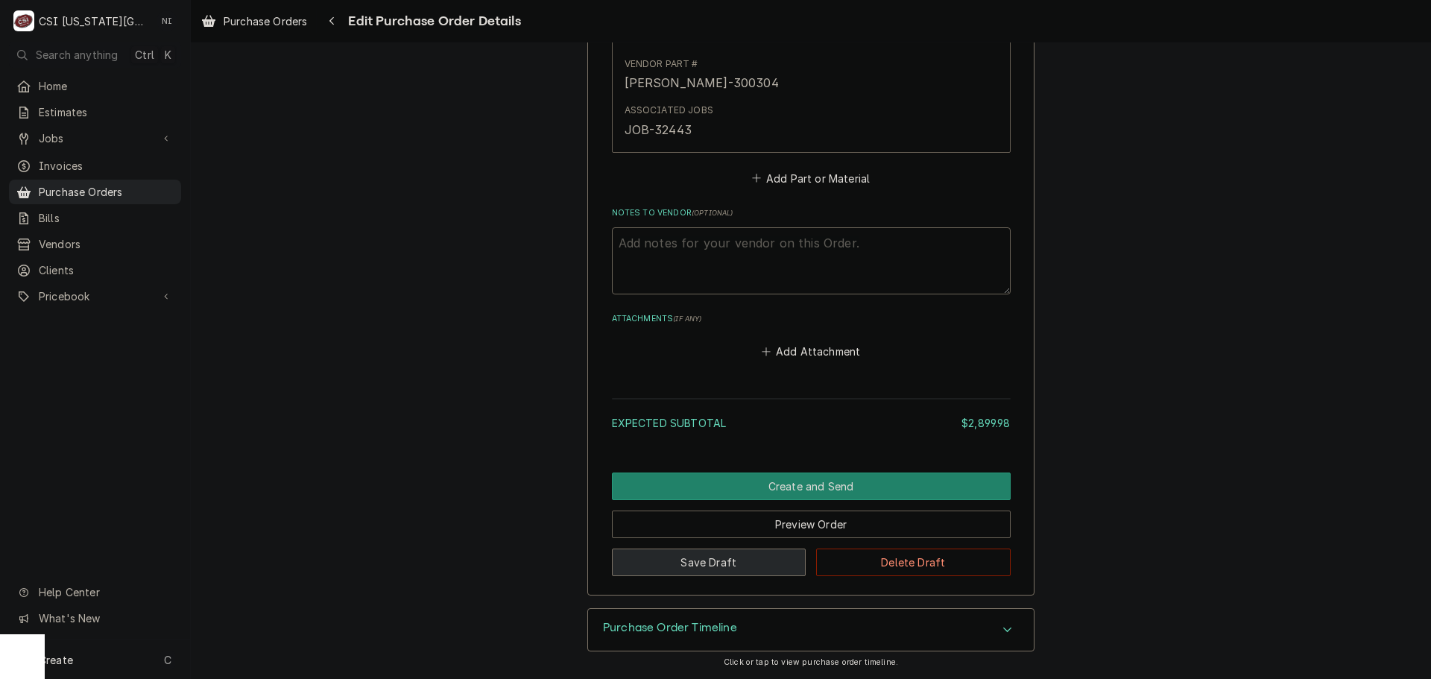
click at [715, 566] on button "Save Draft" at bounding box center [709, 563] width 195 height 28
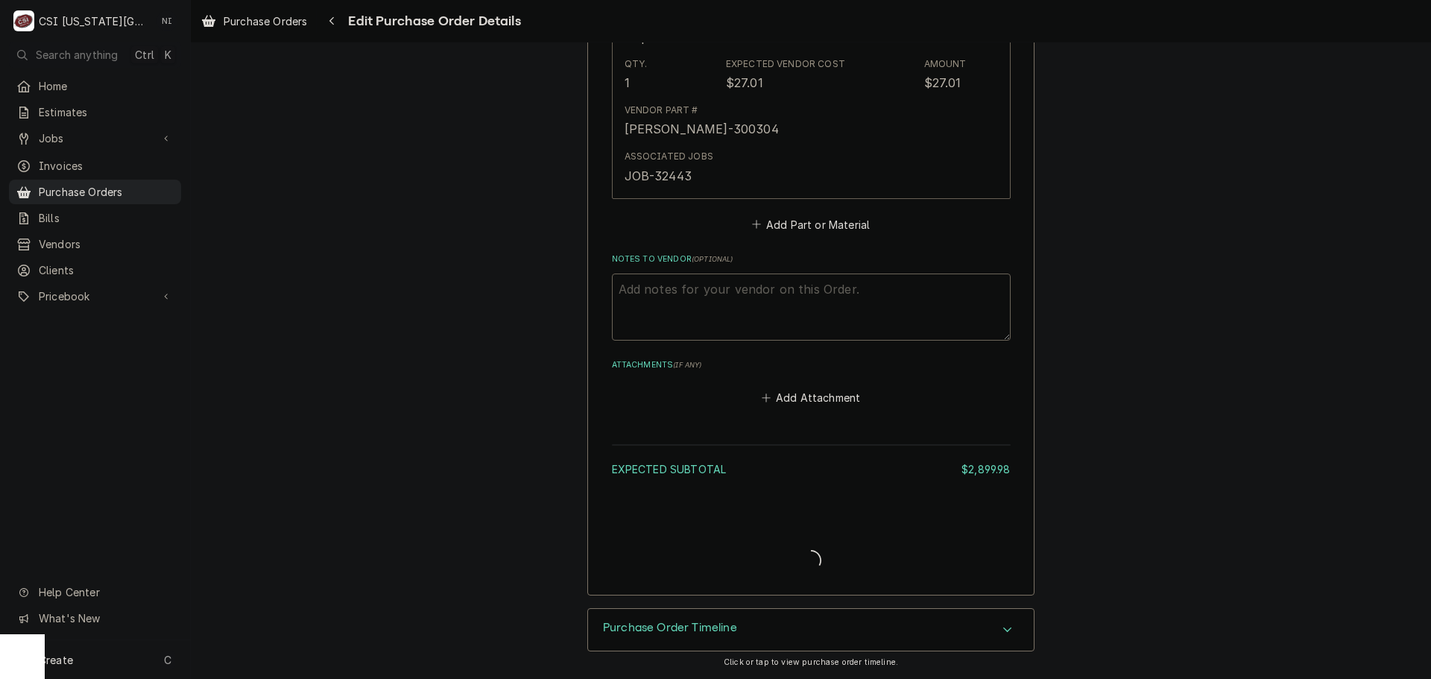
scroll to position [3635, 0]
type textarea "x"
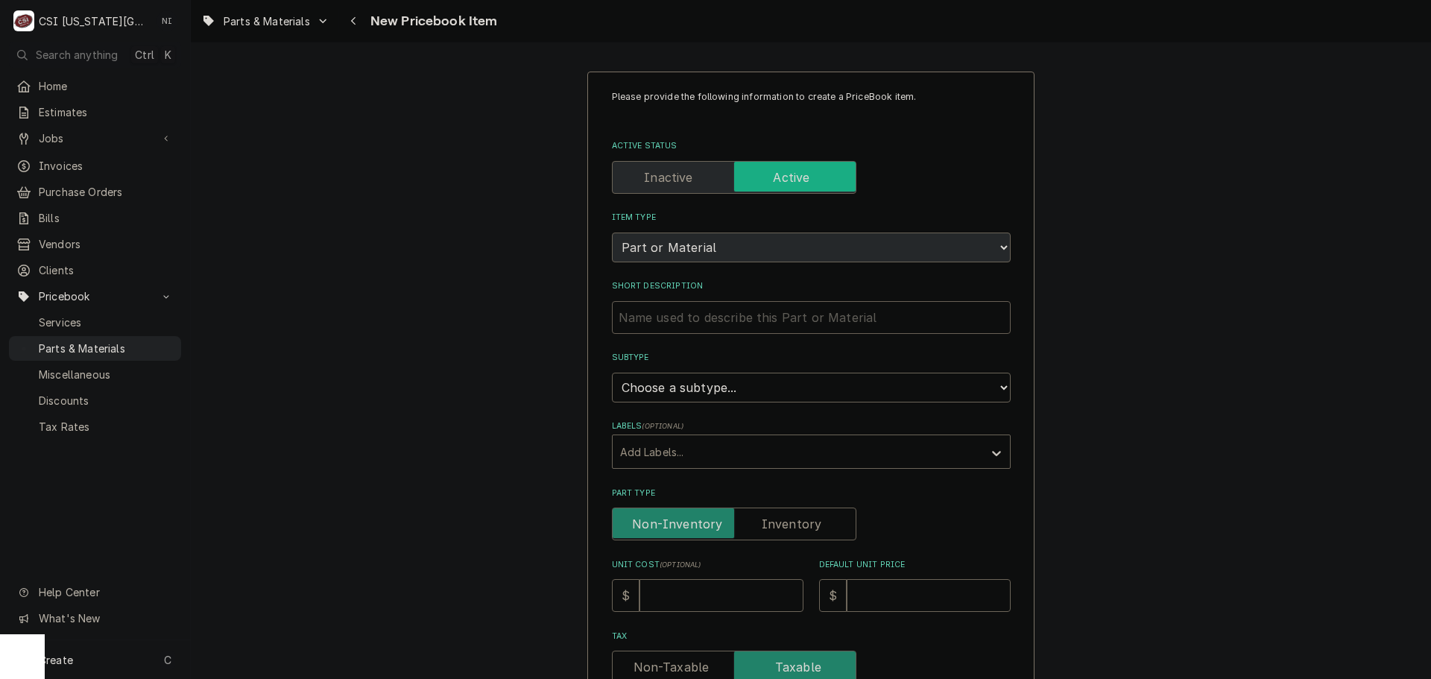
click at [853, 323] on input "Short Description" at bounding box center [811, 317] width 399 height 33
paste input "Hi Limit, Snap Disc, Wash Cycle"
type textarea "x"
type input "Hi Limit, Snap Disc, Wash Cycle"
click at [762, 391] on select "Choose a subtype... [#2-DUAL] AFTERHRS-WH-CHG-2 [#2-DUAL] BEV-EQUIP [#2-DUAL] B…" at bounding box center [811, 388] width 399 height 30
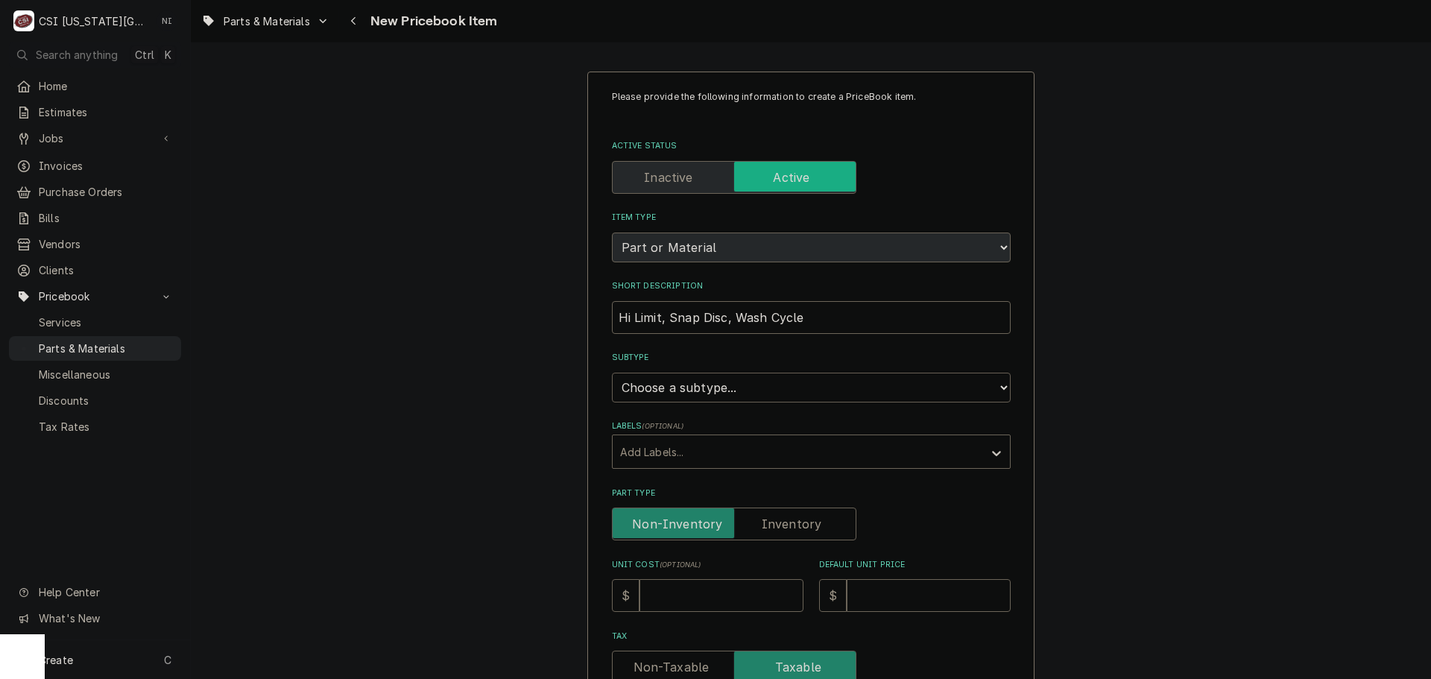
select select "45"
click at [612, 373] on select "Choose a subtype... [#2-DUAL] AFTERHRS-WH-CHG-2 [#2-DUAL] BEV-EQUIP [#2-DUAL] B…" at bounding box center [811, 388] width 399 height 30
type textarea "x"
drag, startPoint x: 785, startPoint y: 525, endPoint x: 756, endPoint y: 551, distance: 38.0
click at [784, 525] on label "Part Type" at bounding box center [734, 524] width 244 height 33
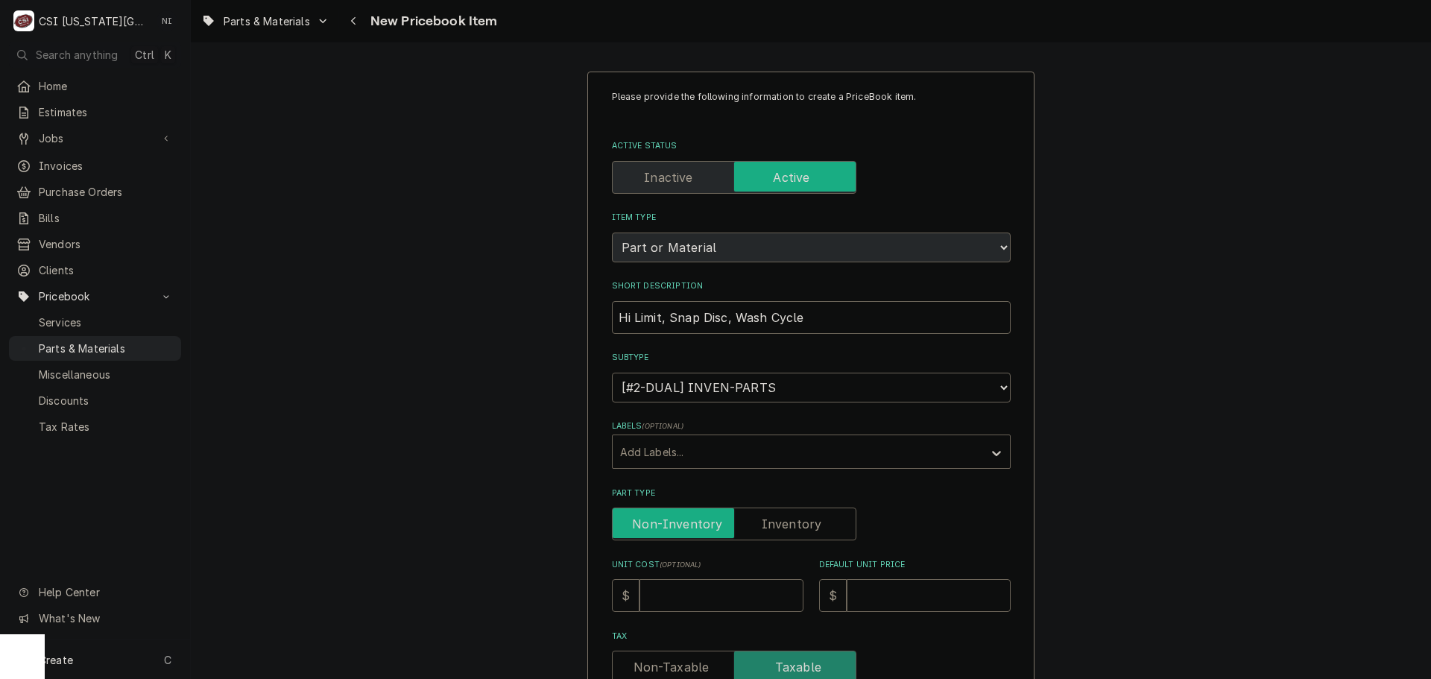
click at [784, 525] on input "Part Type" at bounding box center [734, 524] width 231 height 33
checkbox input "true"
click at [735, 590] on input "Unit Cost ( optional )" at bounding box center [721, 595] width 164 height 33
type textarea "x"
type input "2"
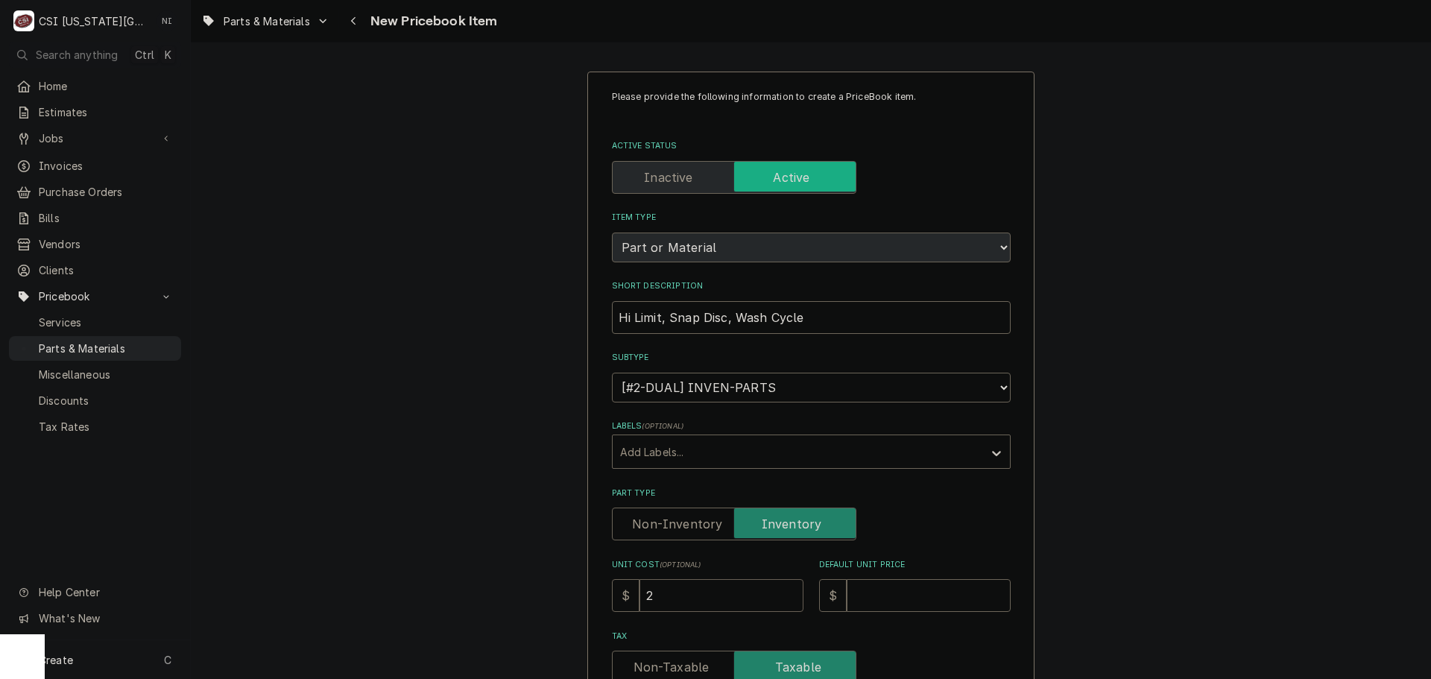
type textarea "x"
type input "27"
type textarea "x"
type input "27.0"
type textarea "x"
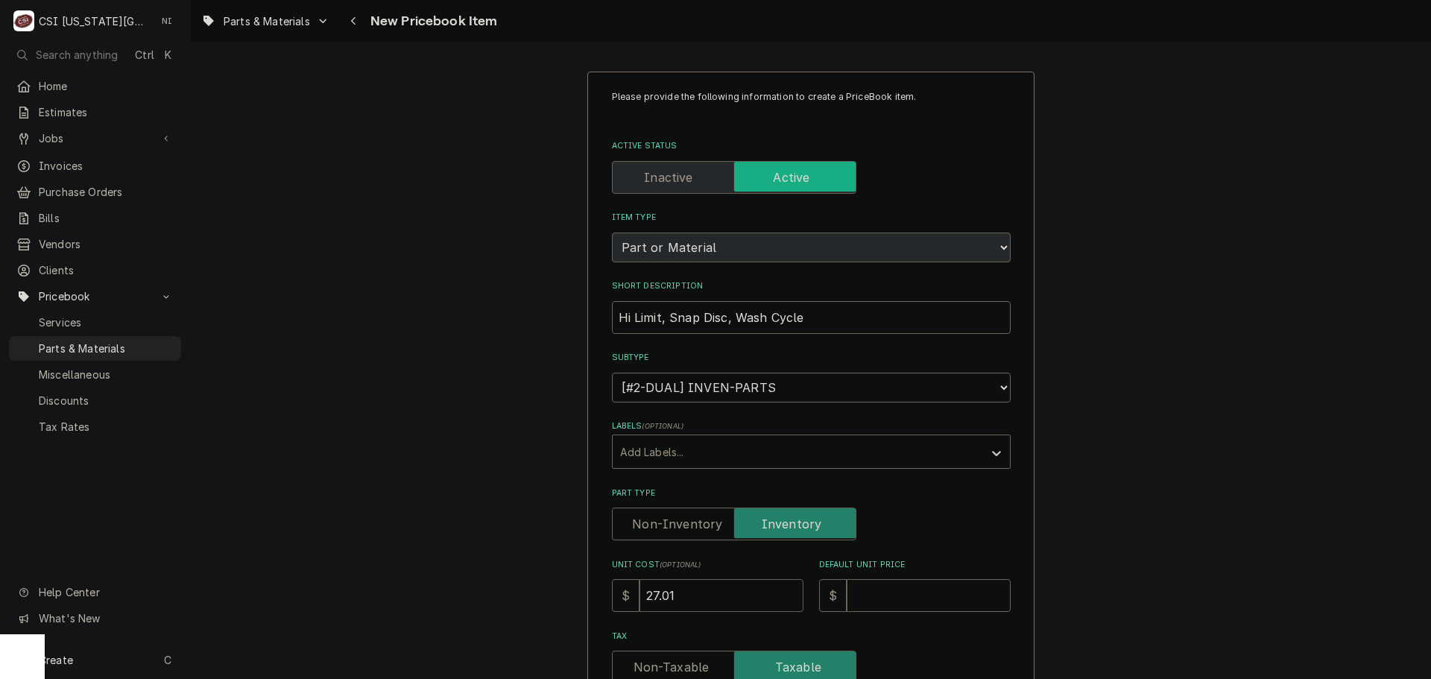
type input "27.01"
click at [884, 591] on input "Default Unit Price" at bounding box center [929, 595] width 164 height 33
type textarea "x"
type input "3"
type textarea "x"
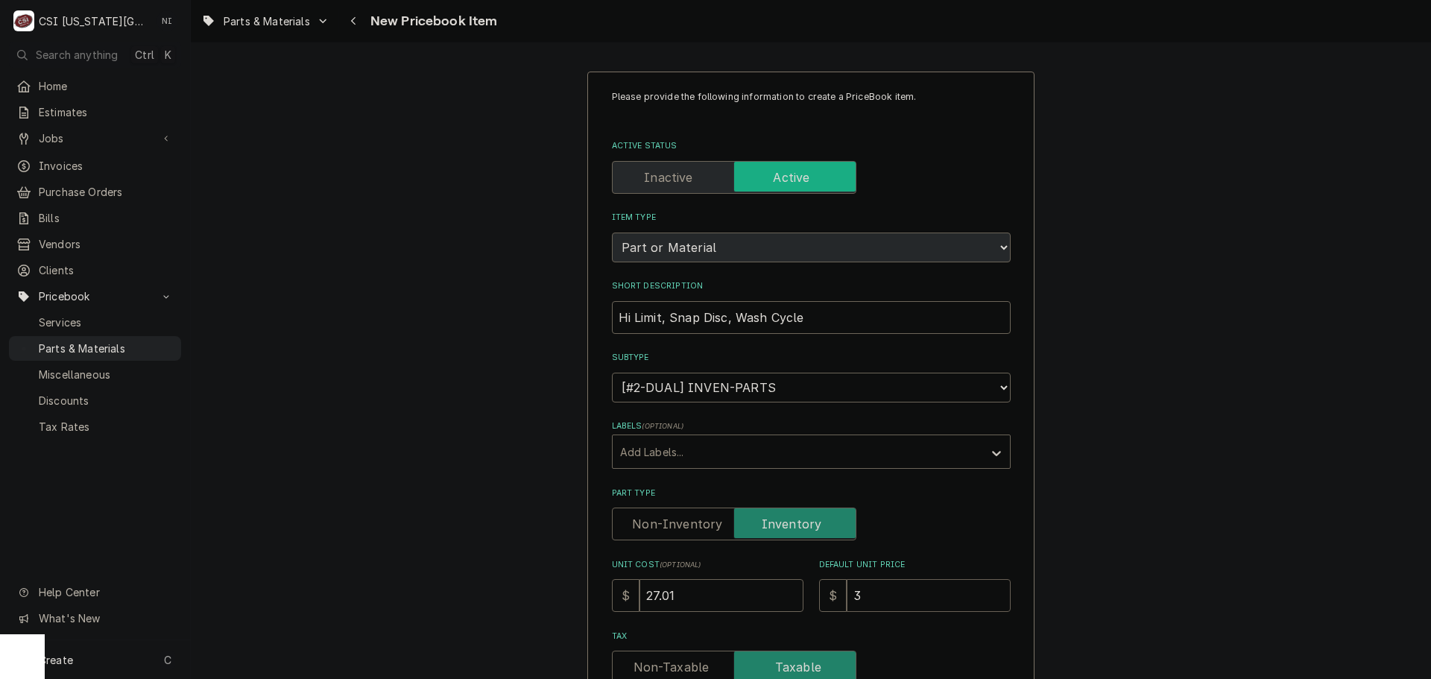
type input "36"
type textarea "x"
type input "36.0"
type textarea "x"
type input "36.01"
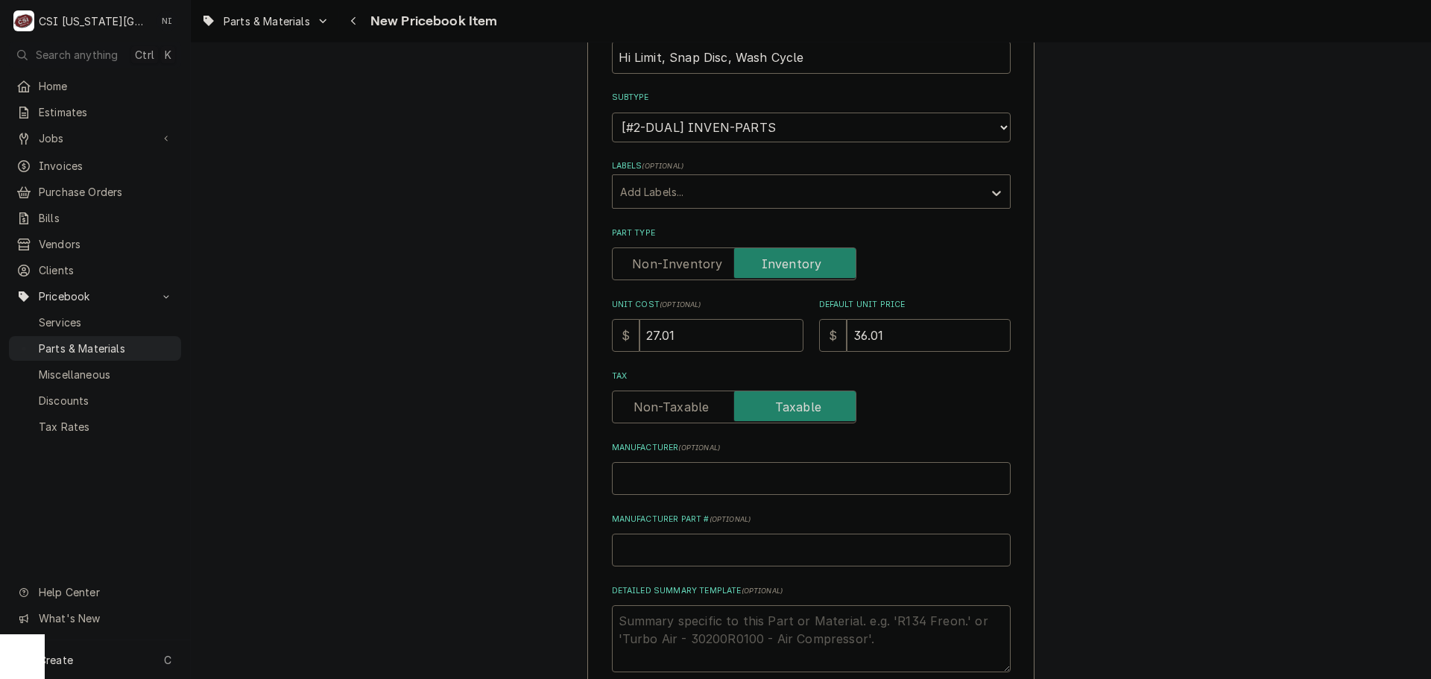
scroll to position [373, 0]
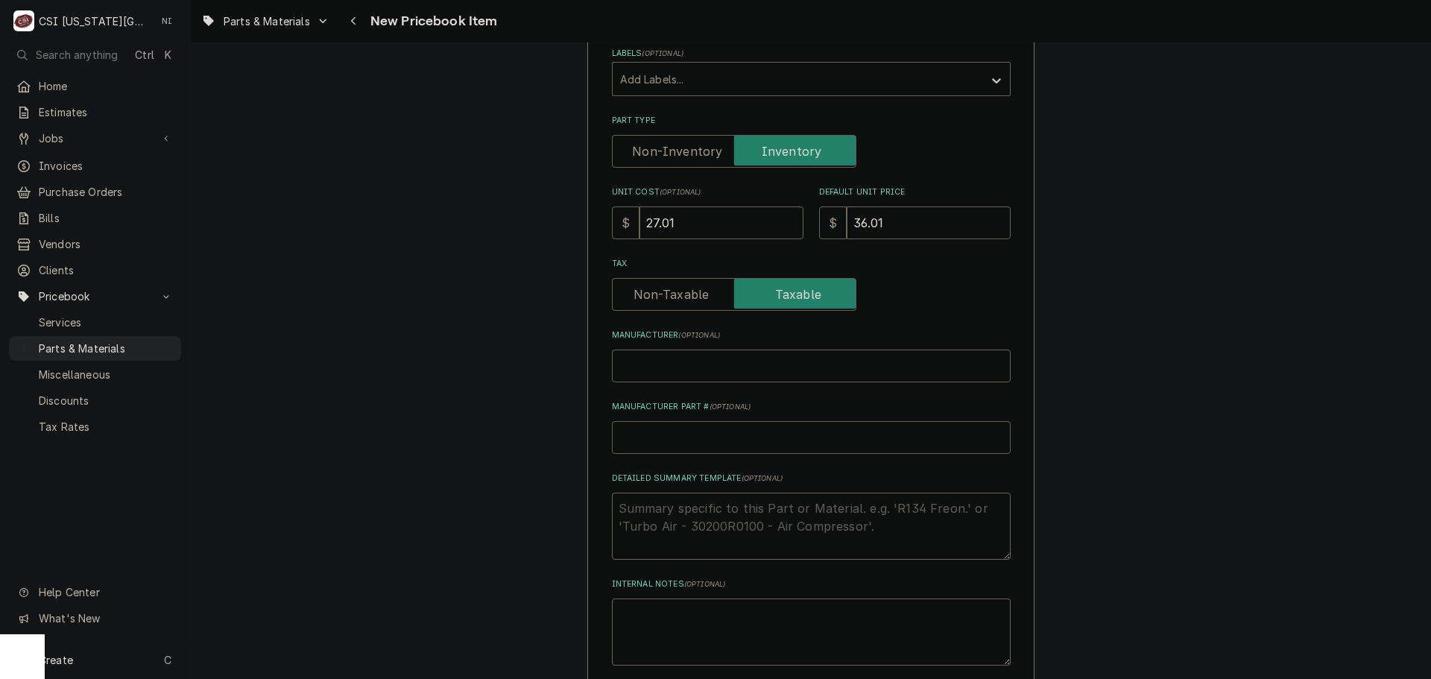
click at [667, 442] on input "Manufacturer Part # ( optional )" at bounding box center [811, 437] width 399 height 33
type textarea "x"
type input "L"
type textarea "x"
type input "LA"
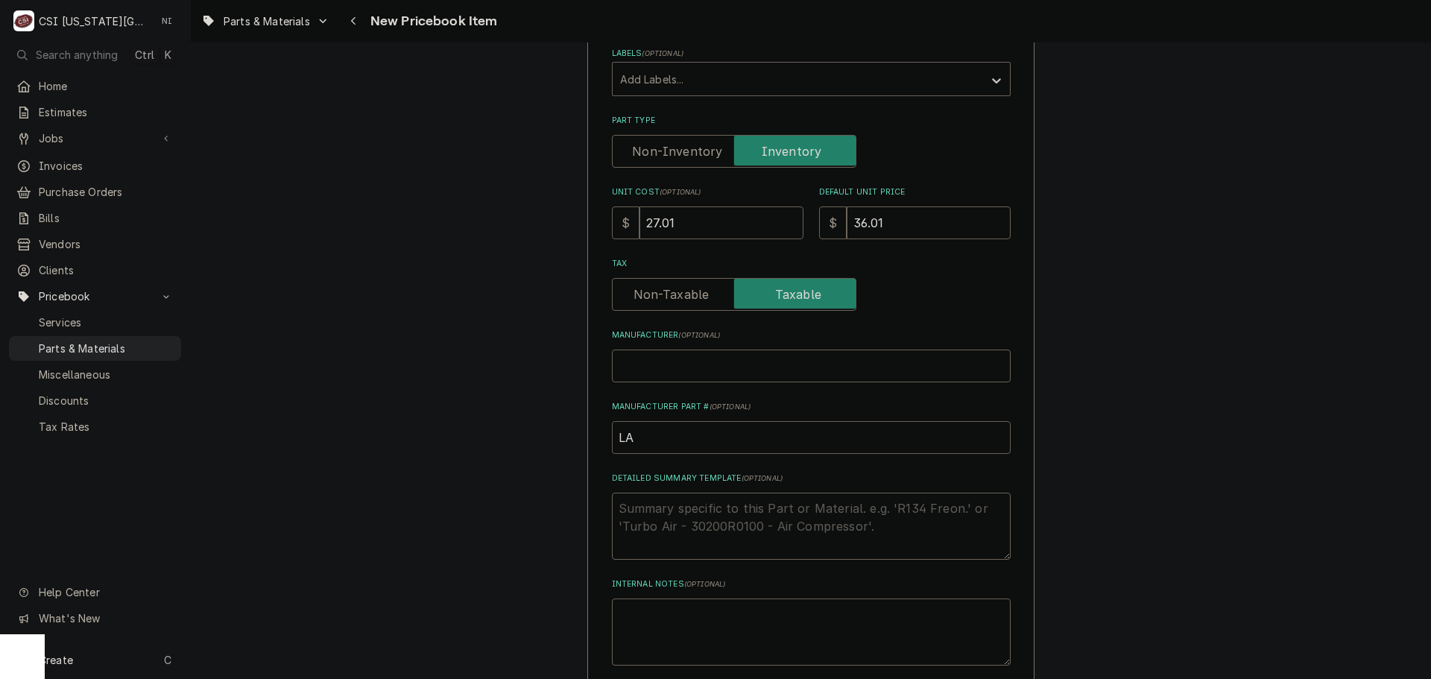
type textarea "x"
type input "LAM"
type textarea "x"
type input "LAM-"
click at [686, 440] on input "LAM-" at bounding box center [811, 437] width 399 height 33
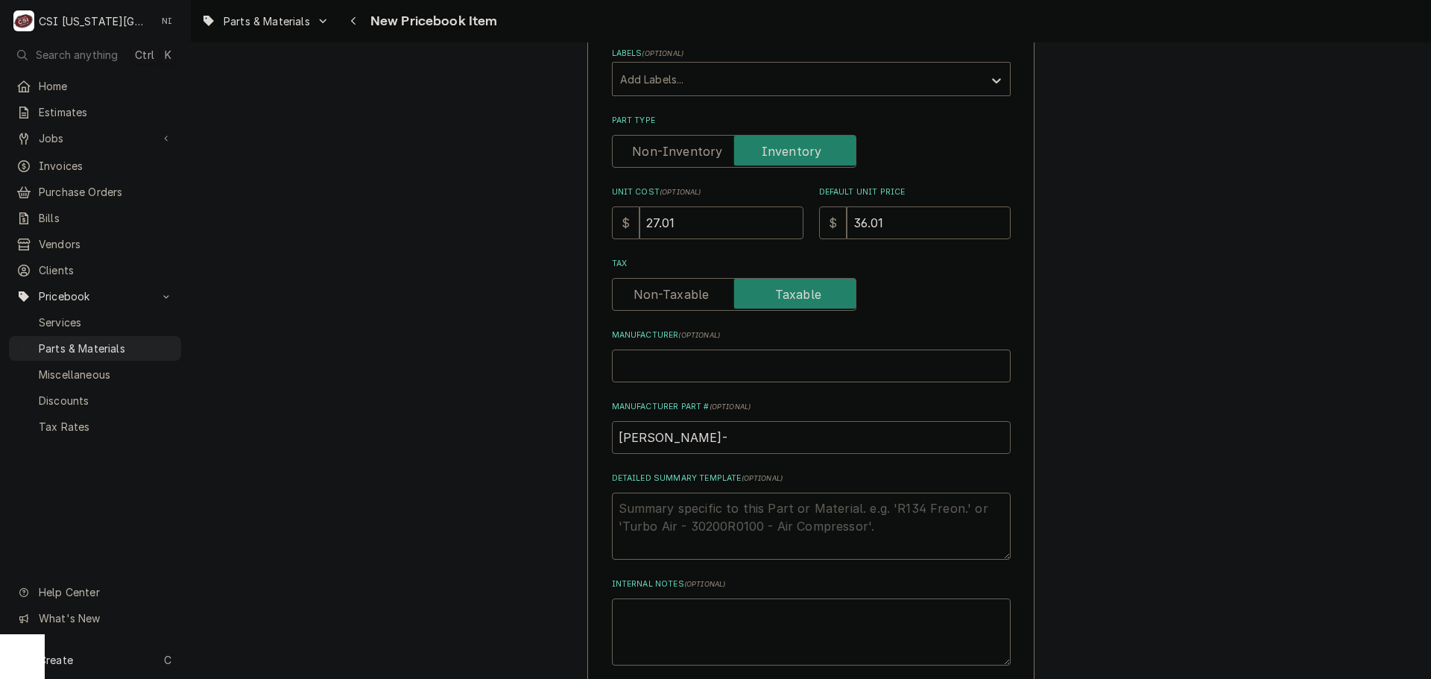
type textarea "x"
type input "LAM-V"
type textarea "x"
type input "LAM-"
paste input "300304"
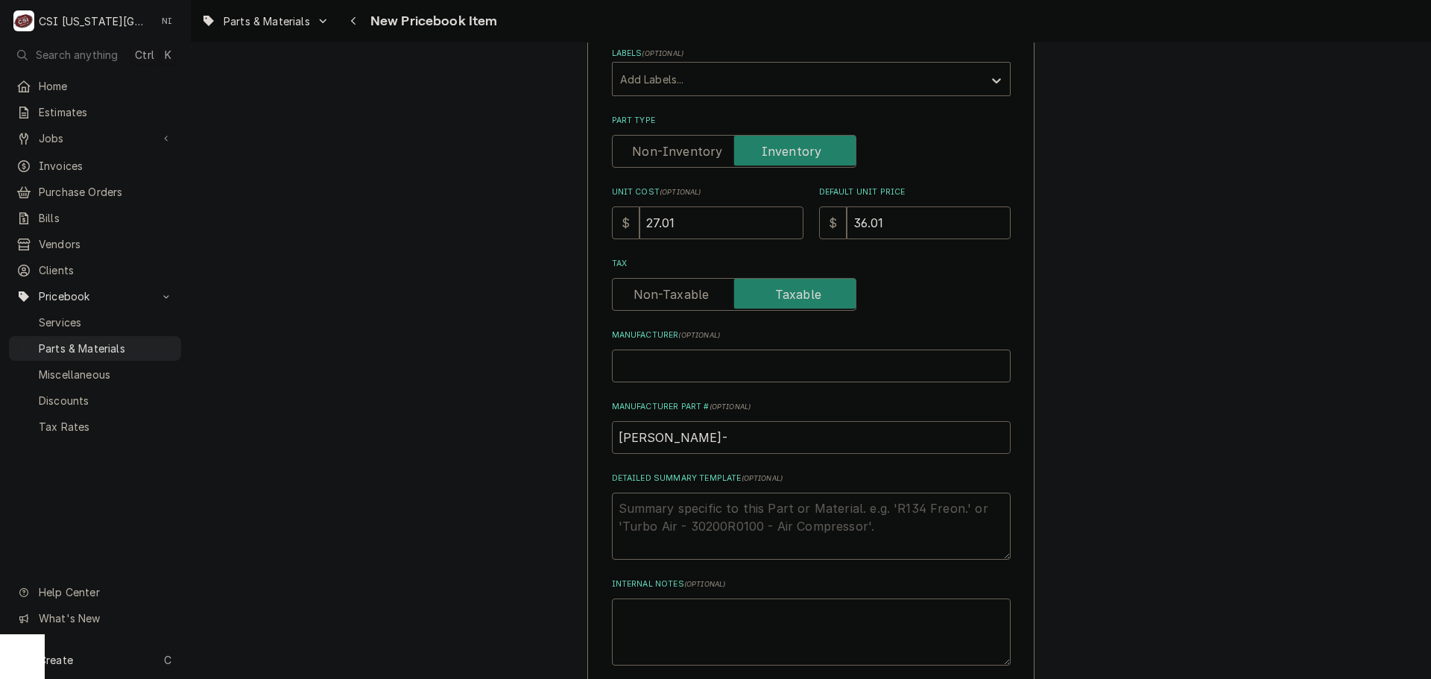
type textarea "x"
click at [689, 435] on input "LAM-300304" at bounding box center [811, 437] width 399 height 33
drag, startPoint x: 689, startPoint y: 435, endPoint x: 560, endPoint y: 432, distance: 129.7
type input "LAM-300304"
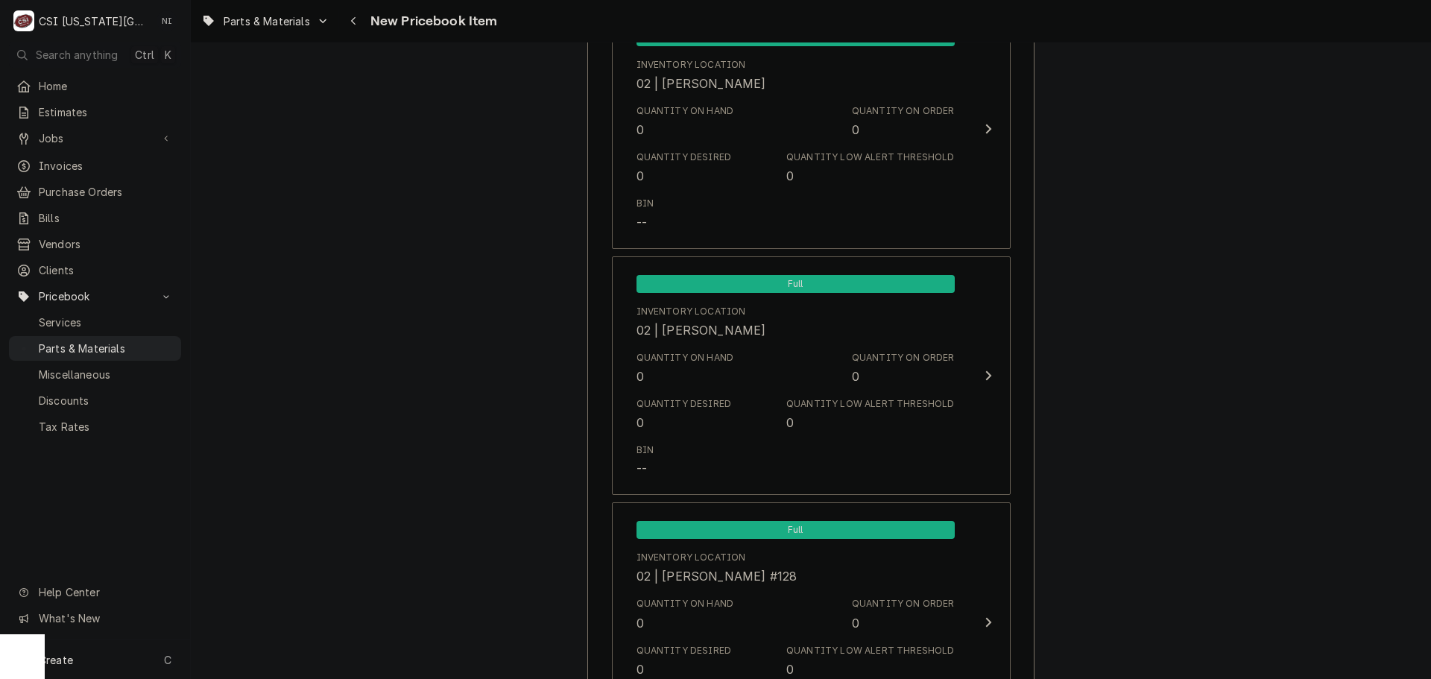
scroll to position [14360, 0]
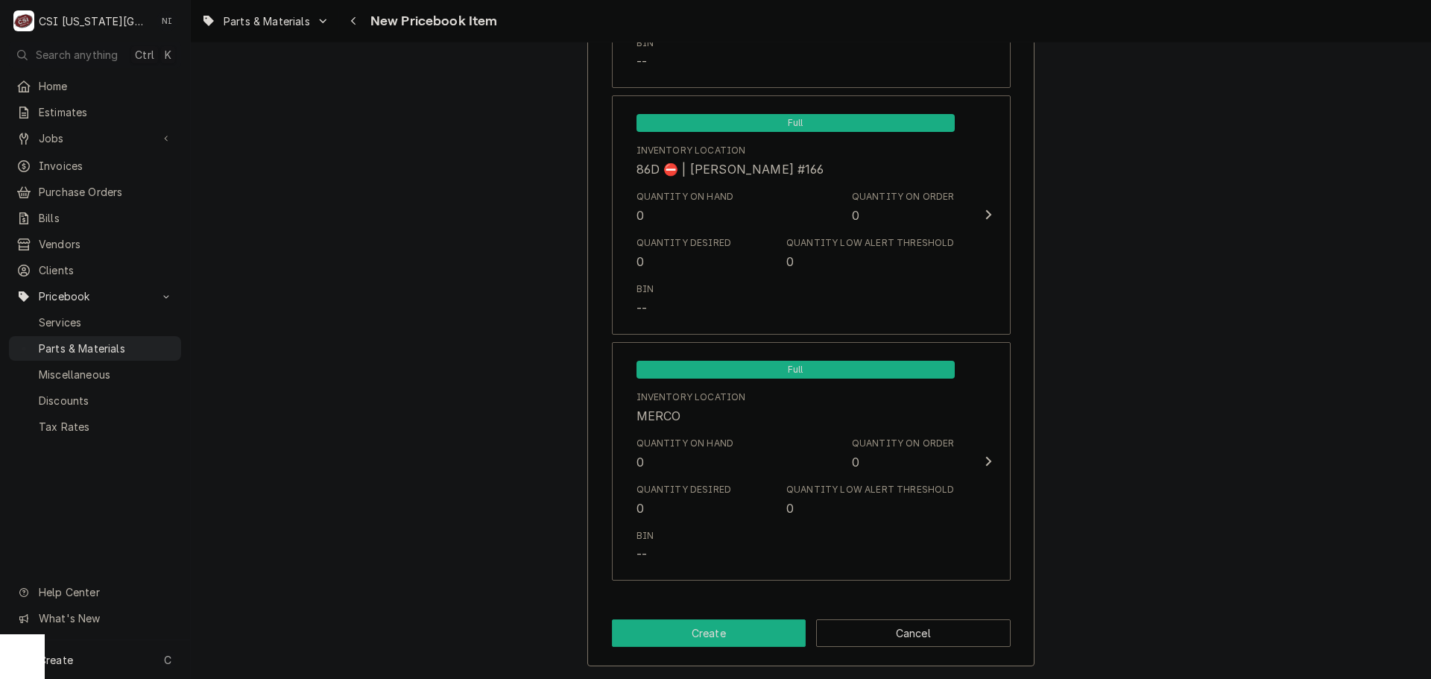
click at [672, 628] on button "Create" at bounding box center [709, 633] width 195 height 28
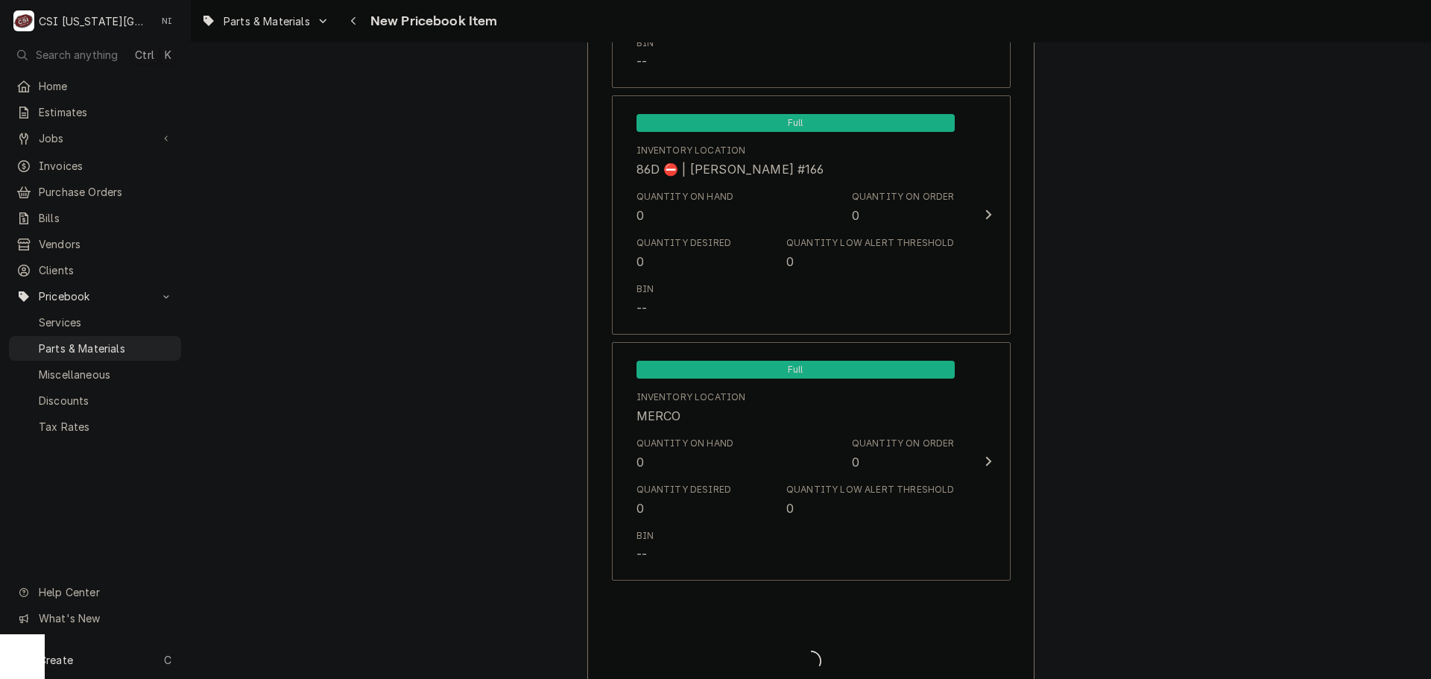
type textarea "x"
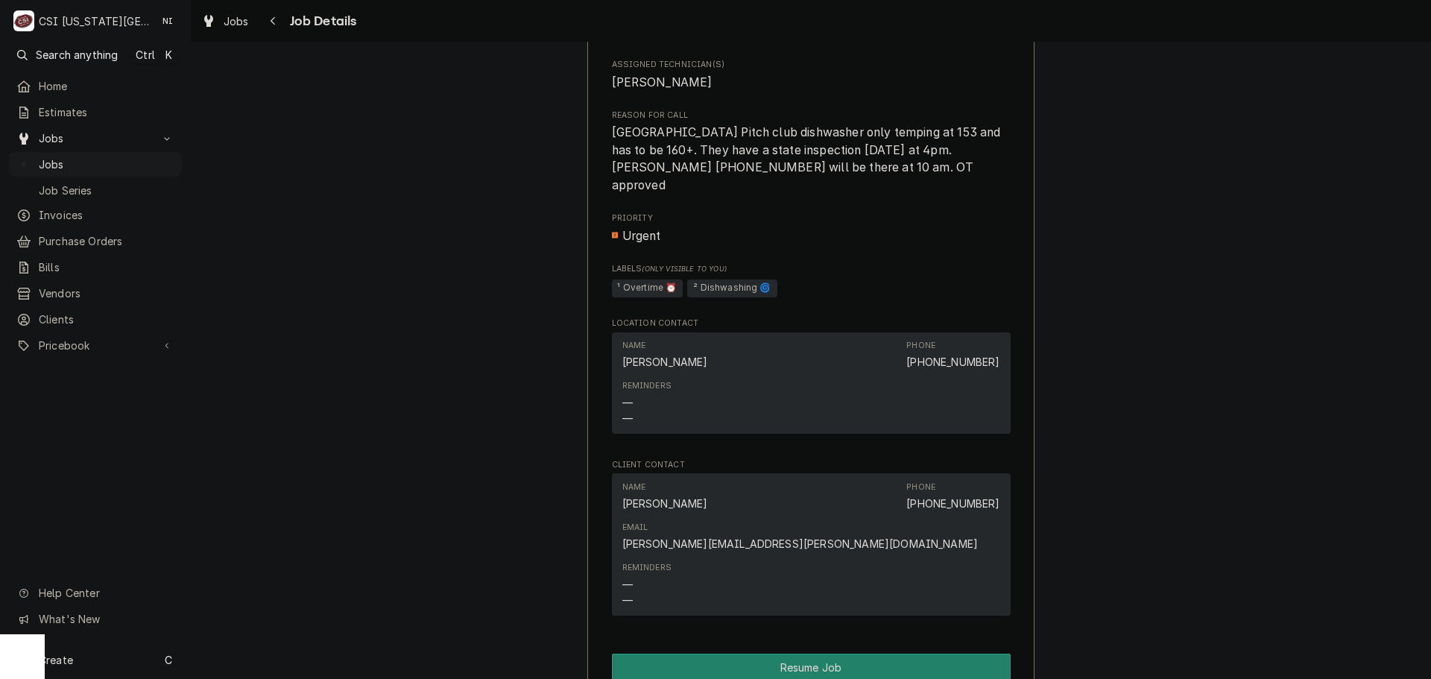
scroll to position [1267, 0]
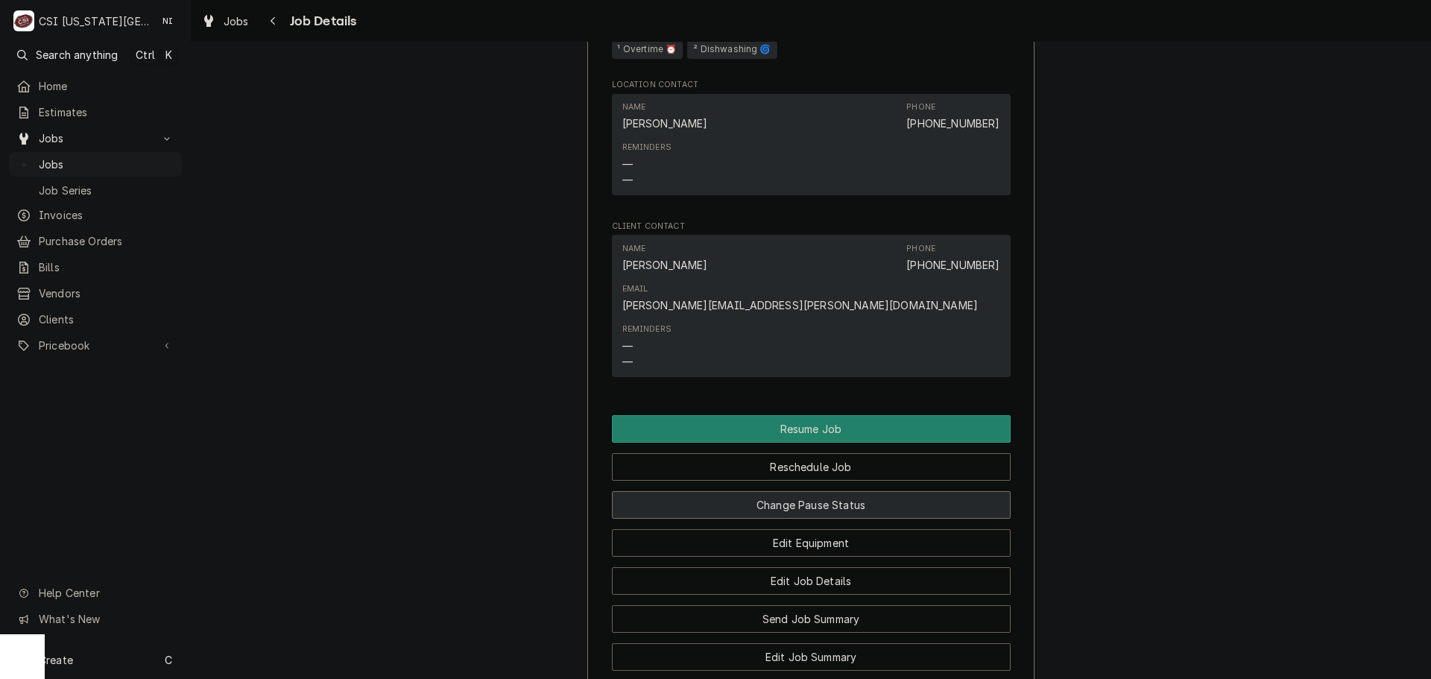
click at [834, 491] on button "Change Pause Status" at bounding box center [811, 505] width 399 height 28
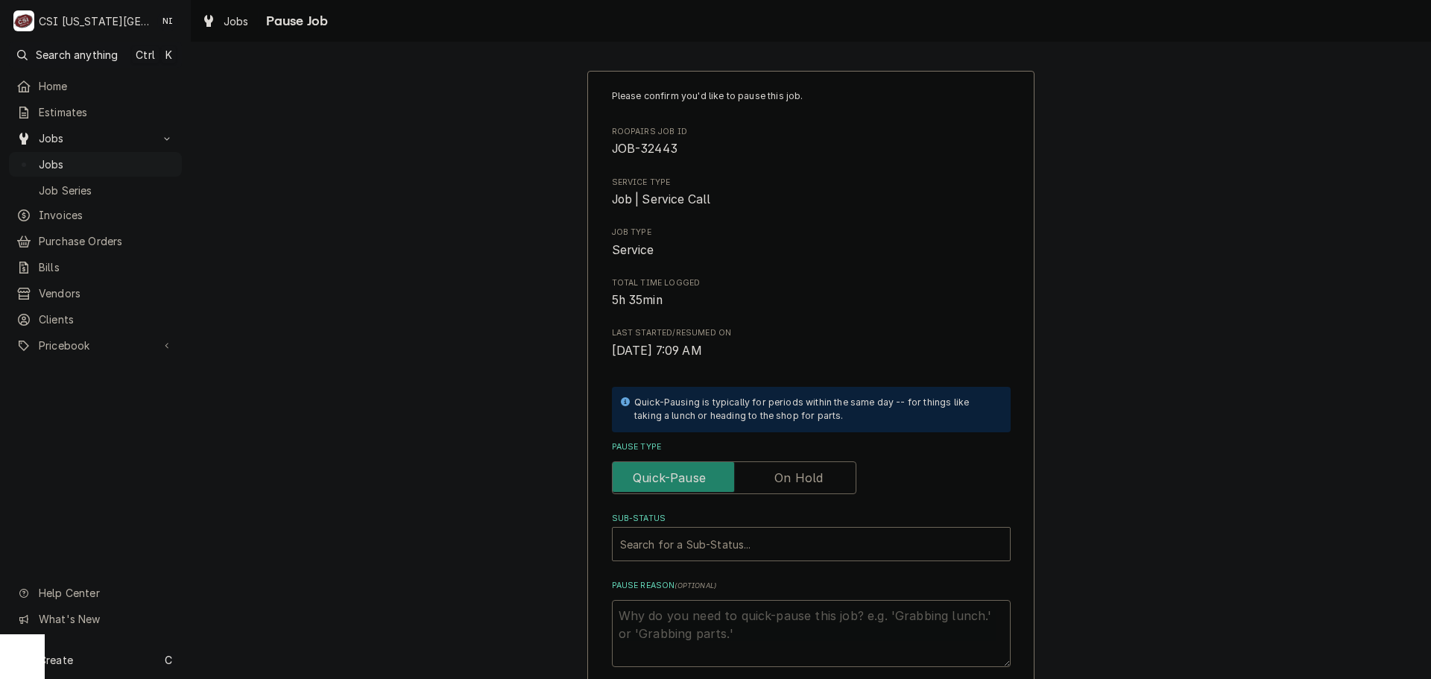
click at [812, 483] on label "Pause Type" at bounding box center [734, 477] width 244 height 33
click at [812, 483] on input "Pause Type" at bounding box center [734, 477] width 231 height 33
checkbox input "true"
click at [783, 566] on div "Please confirm you'd like to pause this job. Roopairs Job ID JOB-32443 Service …" at bounding box center [811, 378] width 399 height 578
click at [775, 547] on div "Sub-Status" at bounding box center [811, 544] width 382 height 27
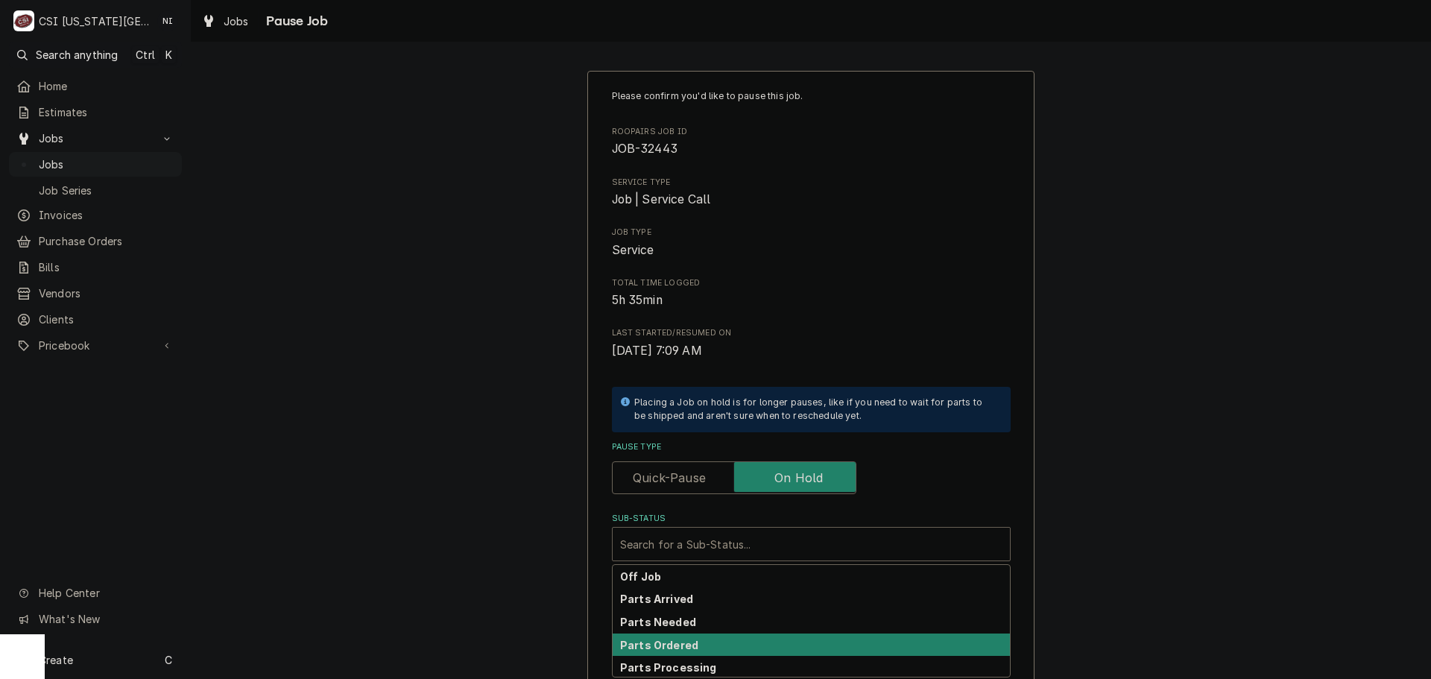
click at [663, 648] on strong "Parts Ordered" at bounding box center [659, 645] width 78 height 13
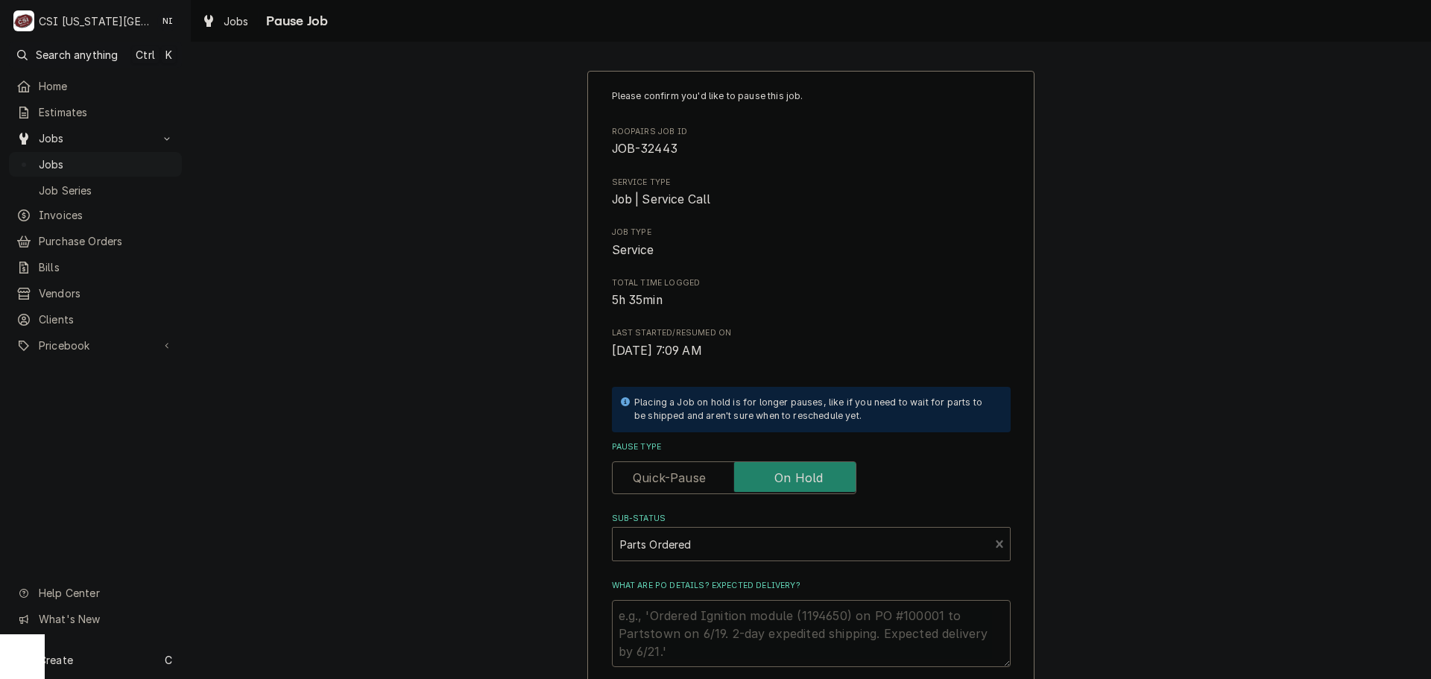
click at [663, 619] on textarea "What are PO details? Expected delivery?" at bounding box center [811, 633] width 399 height 67
type textarea "x"
type textarea "p"
type textarea "x"
type textarea "pa"
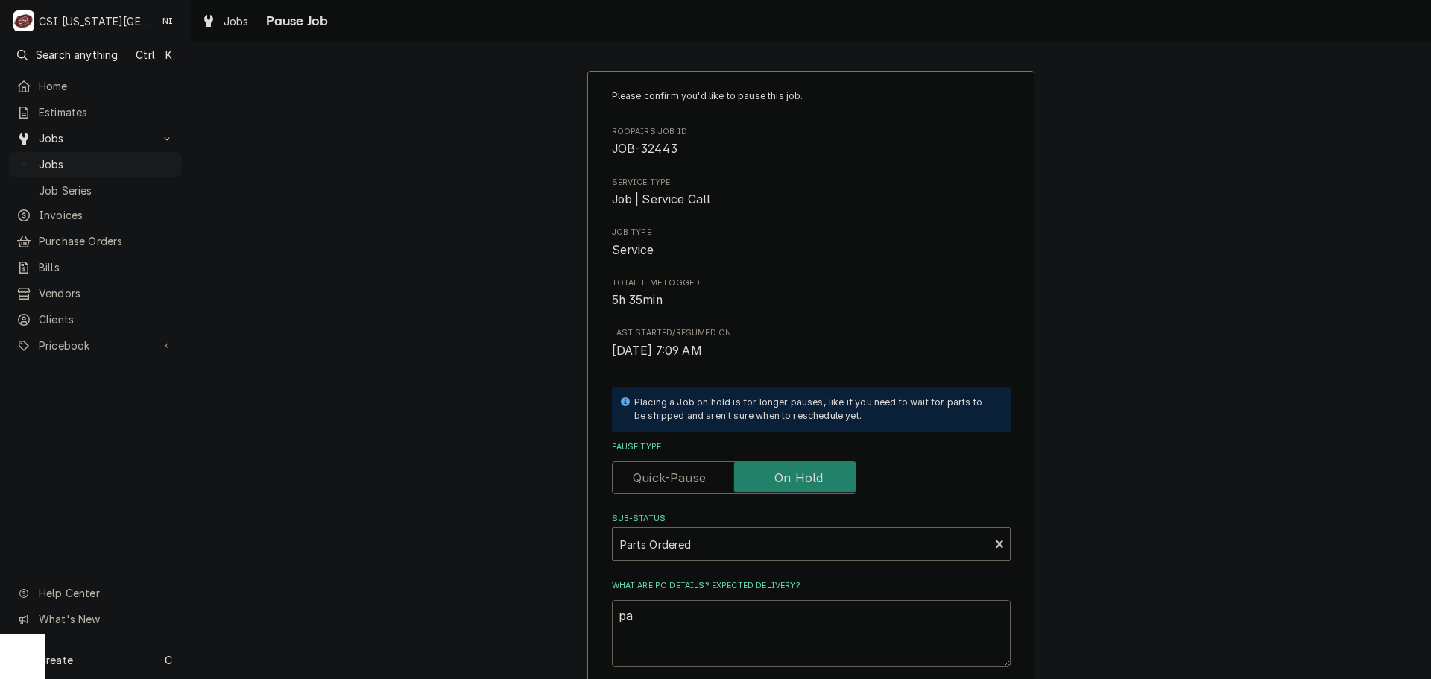
type textarea "x"
type textarea "par"
type textarea "x"
type textarea "part"
type textarea "x"
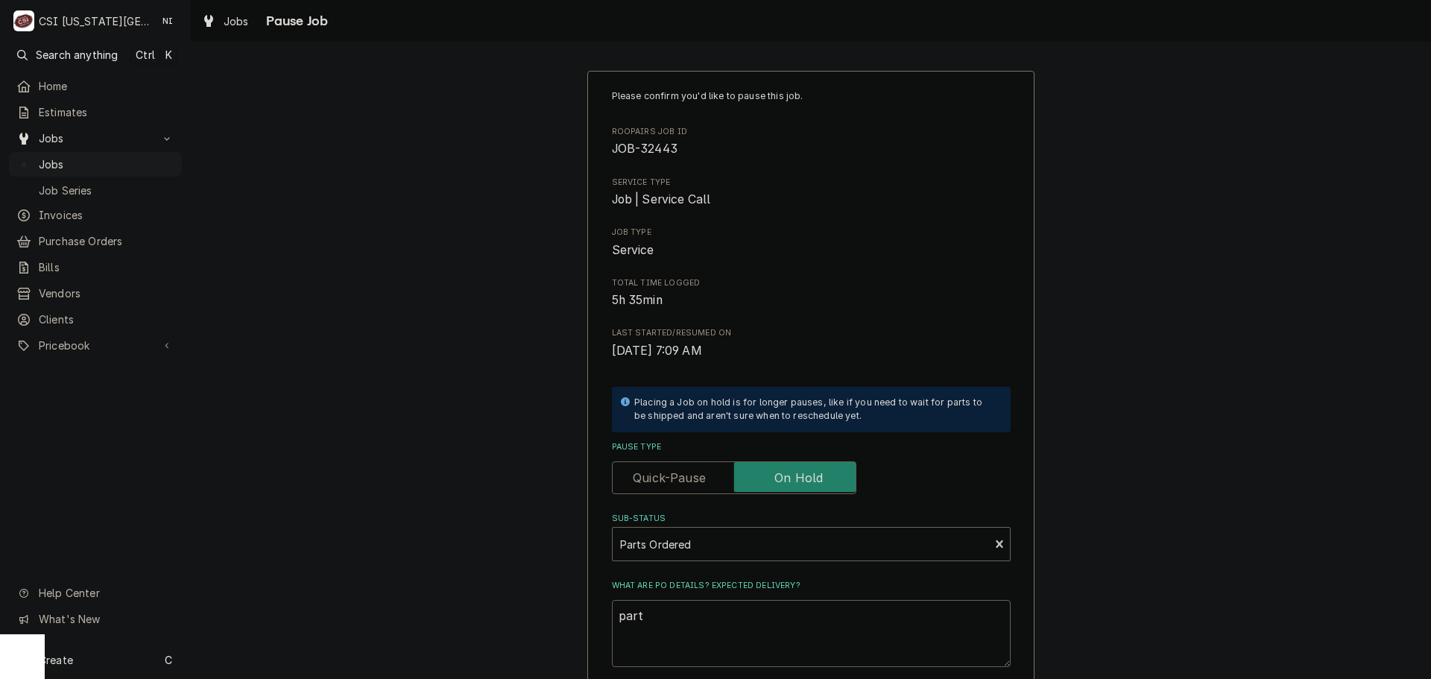
type textarea "parts"
type textarea "x"
type textarea "parts"
type textarea "x"
type textarea "parts o"
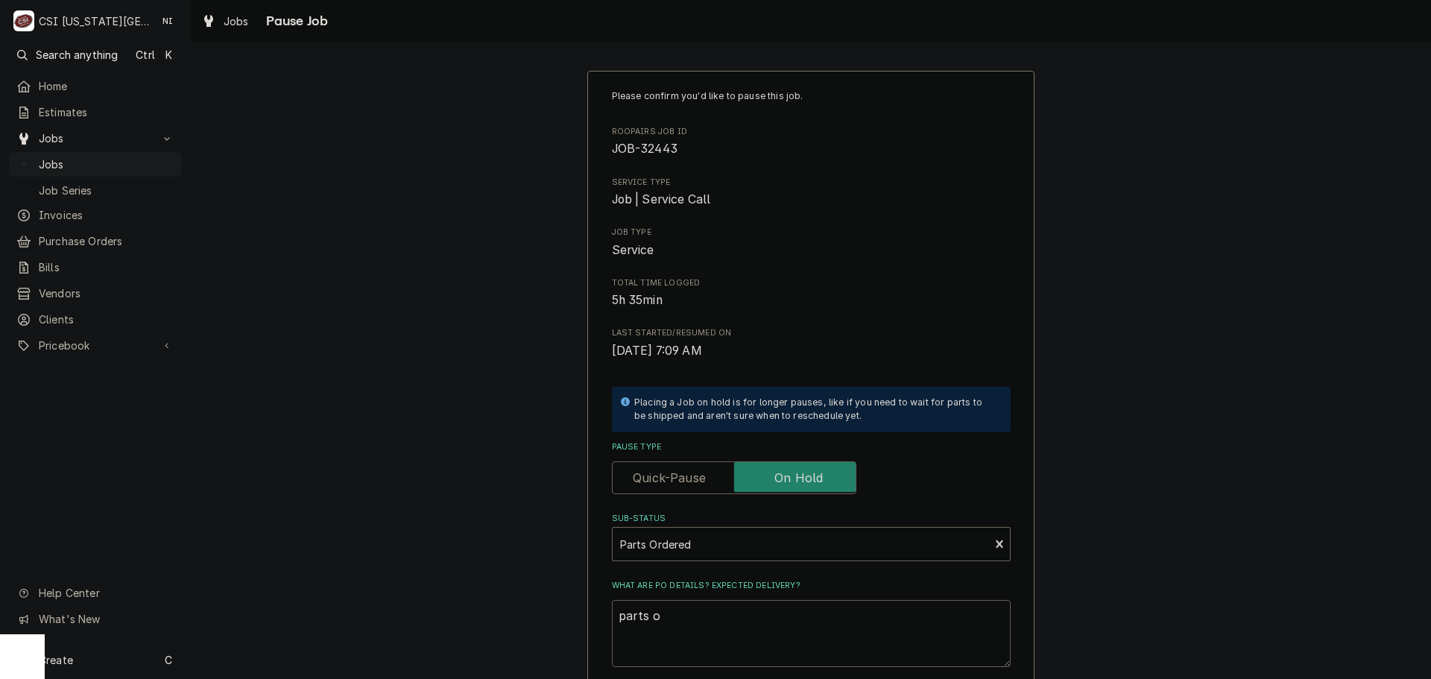
type textarea "x"
type textarea "parts or"
type textarea "x"
type textarea "parts ord"
type textarea "x"
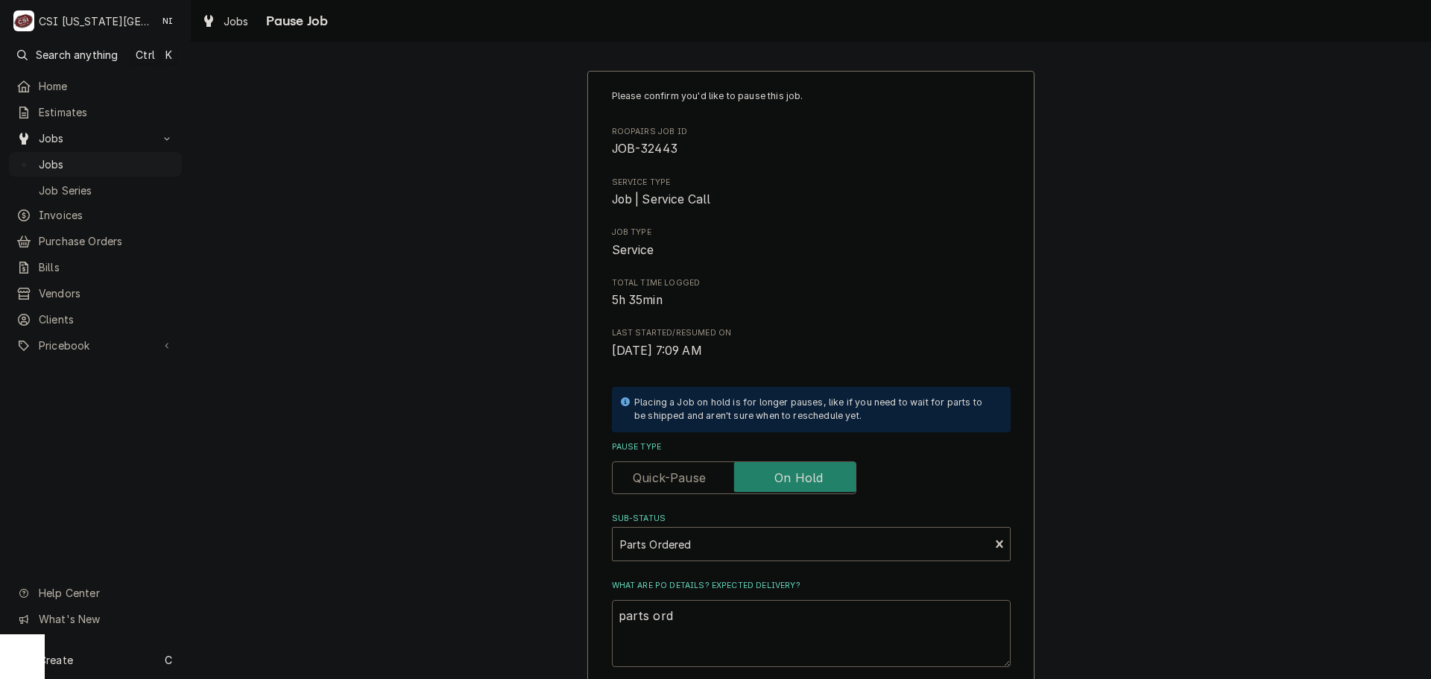
type textarea "parts orde"
type textarea "x"
type textarea "parts order"
type textarea "x"
type textarea "parts orde"
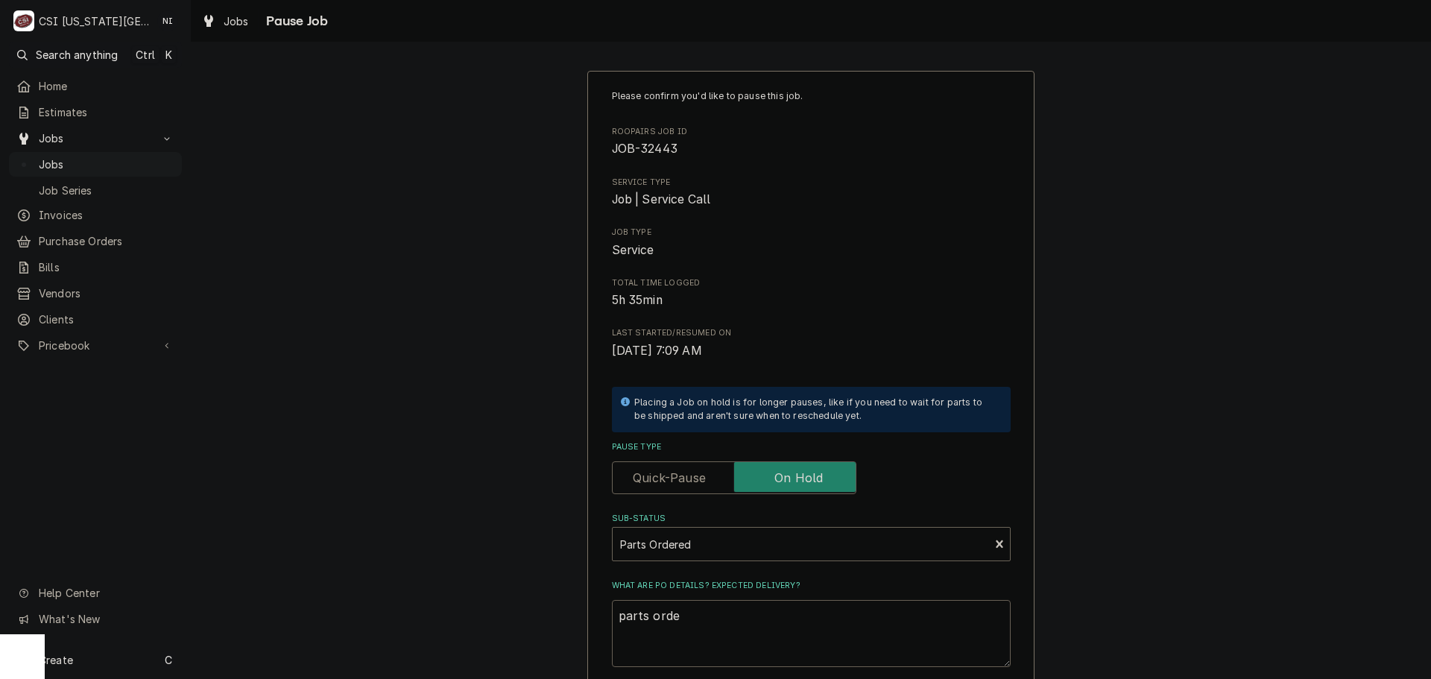
type textarea "x"
type textarea "parts ord"
type textarea "x"
type textarea "parts or"
type textarea "x"
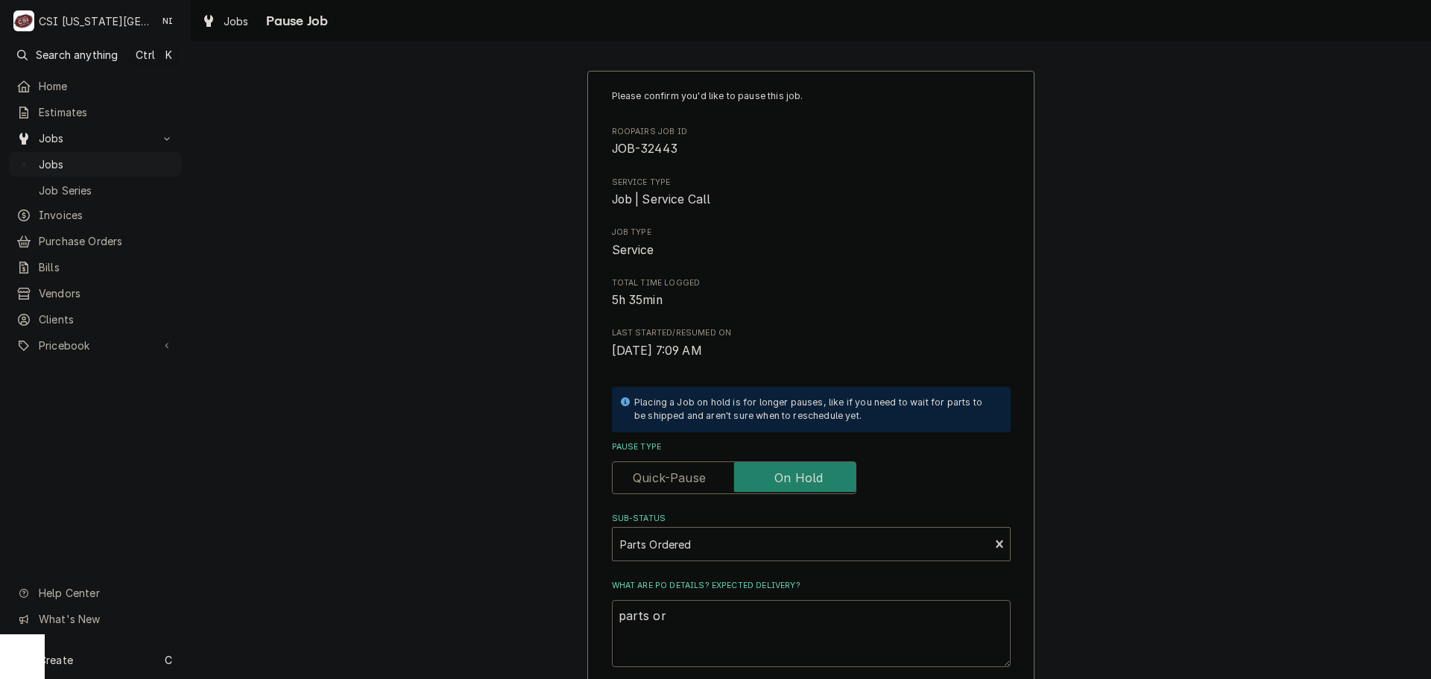
type textarea "parts ord"
type textarea "x"
type textarea "parts orde"
type textarea "x"
type textarea "parts order"
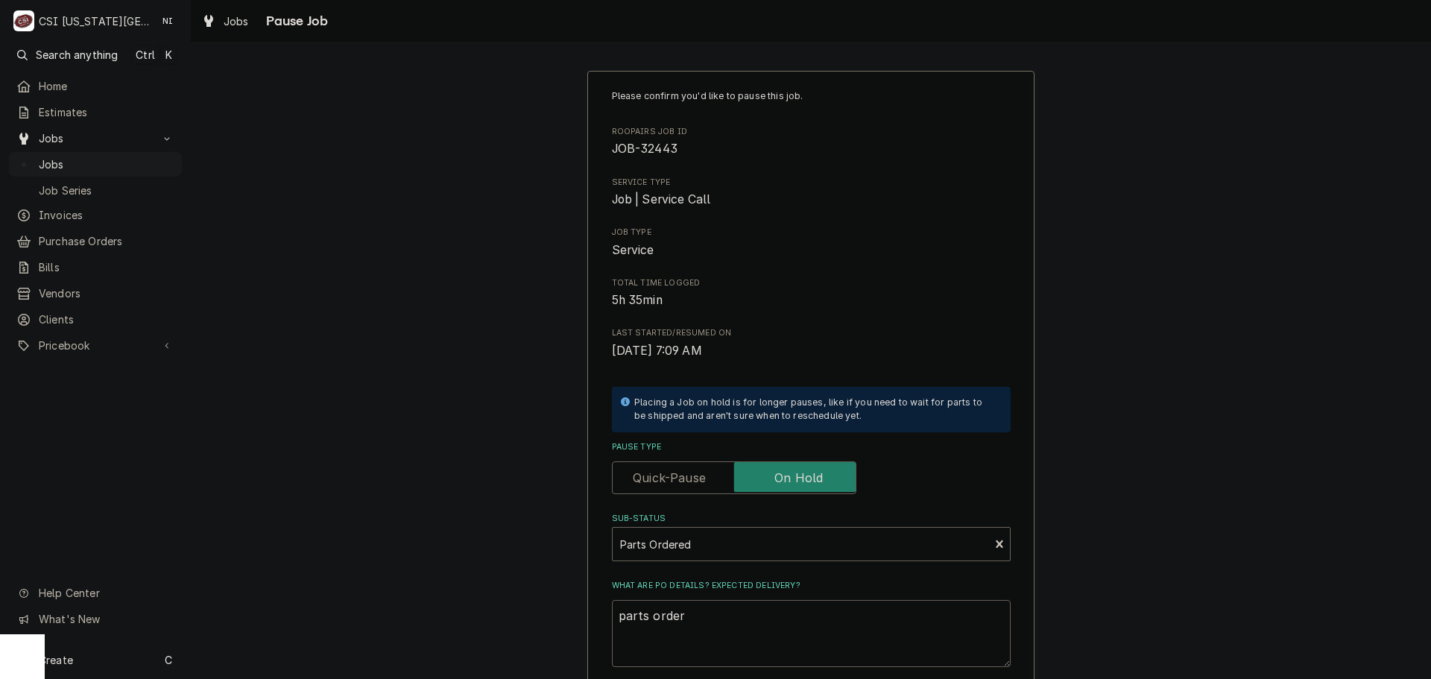
type textarea "x"
type textarea "parts ordere"
type textarea "x"
type textarea "parts ordered"
type textarea "x"
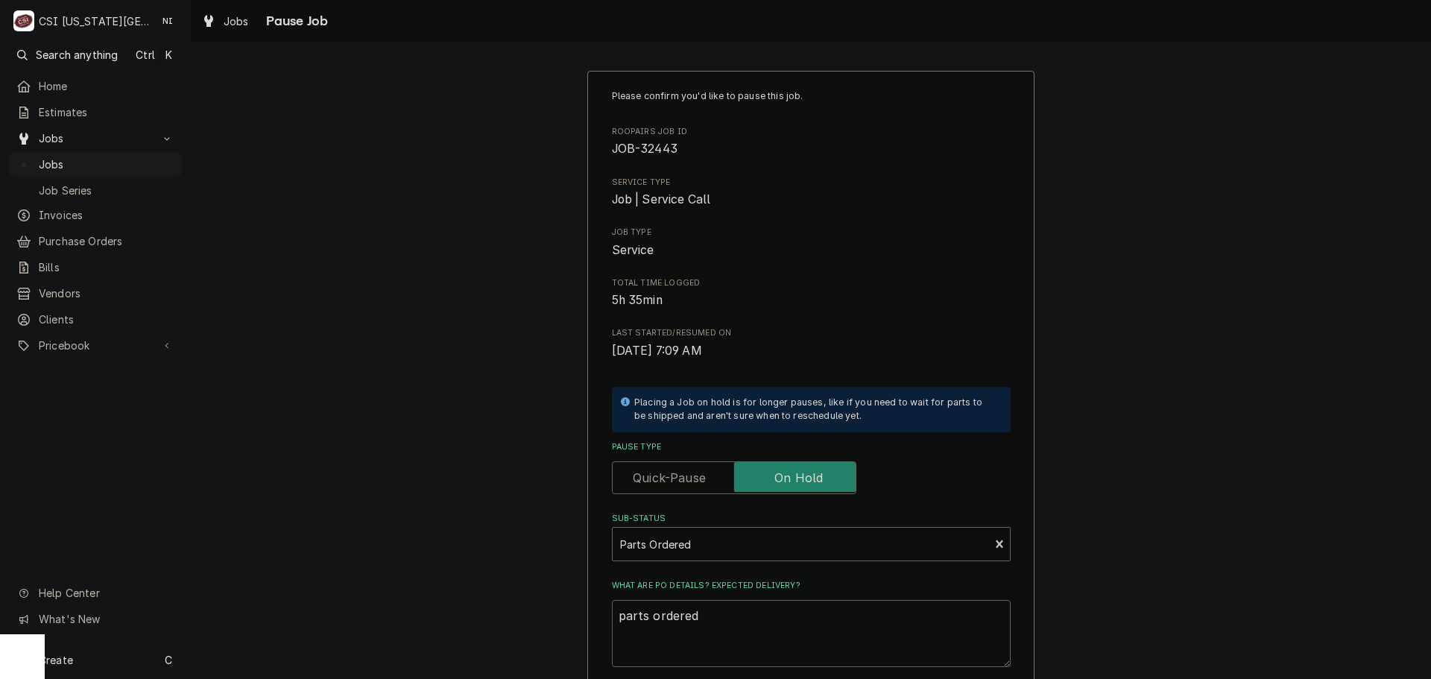
type textarea "parts ordered"
type textarea "x"
type textarea "parts ordered o"
type textarea "x"
type textarea "parts ordered on"
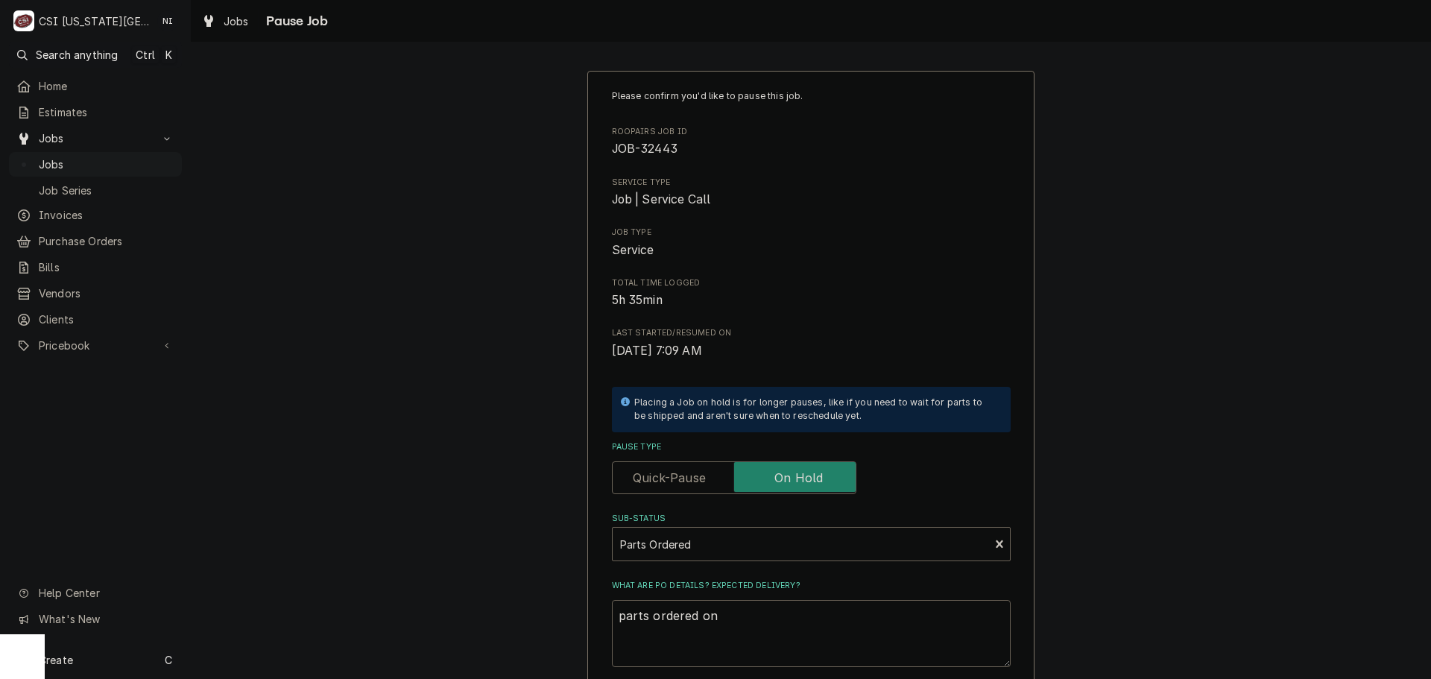
type textarea "x"
type textarea "parts ordered on"
type textarea "x"
type textarea "parts ordered on P"
type textarea "x"
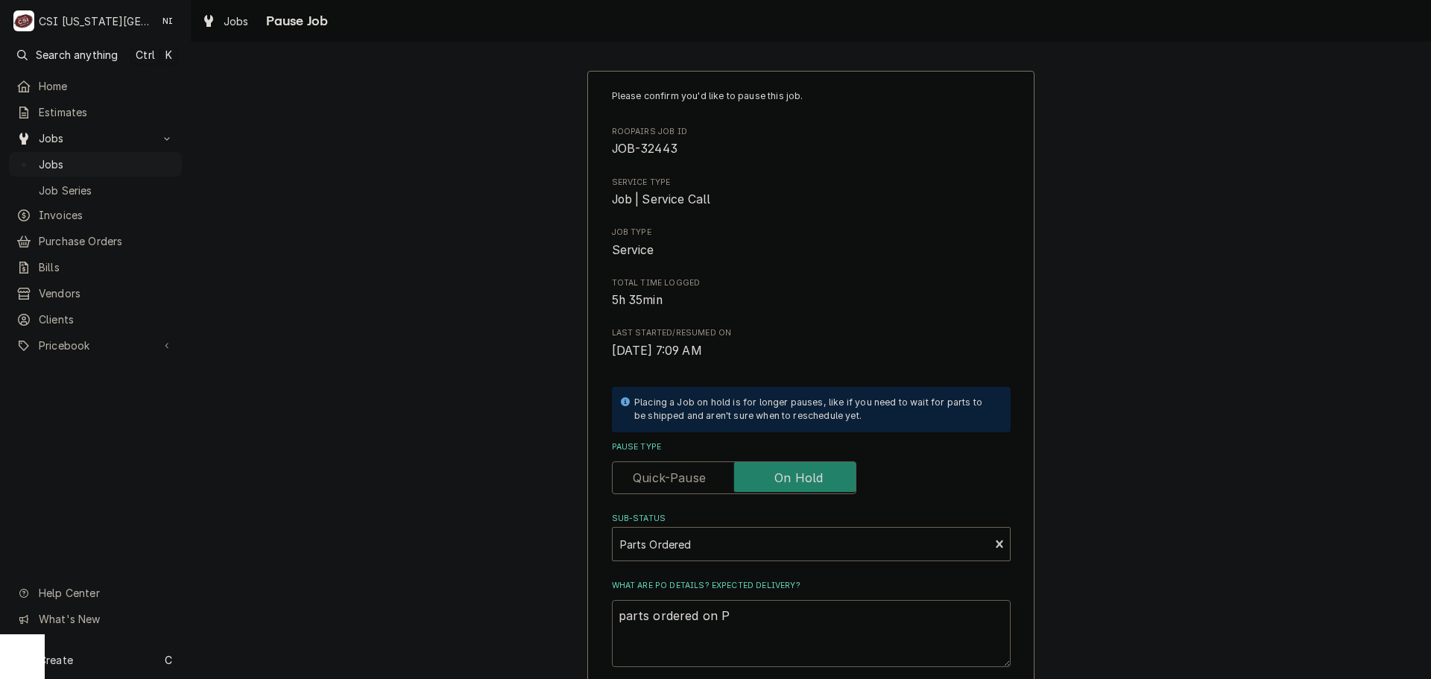
type textarea "parts ordered on PO"
type textarea "x"
type textarea "parts ordered on PO"
type textarea "x"
type textarea "parts ordered on PO 3"
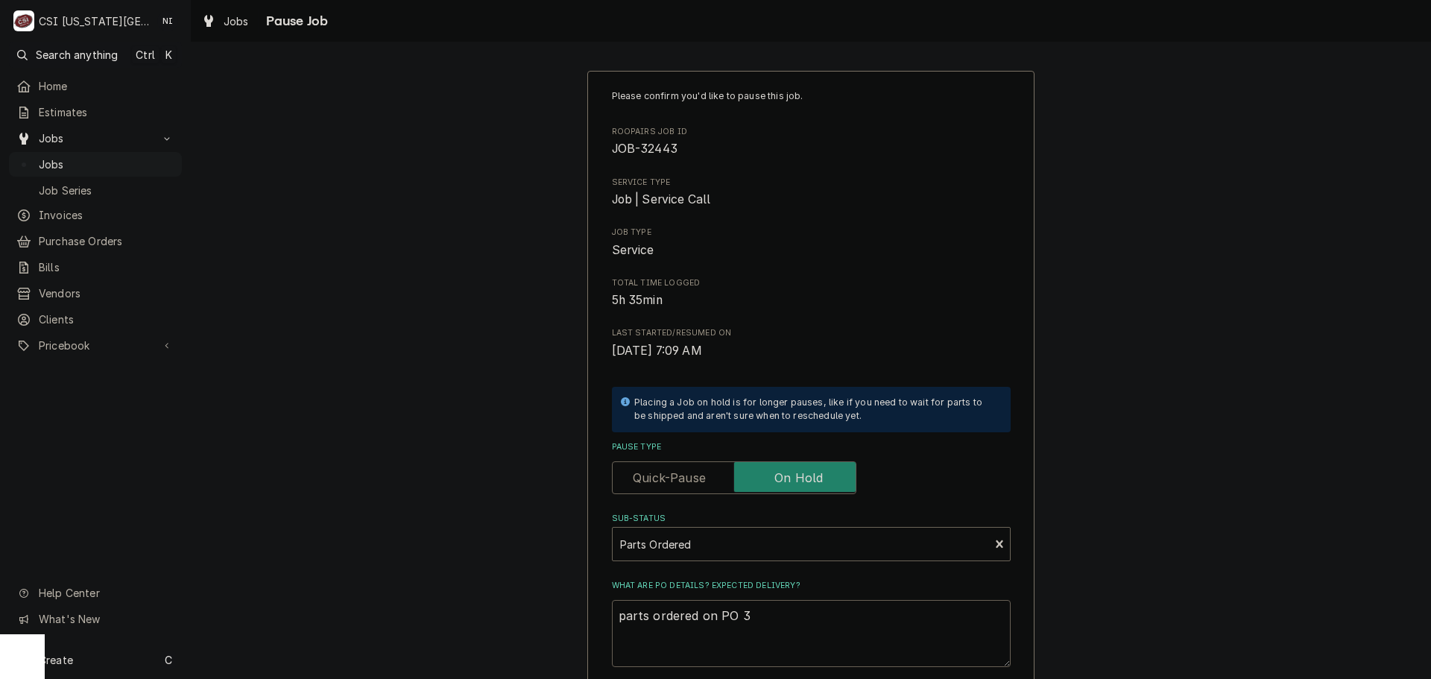
type textarea "x"
type textarea "parts ordered on PO 31"
type textarea "x"
type textarea "parts ordered on PO 310"
type textarea "x"
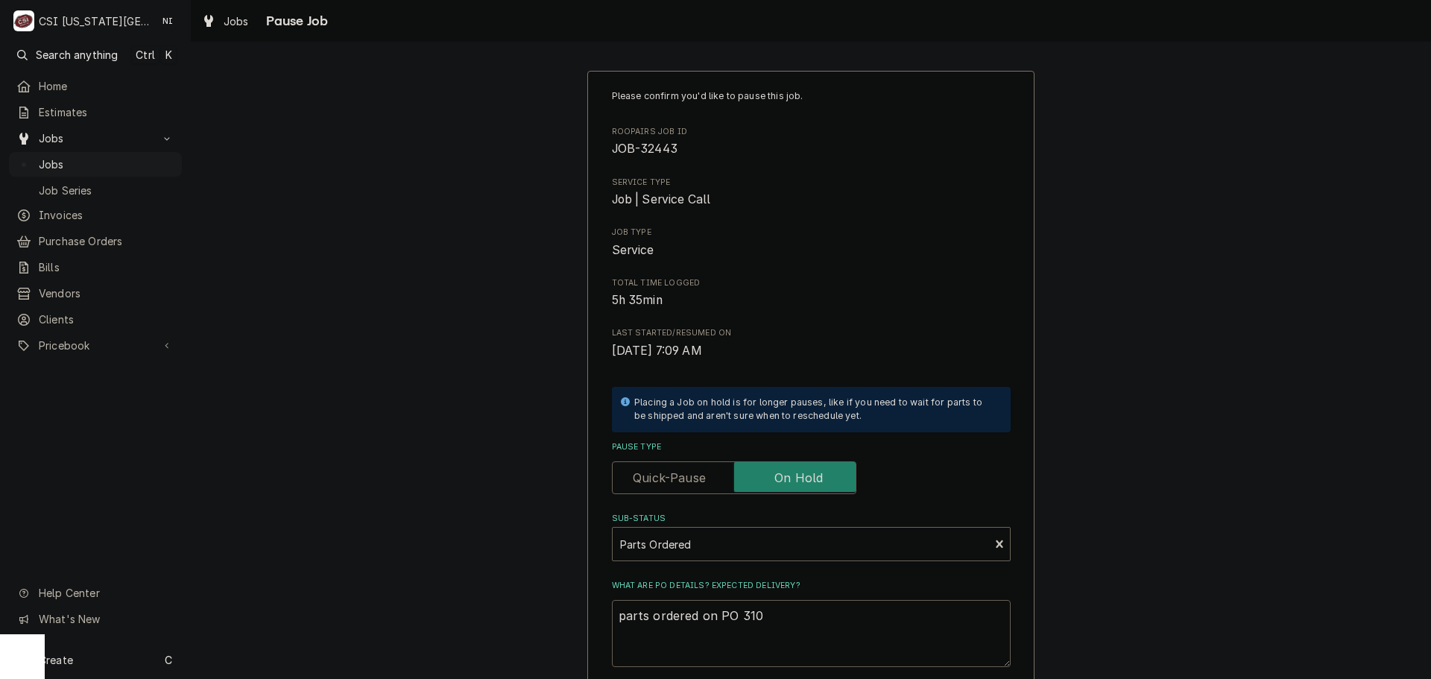
type textarea "parts ordered on PO 31"
type textarea "x"
type textarea "parts ordered on PO 3"
type textarea "x"
type textarea "parts ordered on PO 30"
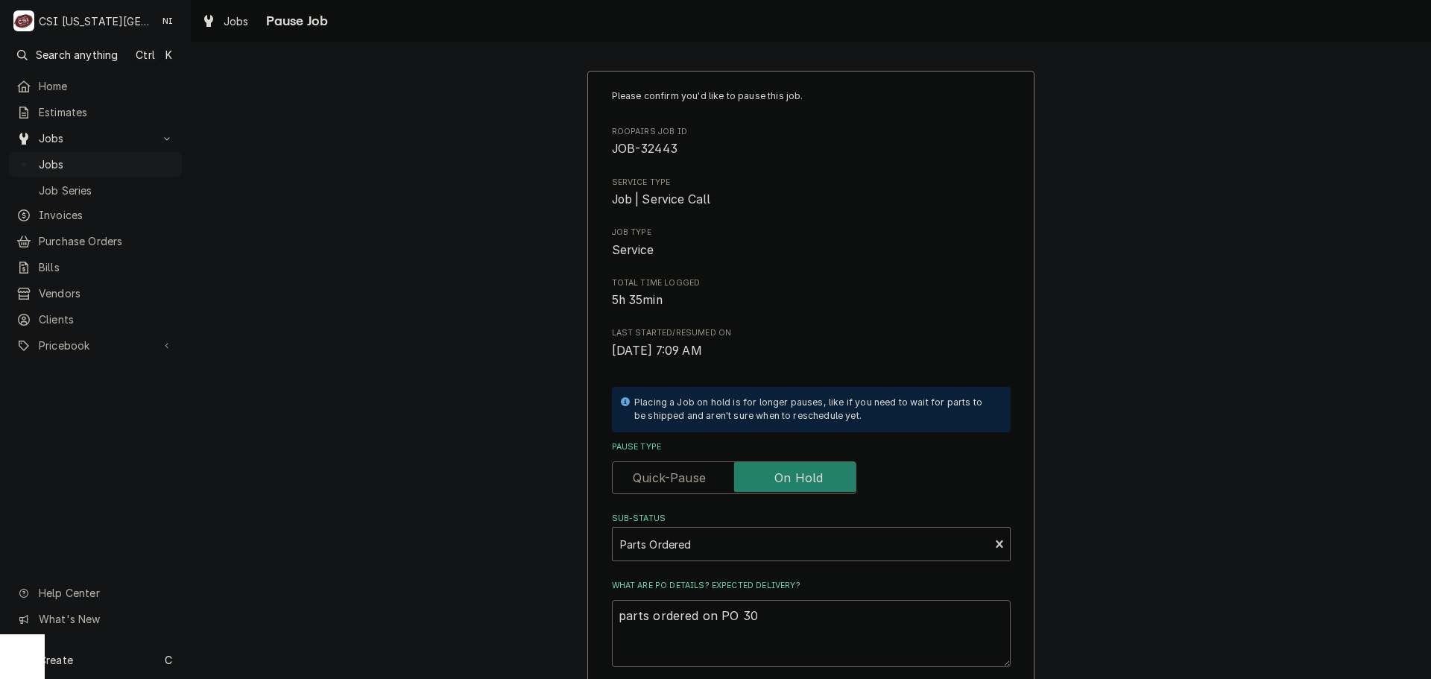
type textarea "x"
type textarea "parts ordered on PO 301"
type textarea "x"
type textarea "parts ordered on PO 3014"
type textarea "x"
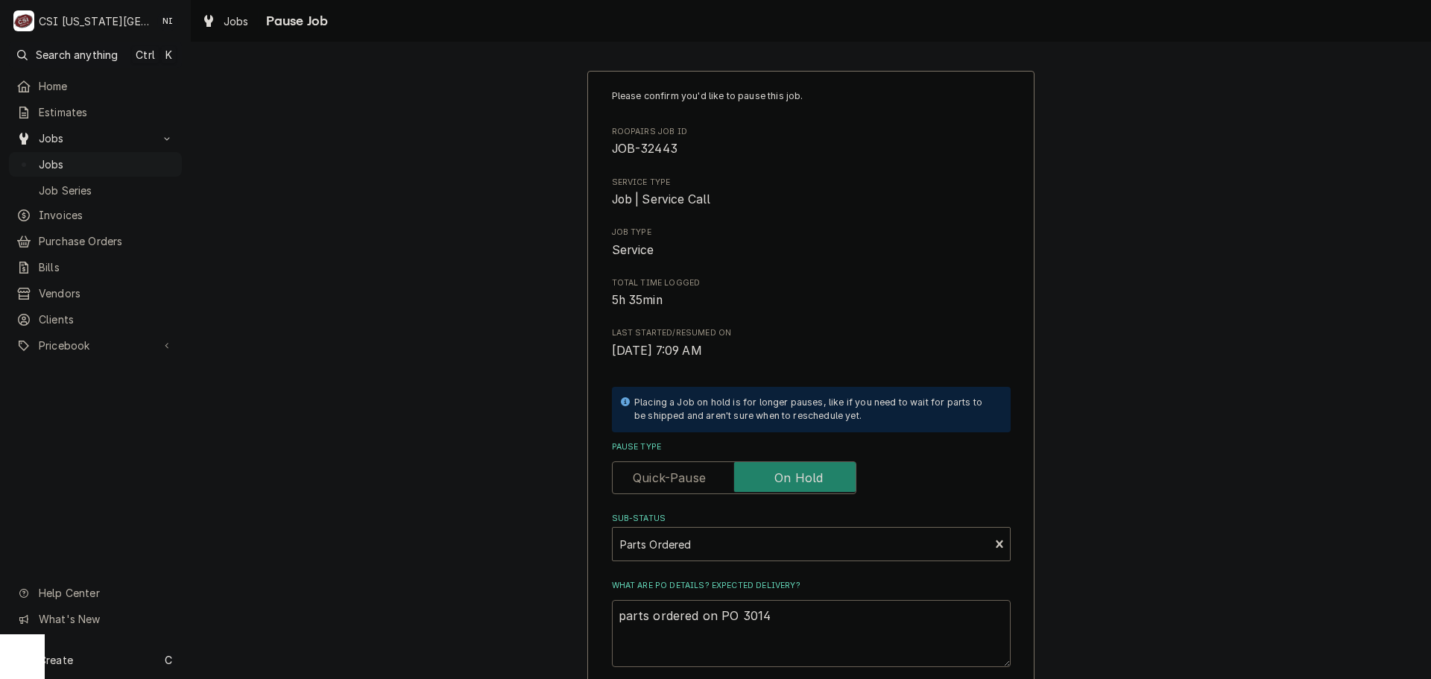
type textarea "parts ordered on PO 30143"
type textarea "x"
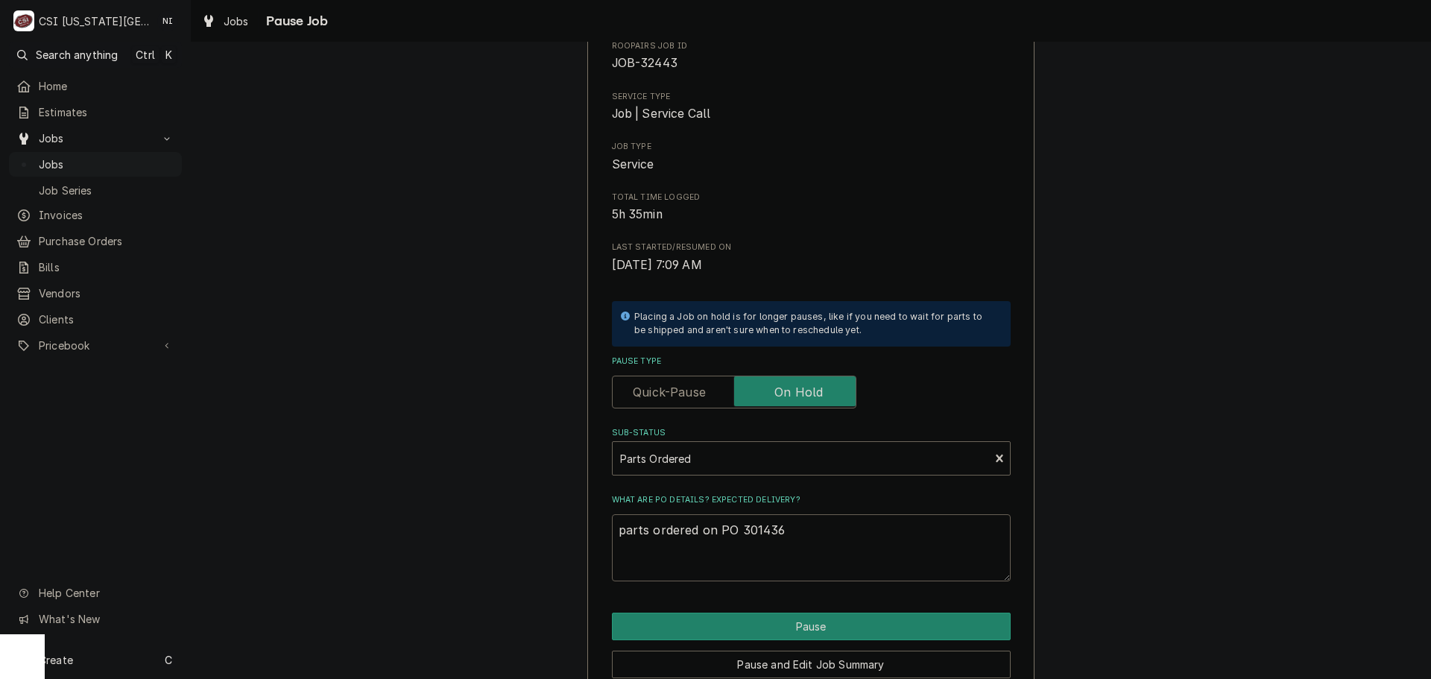
scroll to position [156, 0]
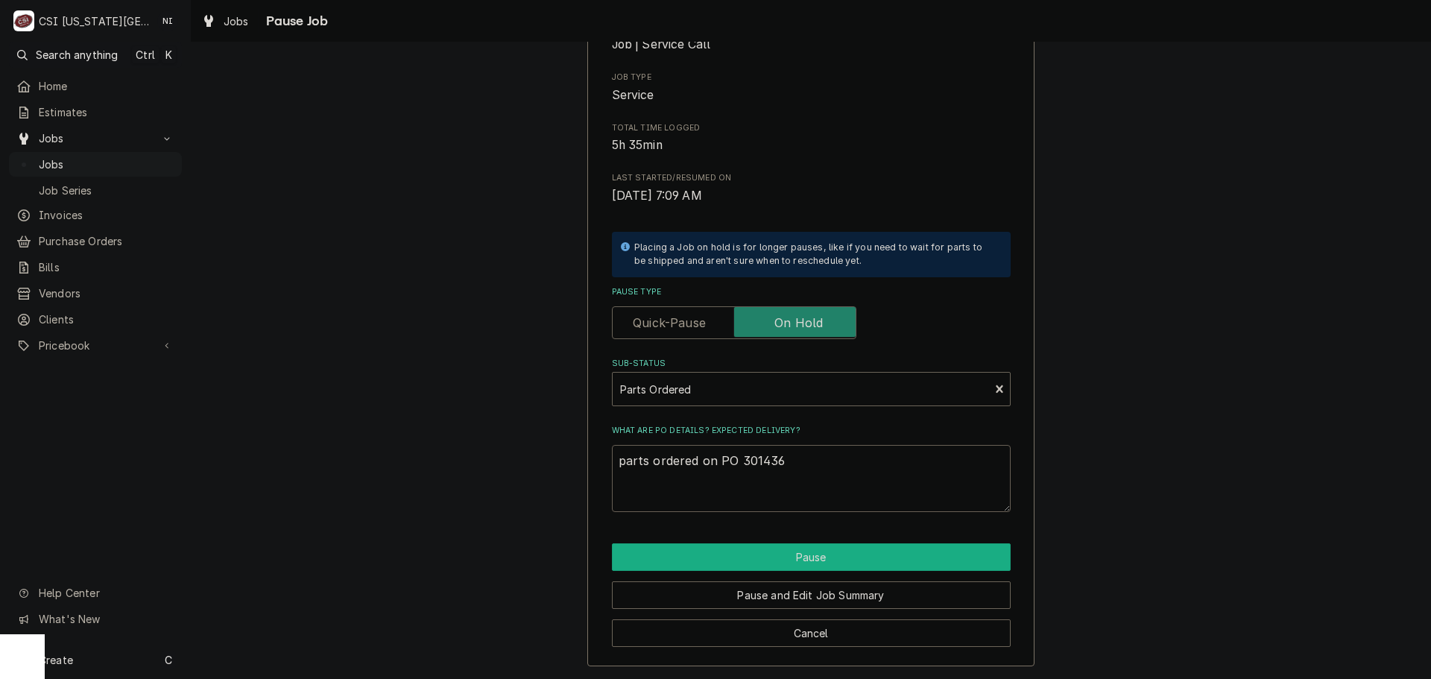
type textarea "parts ordered on PO 301436"
click at [784, 555] on button "Pause" at bounding box center [811, 557] width 399 height 28
type textarea "x"
